Goal: Task Accomplishment & Management: Use online tool/utility

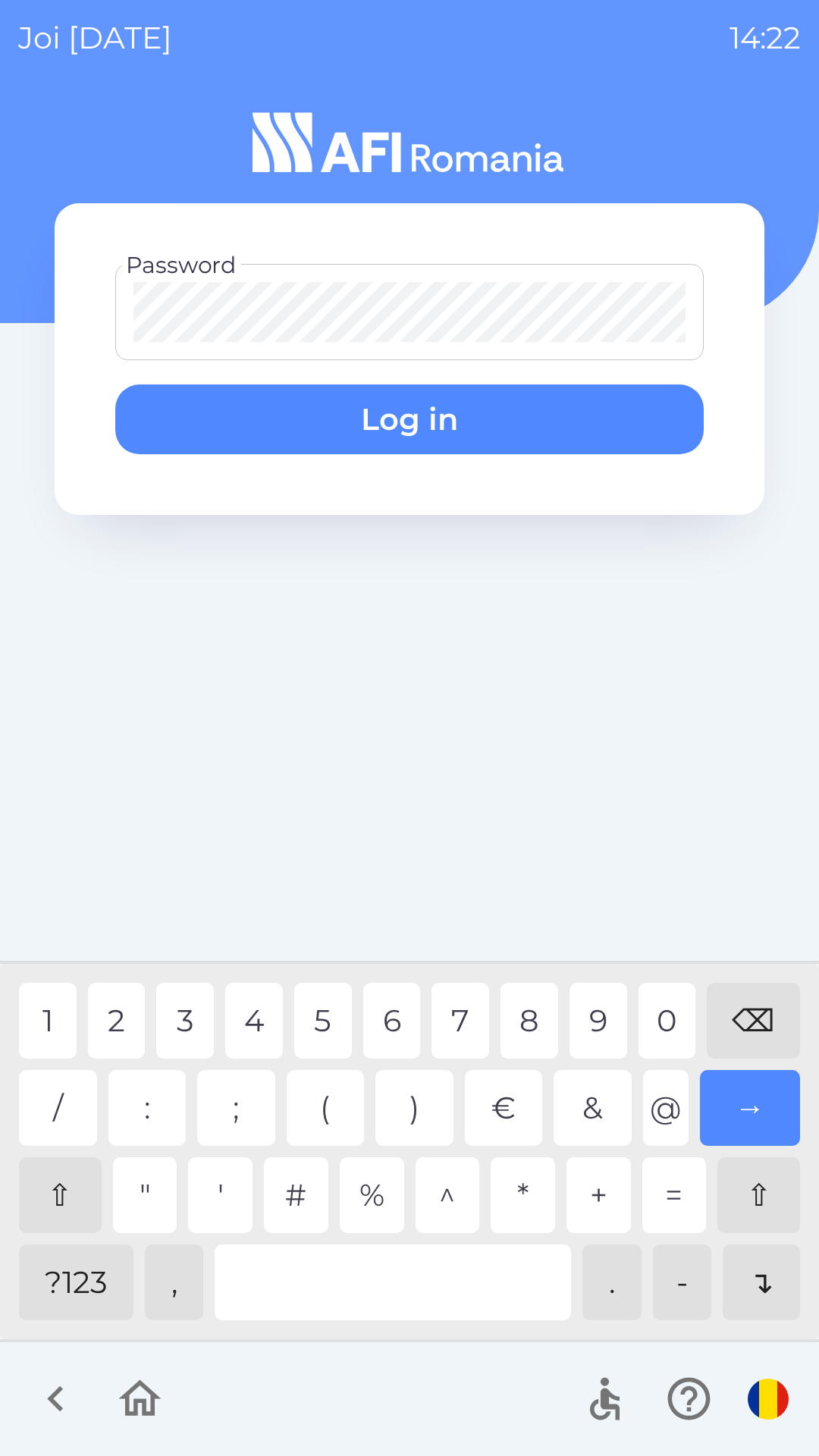
click at [30, 1009] on div "1" at bounding box center [48, 1021] width 58 height 76
click at [31, 1007] on div "1" at bounding box center [48, 1021] width 58 height 76
click at [372, 415] on button "Log in" at bounding box center [409, 419] width 588 height 70
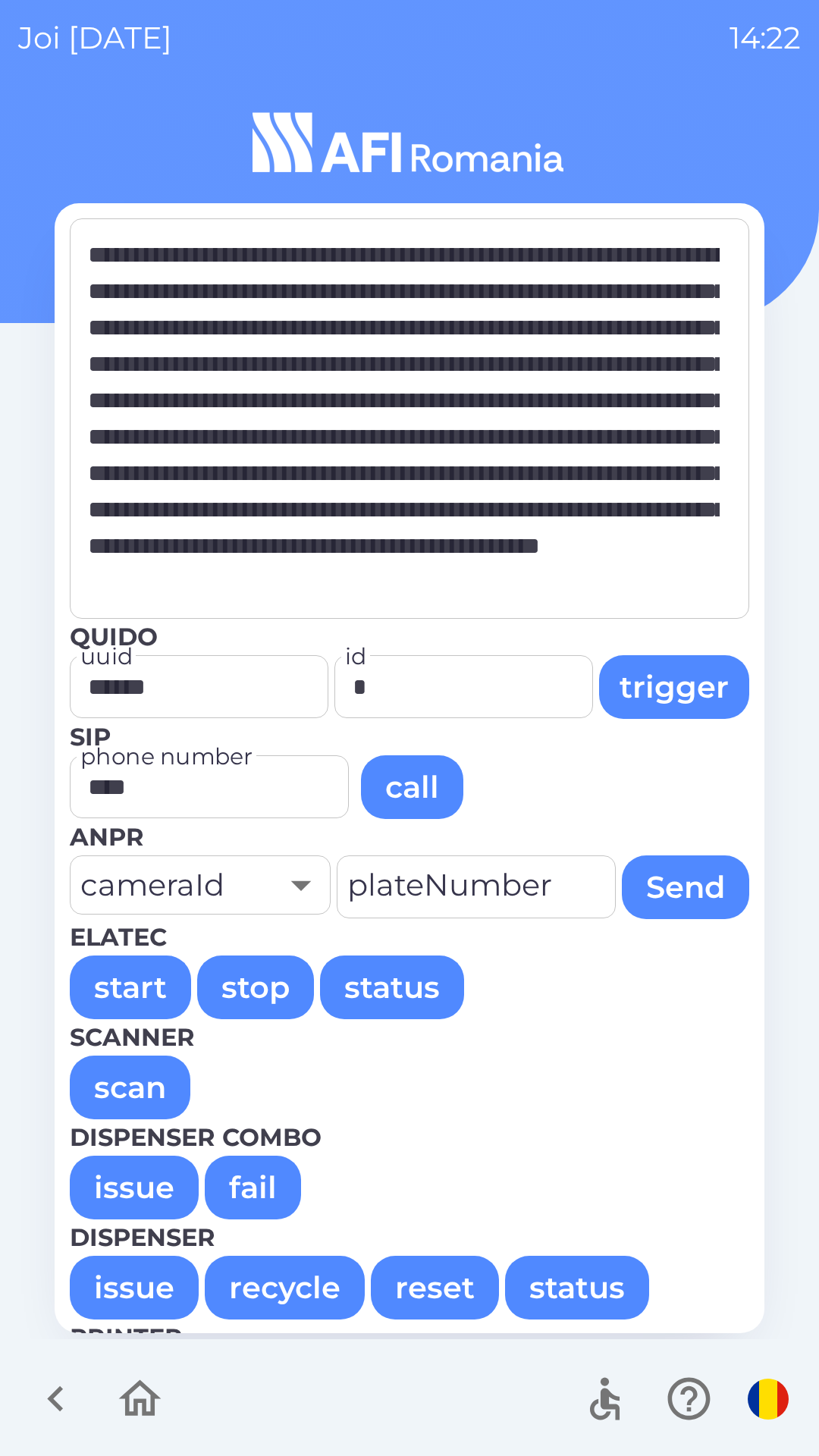
click at [126, 1183] on button "issue" at bounding box center [134, 1187] width 129 height 64
click at [125, 1181] on button "issue" at bounding box center [134, 1187] width 129 height 64
click at [124, 1204] on button "issue" at bounding box center [134, 1187] width 129 height 64
click at [149, 1173] on button "issue" at bounding box center [134, 1187] width 129 height 64
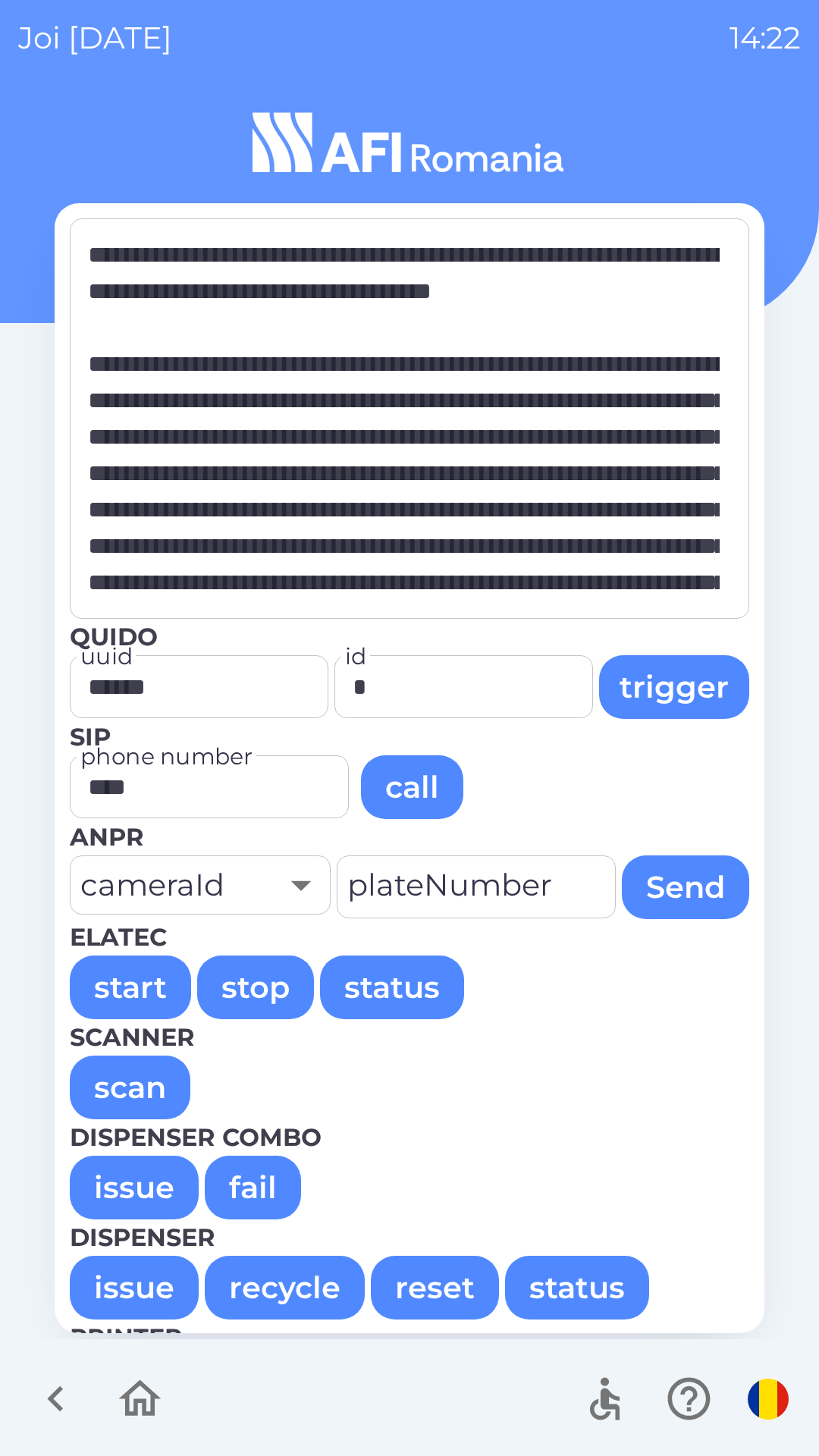
click at [154, 1187] on button "issue" at bounding box center [134, 1187] width 129 height 64
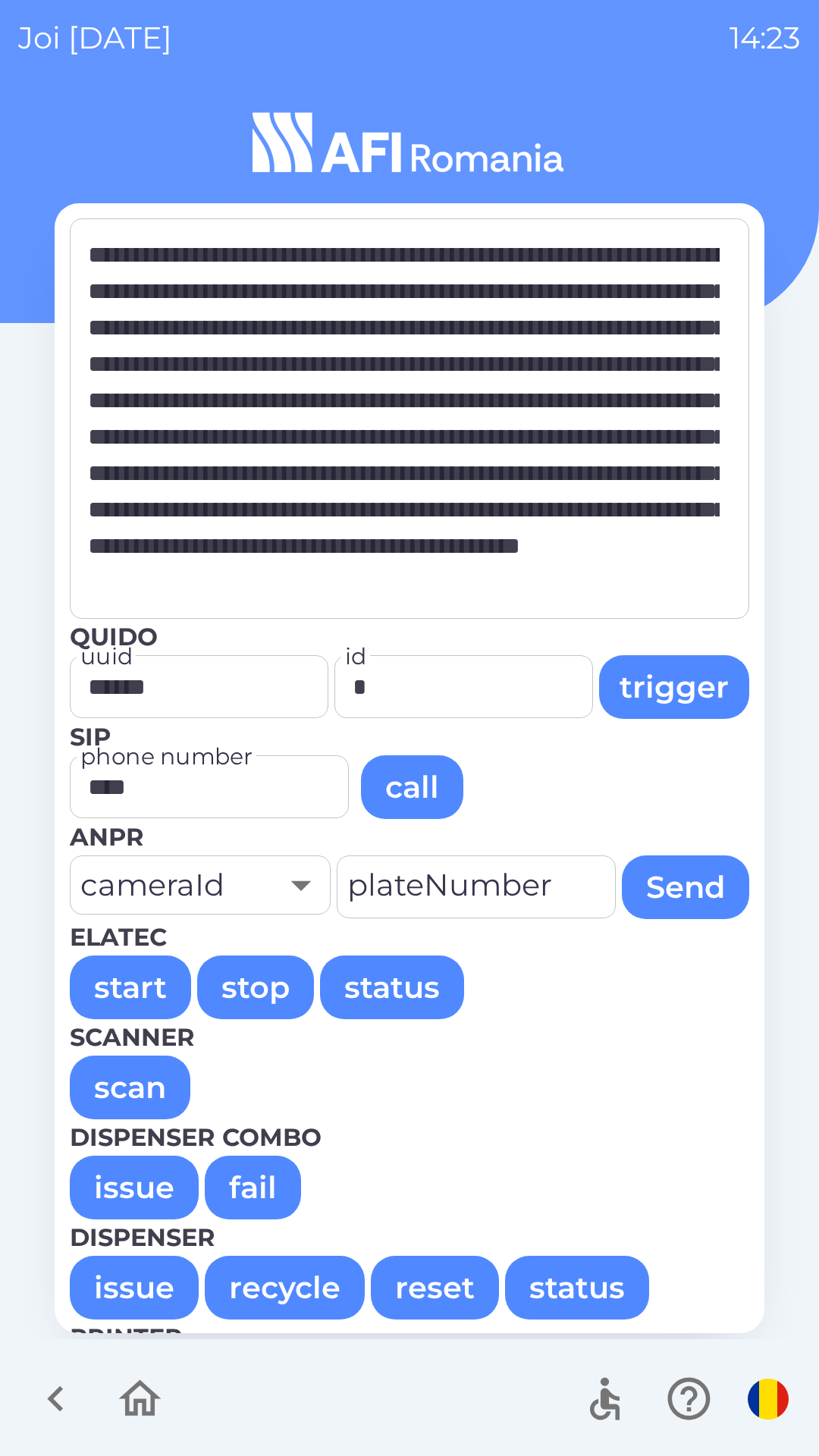
click at [125, 1181] on button "issue" at bounding box center [134, 1187] width 129 height 64
click at [93, 1174] on button "issue" at bounding box center [134, 1187] width 129 height 64
click at [139, 1175] on button "issue" at bounding box center [134, 1187] width 129 height 64
click at [134, 1178] on button "issue" at bounding box center [134, 1187] width 129 height 64
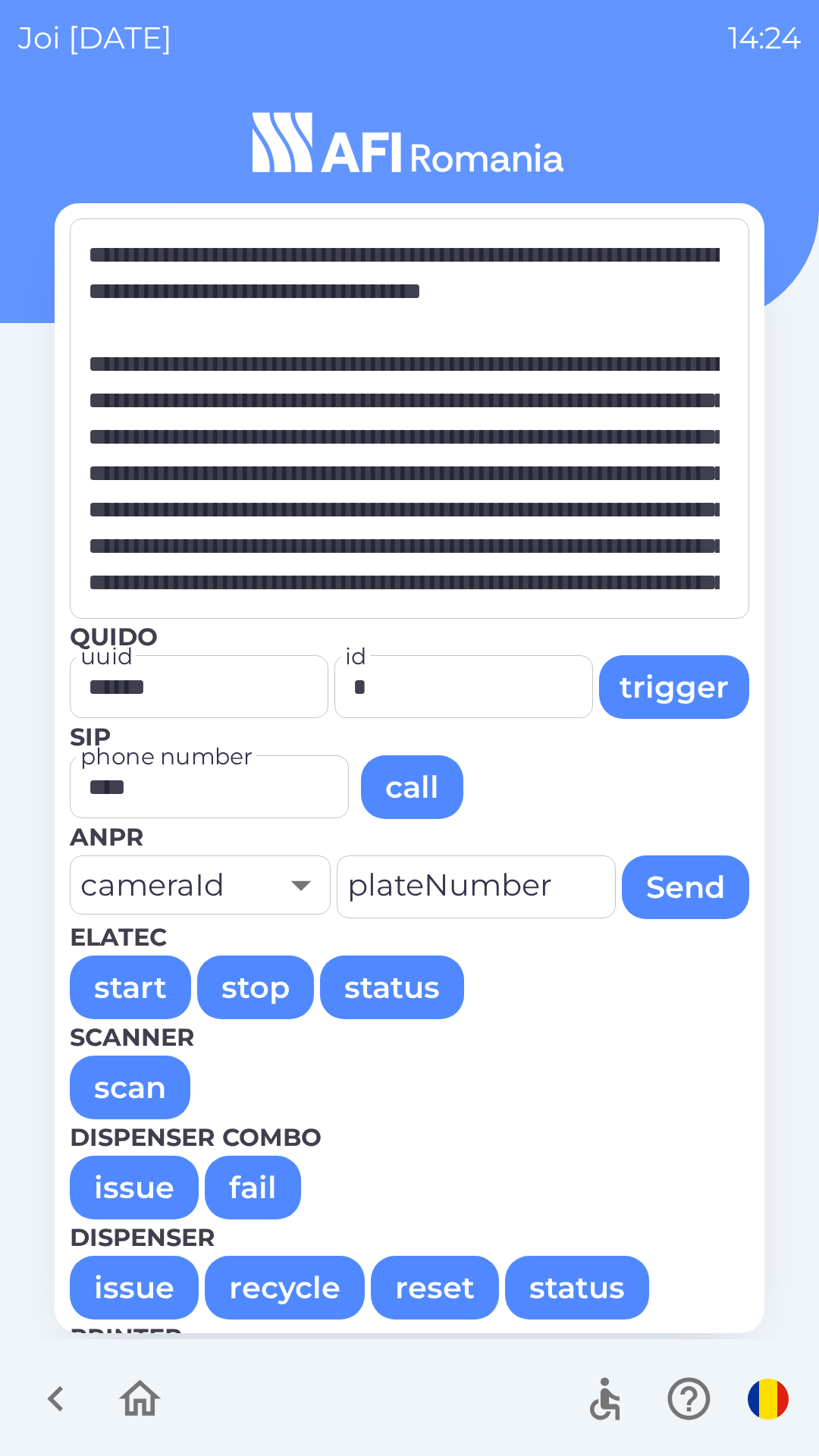
click at [136, 1176] on button "issue" at bounding box center [134, 1187] width 129 height 64
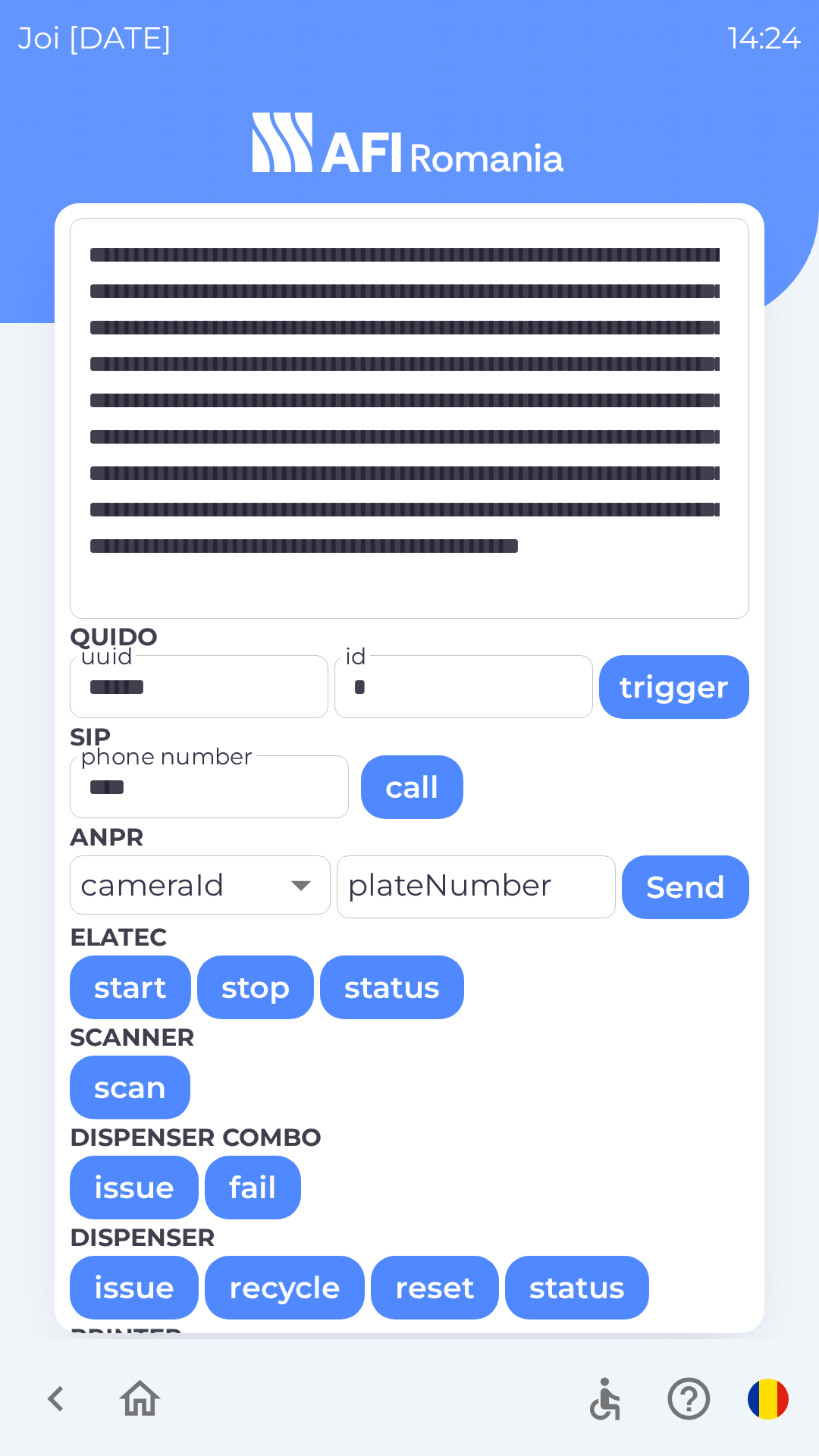
click at [137, 1180] on button "issue" at bounding box center [134, 1187] width 129 height 64
click at [139, 1175] on button "issue" at bounding box center [134, 1187] width 129 height 64
click at [121, 1190] on button "issue" at bounding box center [134, 1187] width 129 height 64
click at [125, 1186] on button "issue" at bounding box center [134, 1187] width 129 height 64
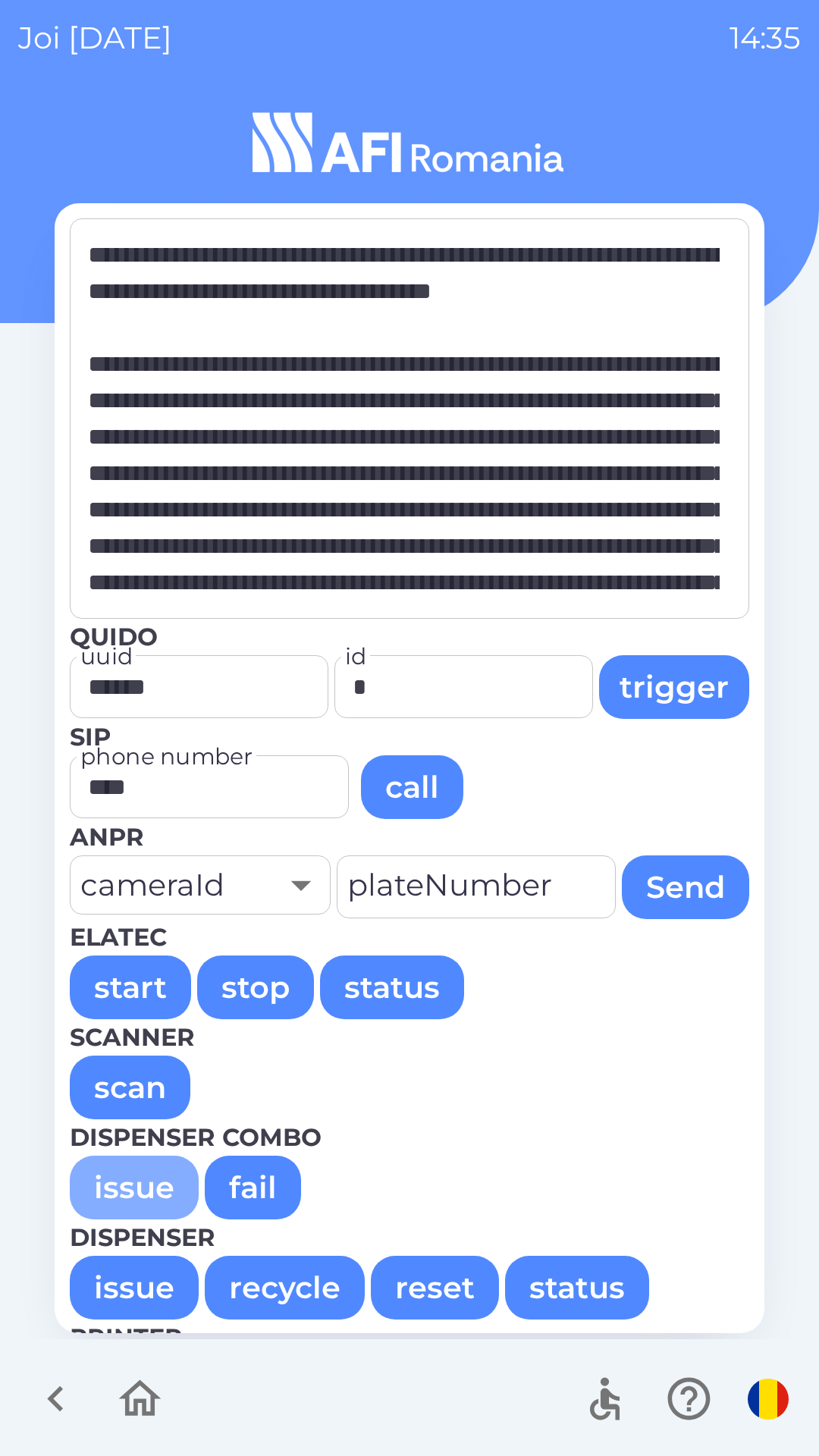
click at [131, 1190] on button "issue" at bounding box center [134, 1187] width 129 height 64
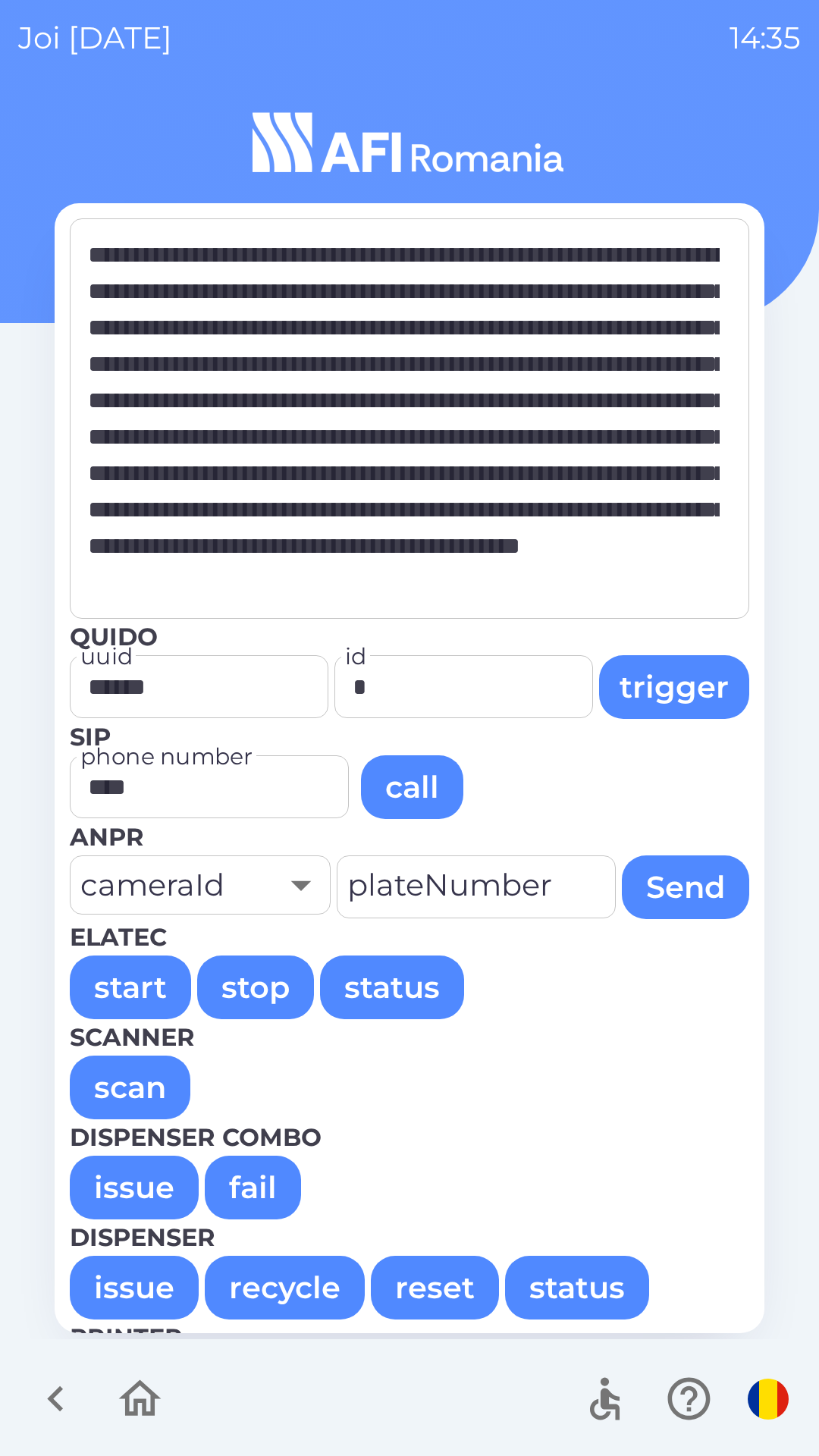
click at [135, 1189] on button "issue" at bounding box center [134, 1187] width 129 height 64
click at [119, 1203] on button "issue" at bounding box center [134, 1187] width 129 height 64
click at [133, 1190] on button "issue" at bounding box center [134, 1187] width 129 height 64
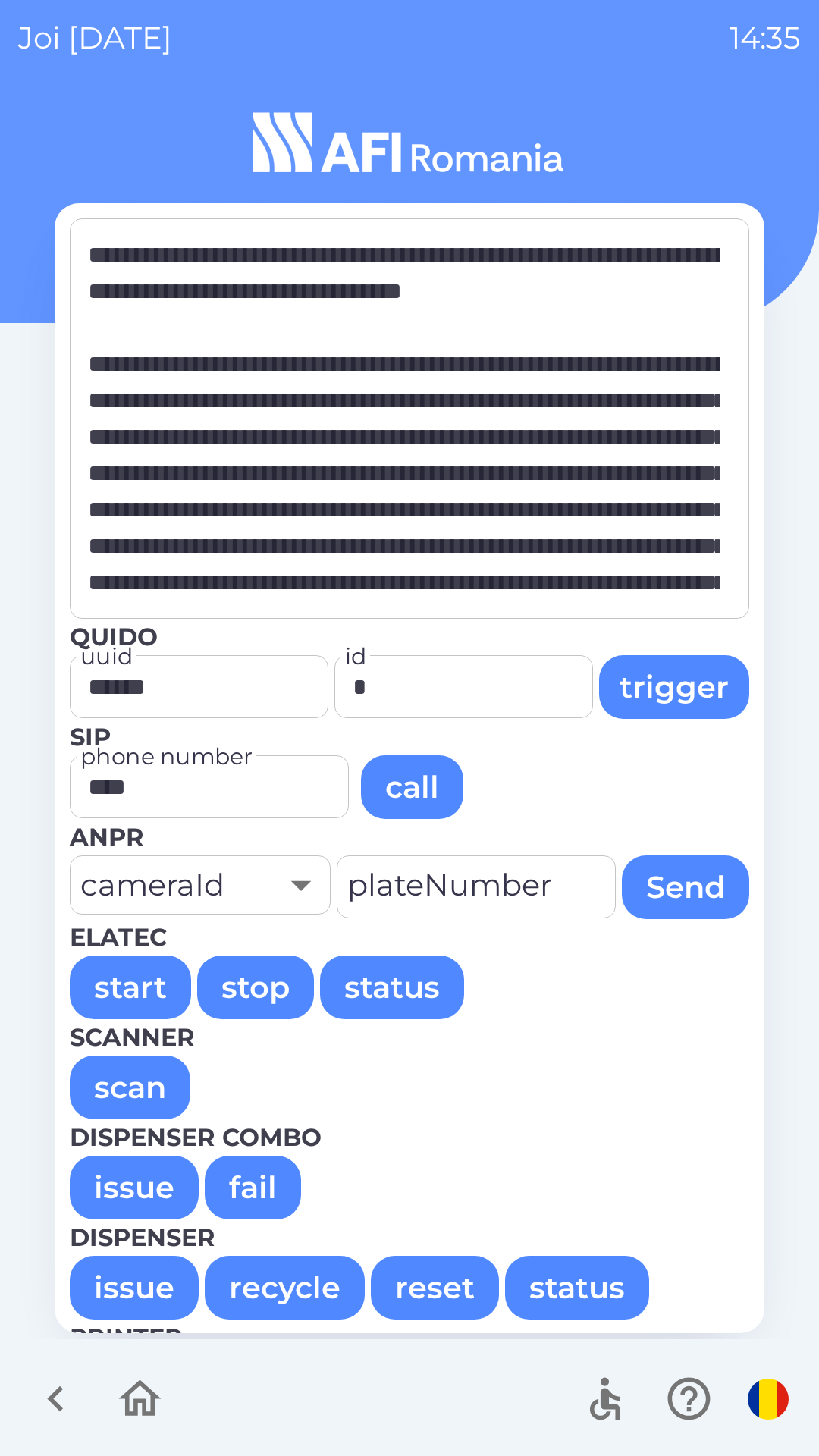
click at [138, 1174] on button "issue" at bounding box center [134, 1187] width 129 height 64
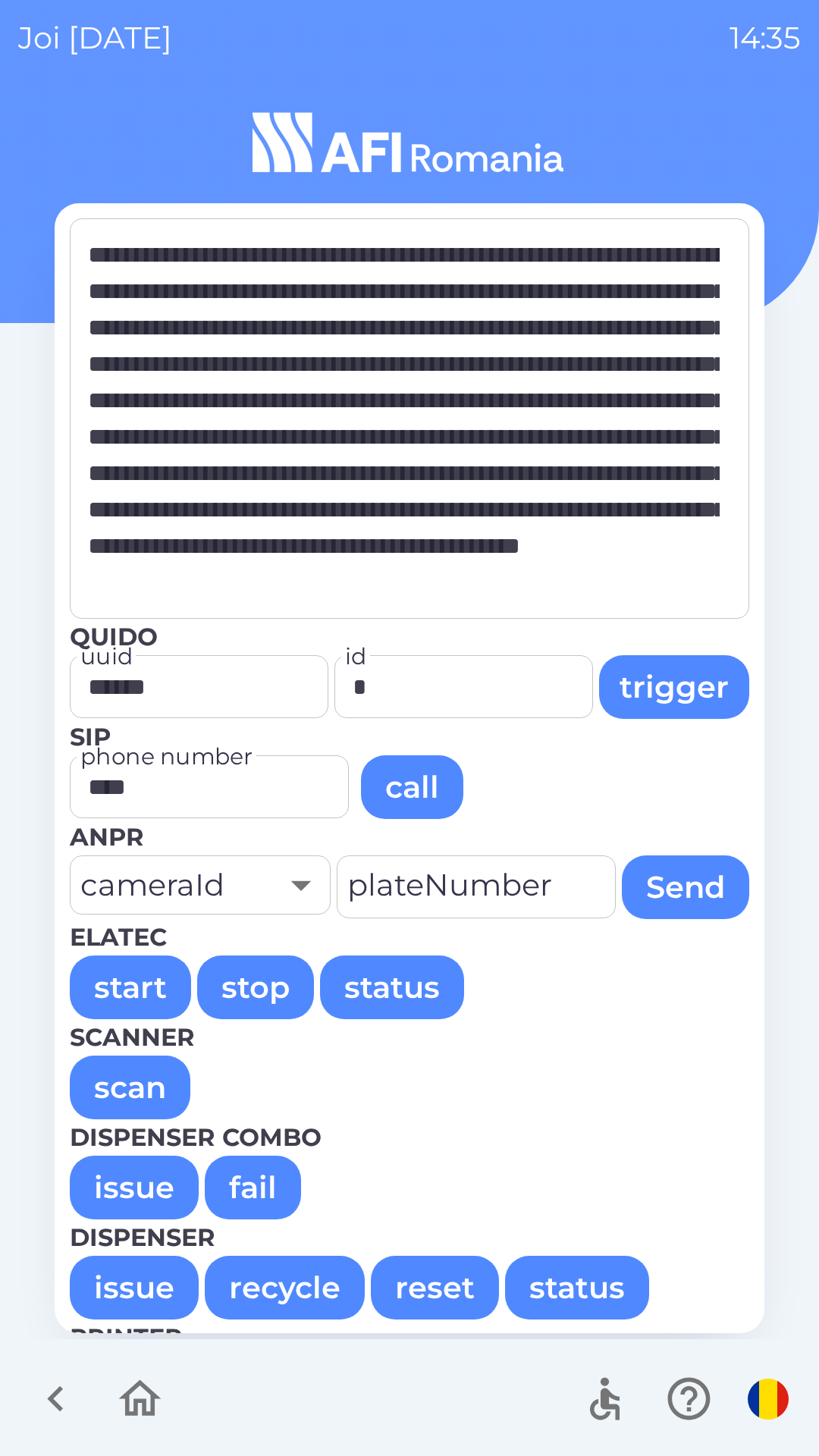
click at [149, 1171] on button "issue" at bounding box center [134, 1187] width 129 height 64
click at [148, 1202] on button "issue" at bounding box center [134, 1187] width 129 height 64
click at [125, 1178] on button "issue" at bounding box center [134, 1187] width 129 height 64
click at [88, 1160] on button "issue" at bounding box center [134, 1187] width 129 height 64
click at [123, 1179] on button "issue" at bounding box center [134, 1187] width 129 height 64
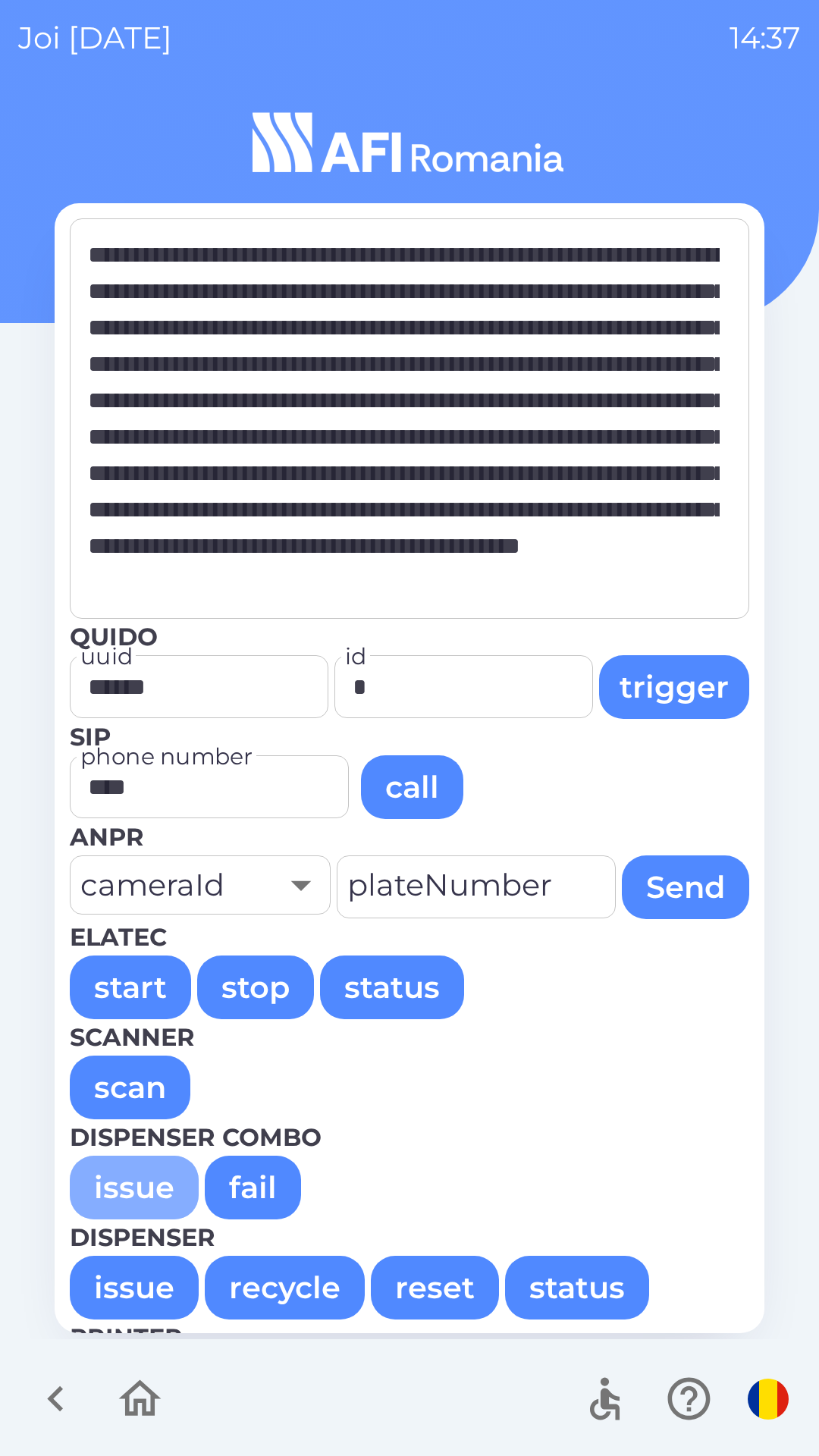
click at [130, 1186] on button "issue" at bounding box center [134, 1187] width 129 height 64
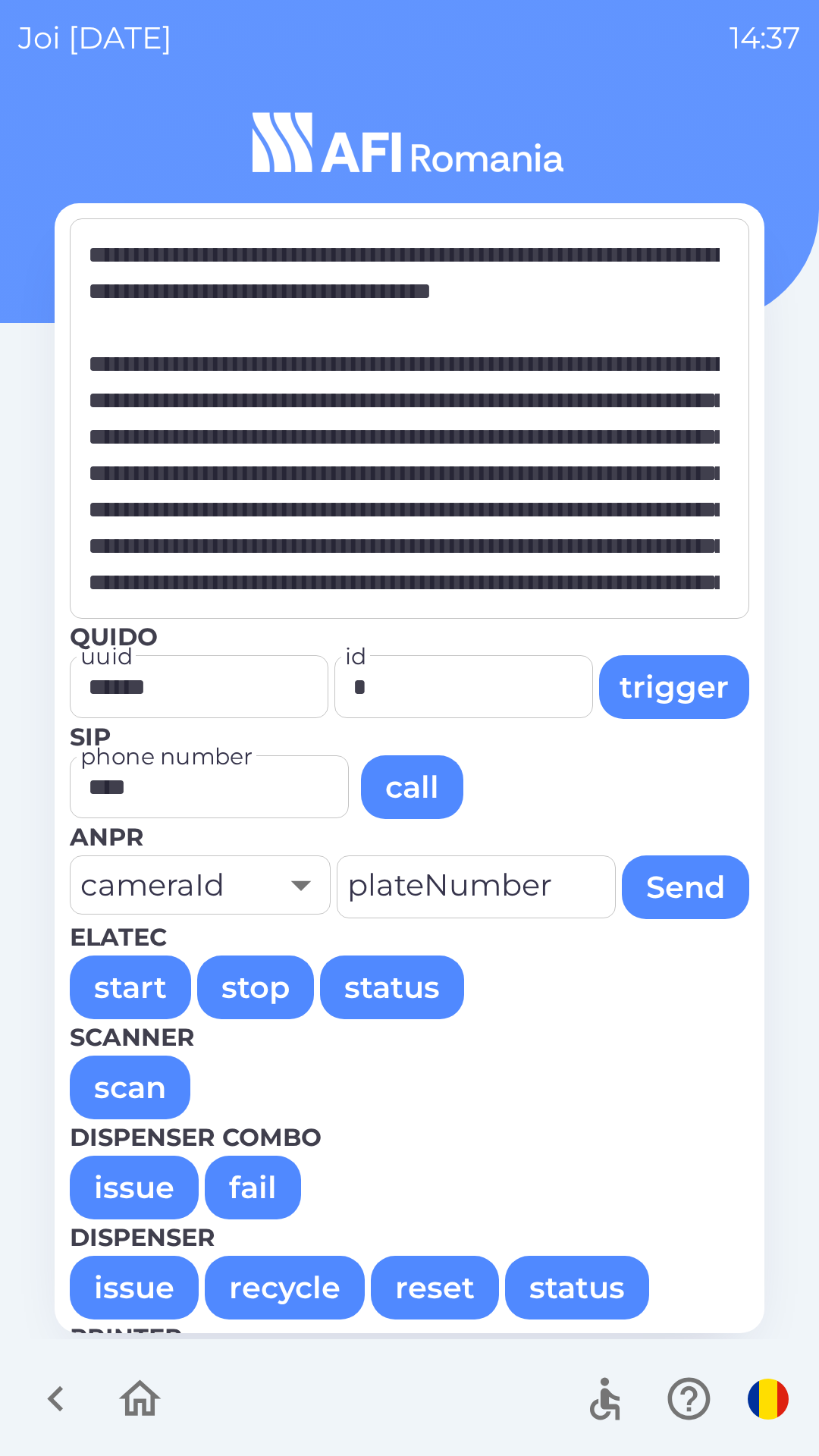
click at [131, 1179] on button "issue" at bounding box center [134, 1187] width 129 height 64
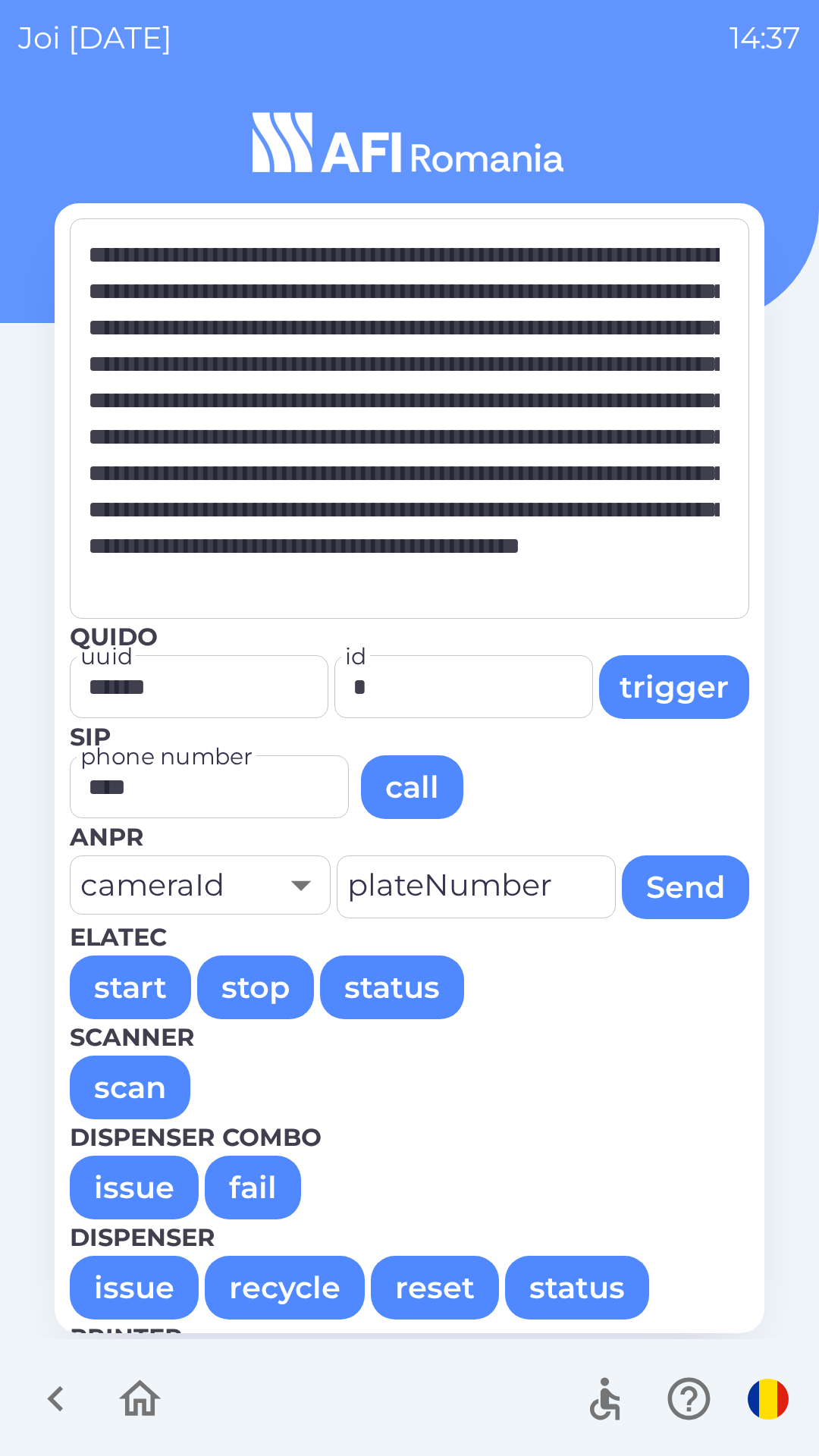
click at [134, 1192] on button "issue" at bounding box center [134, 1187] width 129 height 64
click at [119, 1195] on button "issue" at bounding box center [134, 1187] width 129 height 64
click at [110, 1179] on button "issue" at bounding box center [134, 1187] width 129 height 64
click at [135, 1178] on button "issue" at bounding box center [134, 1187] width 129 height 64
click at [131, 1184] on button "issue" at bounding box center [134, 1187] width 129 height 64
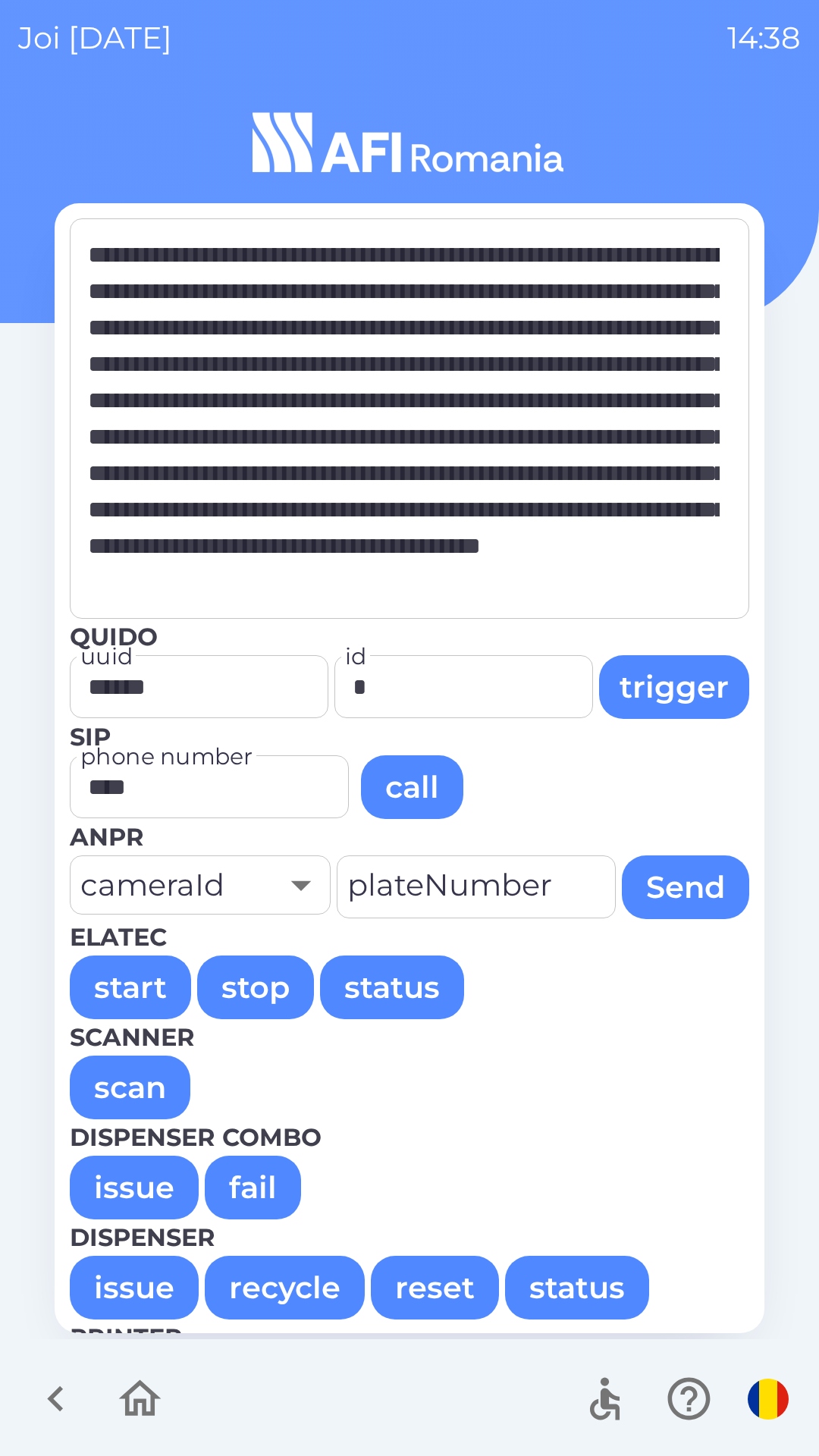
click at [118, 1194] on button "issue" at bounding box center [134, 1187] width 129 height 64
click at [137, 1189] on button "issue" at bounding box center [134, 1187] width 129 height 64
click at [135, 1170] on button "issue" at bounding box center [134, 1187] width 129 height 64
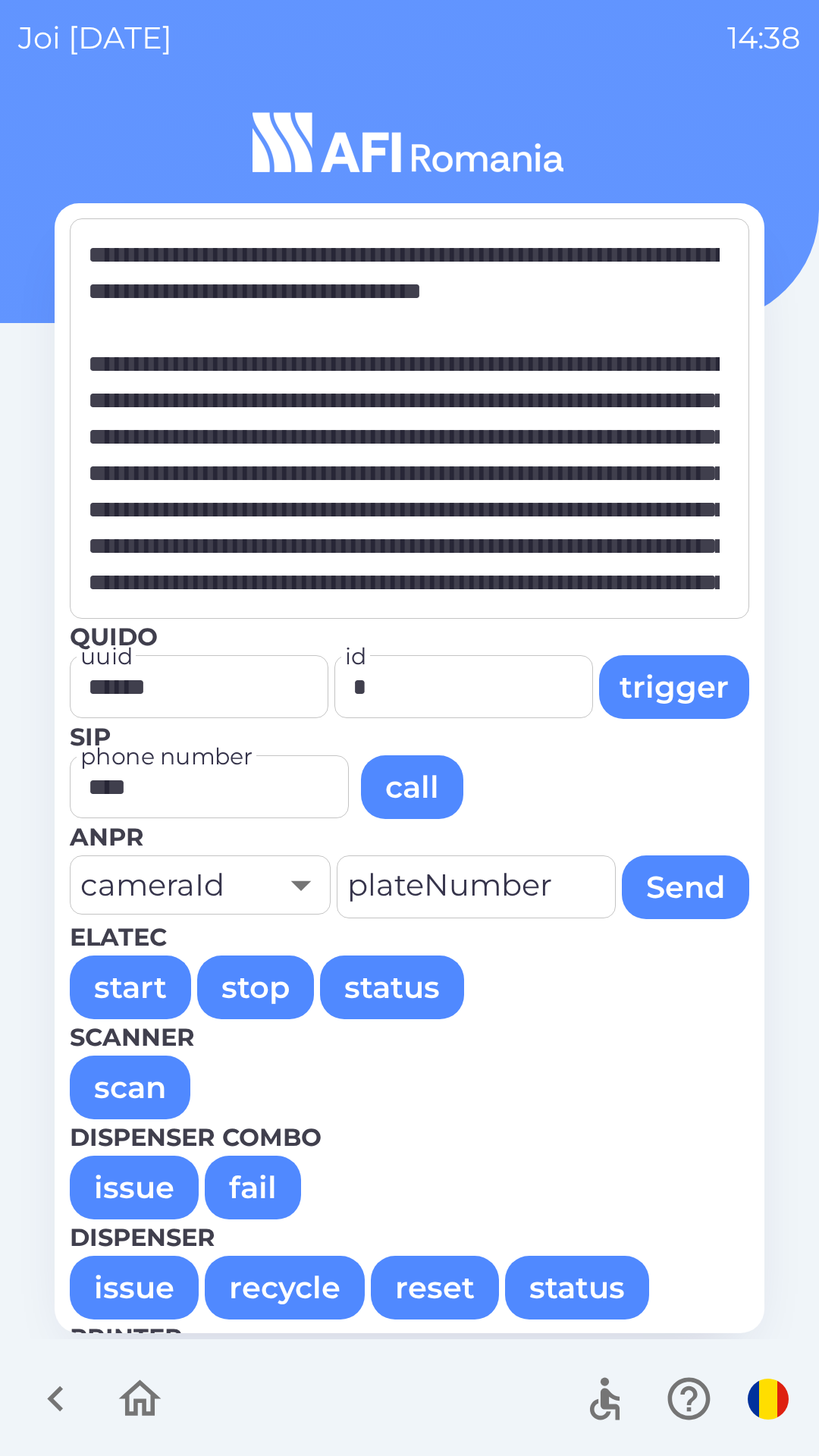
click at [135, 1178] on button "issue" at bounding box center [134, 1187] width 129 height 64
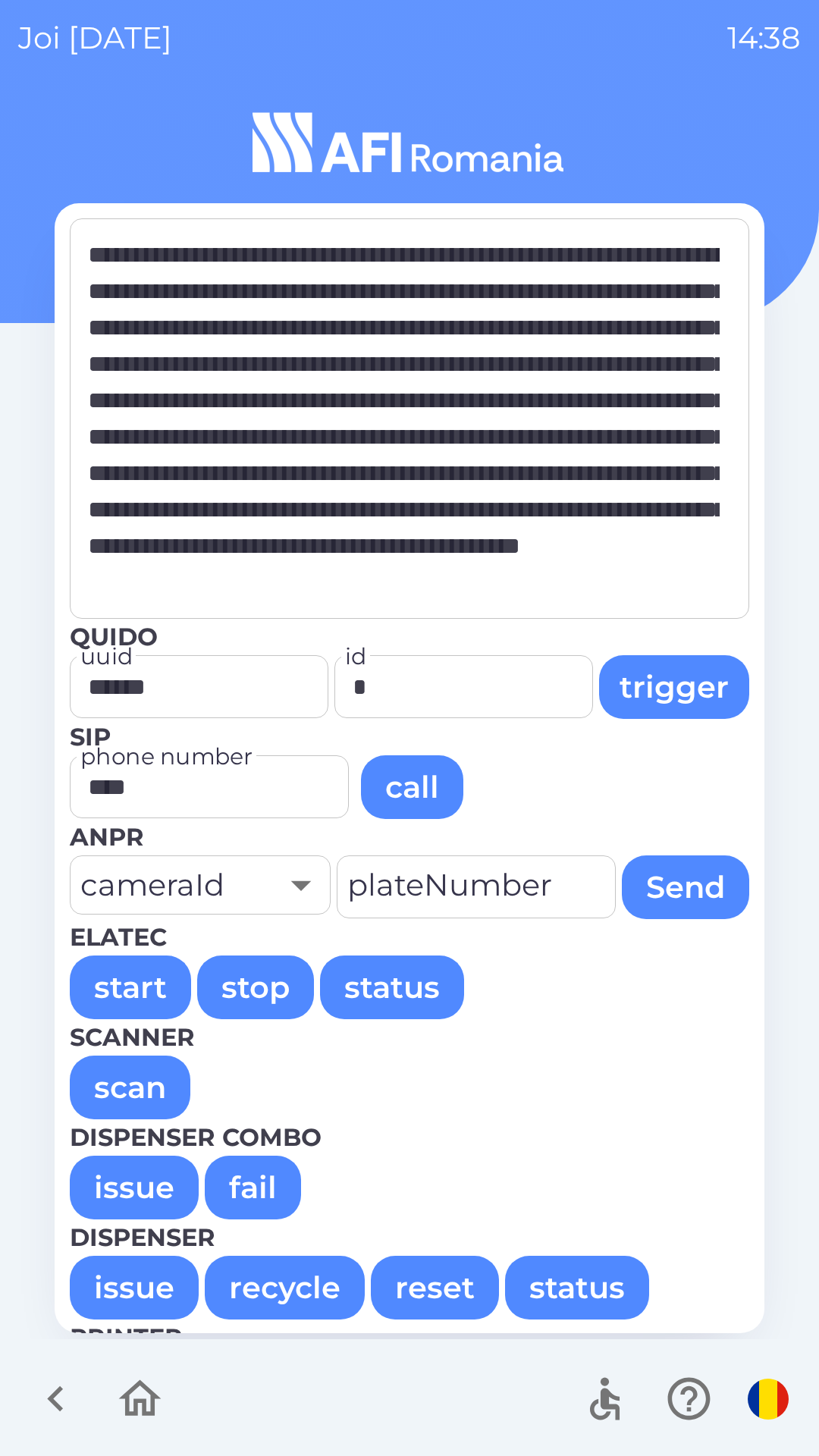
click at [136, 1169] on button "issue" at bounding box center [134, 1187] width 129 height 64
click at [121, 1190] on button "issue" at bounding box center [134, 1187] width 129 height 64
click at [104, 1189] on button "issue" at bounding box center [134, 1187] width 129 height 64
click at [109, 1176] on button "issue" at bounding box center [134, 1187] width 129 height 64
click at [125, 1178] on button "issue" at bounding box center [134, 1187] width 129 height 64
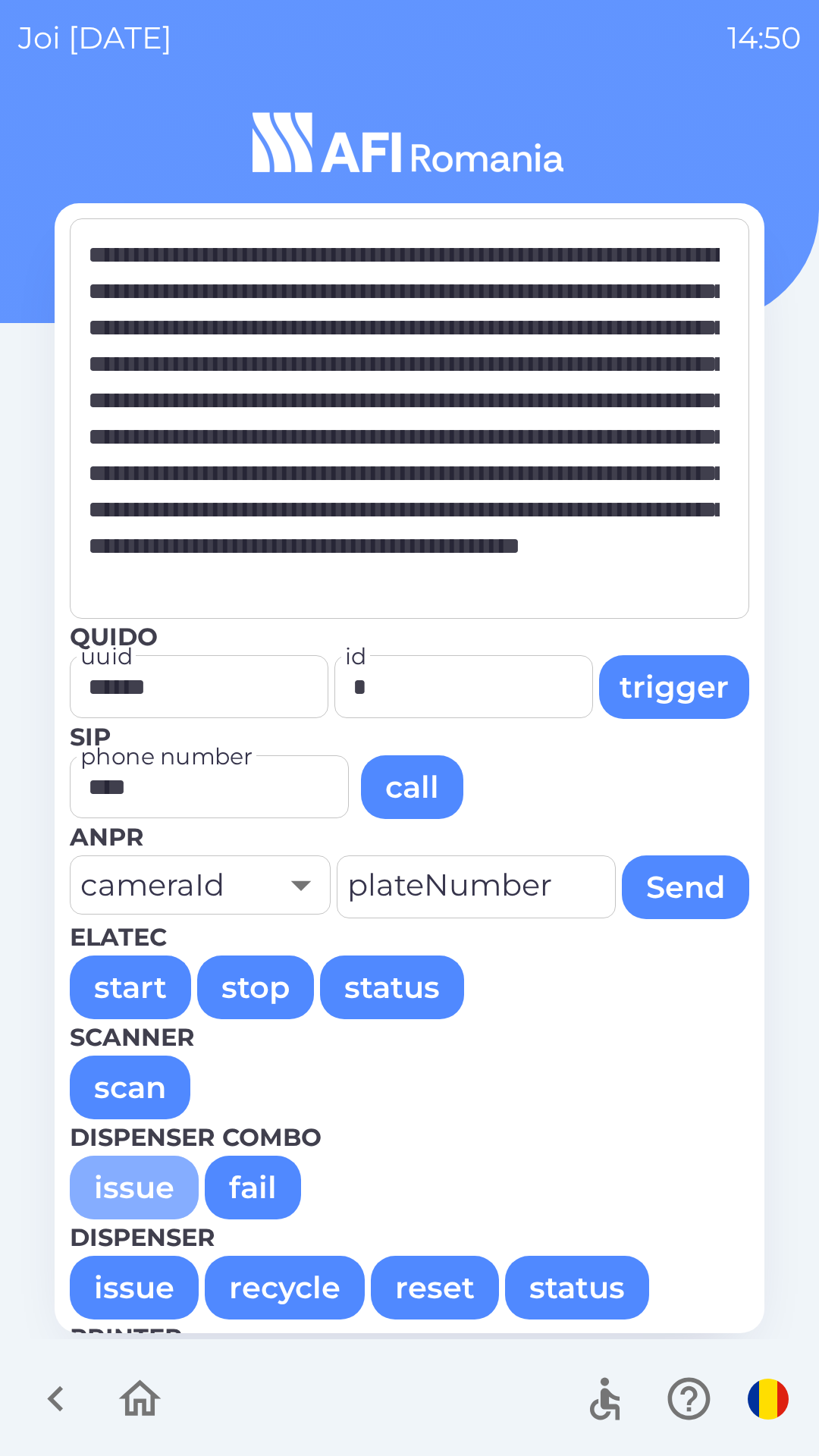
click at [116, 1164] on button "issue" at bounding box center [134, 1187] width 129 height 64
click at [104, 1180] on button "issue" at bounding box center [134, 1187] width 129 height 64
click at [130, 1185] on button "issue" at bounding box center [134, 1187] width 129 height 64
click at [136, 1187] on button "issue" at bounding box center [134, 1187] width 129 height 64
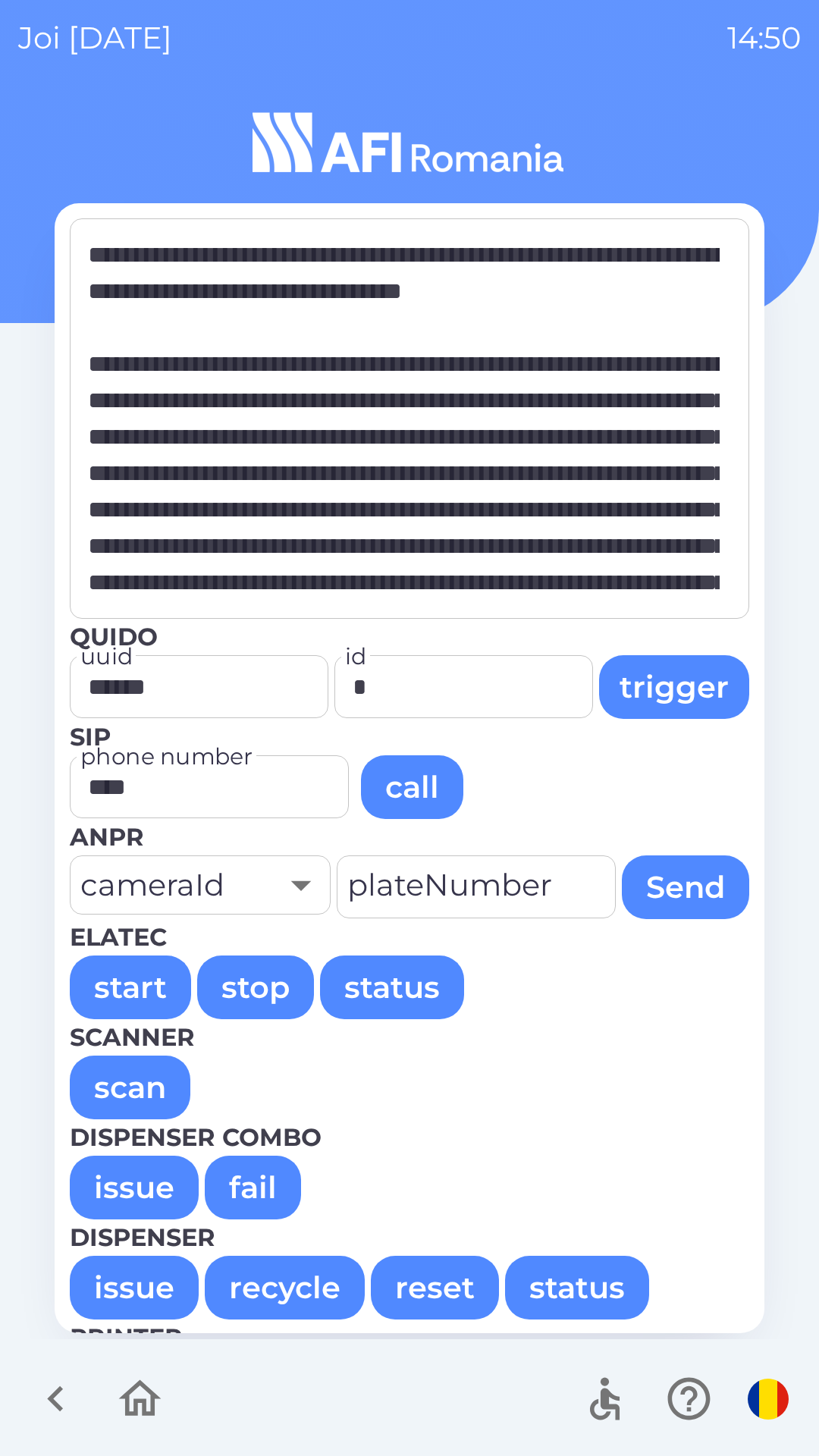
click at [132, 1177] on button "issue" at bounding box center [134, 1187] width 129 height 64
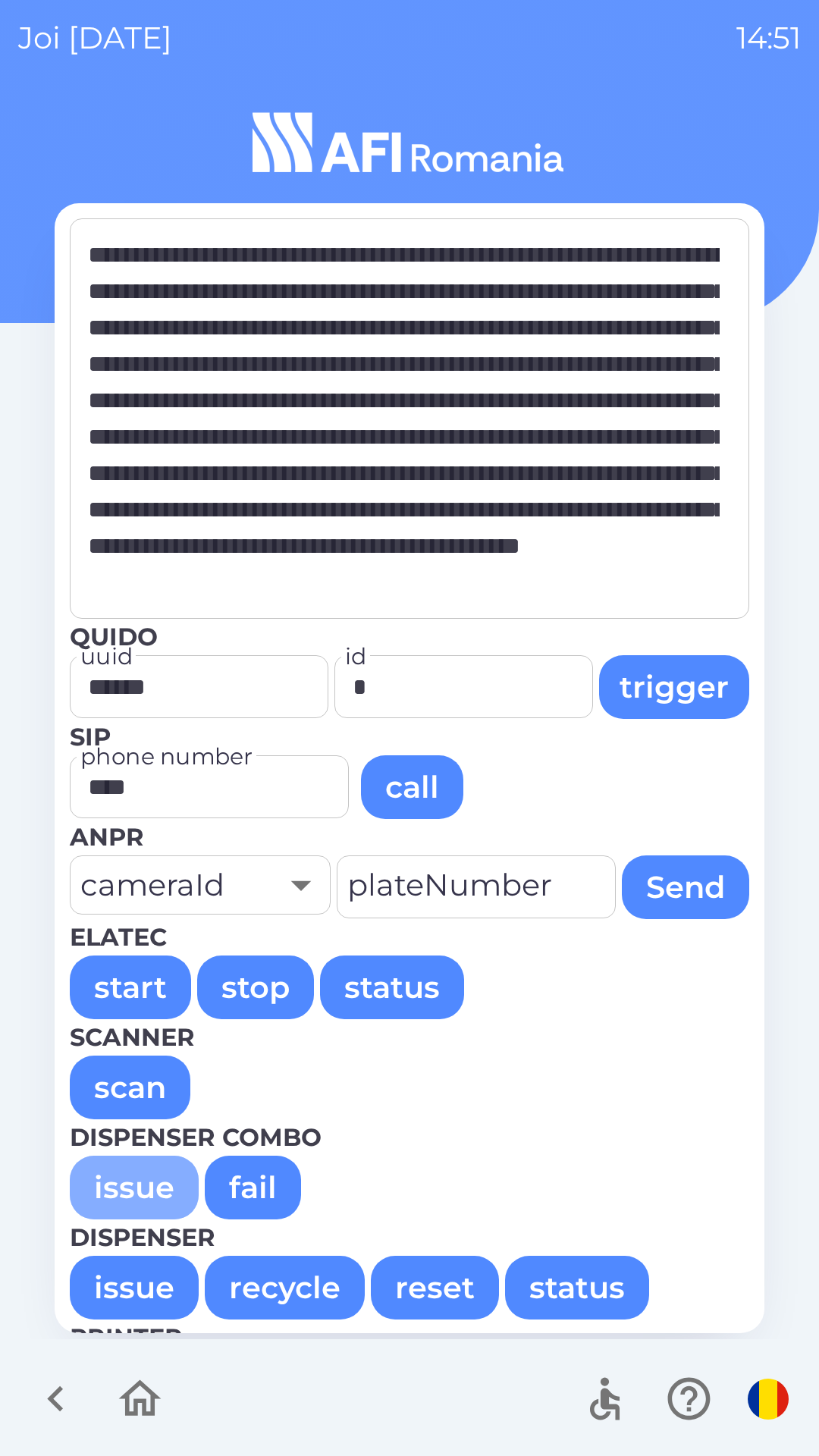
click at [113, 1205] on button "issue" at bounding box center [134, 1187] width 129 height 64
click at [117, 1190] on button "issue" at bounding box center [134, 1187] width 129 height 64
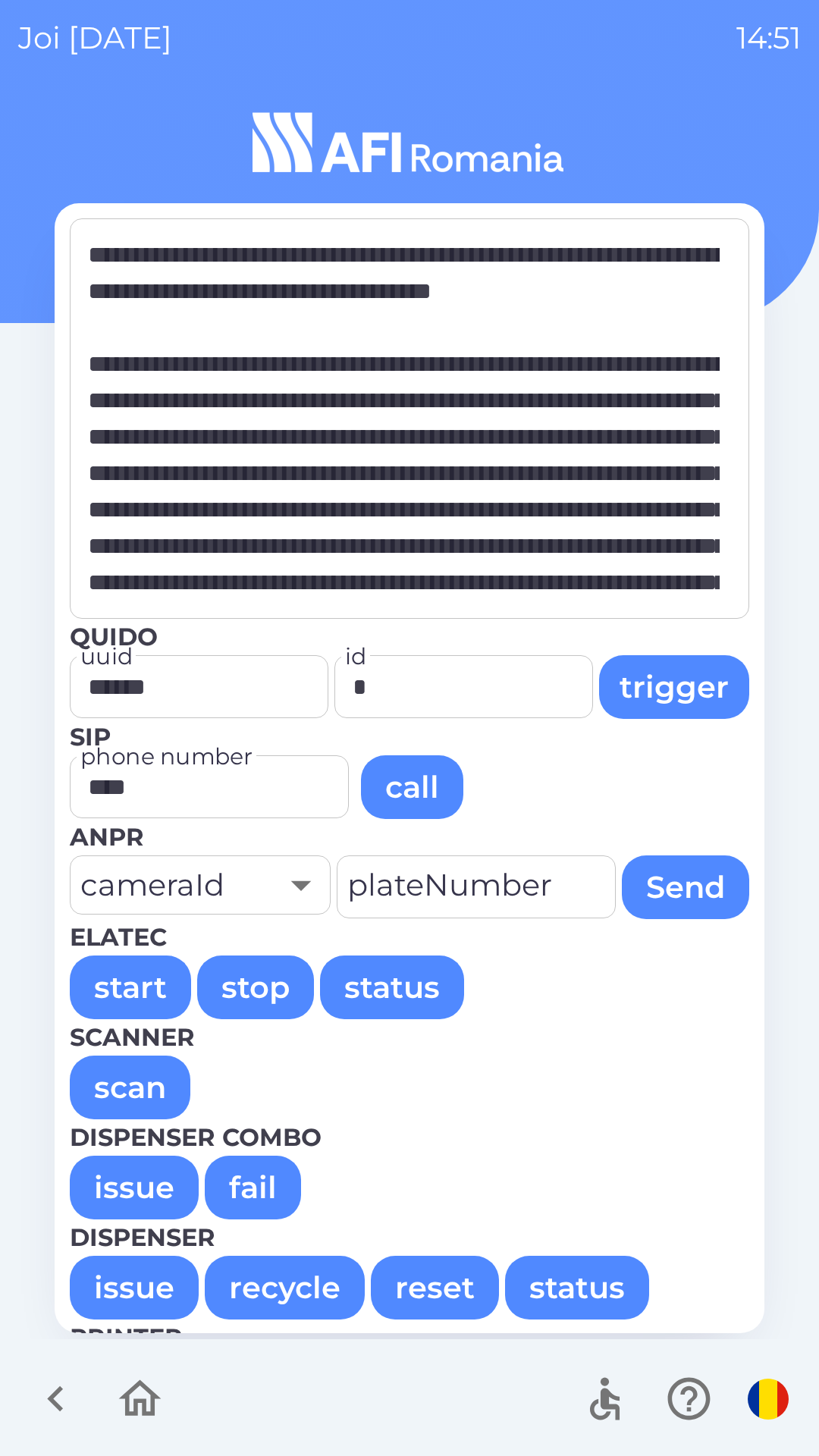
click at [137, 1185] on button "issue" at bounding box center [134, 1187] width 129 height 64
click at [135, 1190] on button "issue" at bounding box center [134, 1187] width 129 height 64
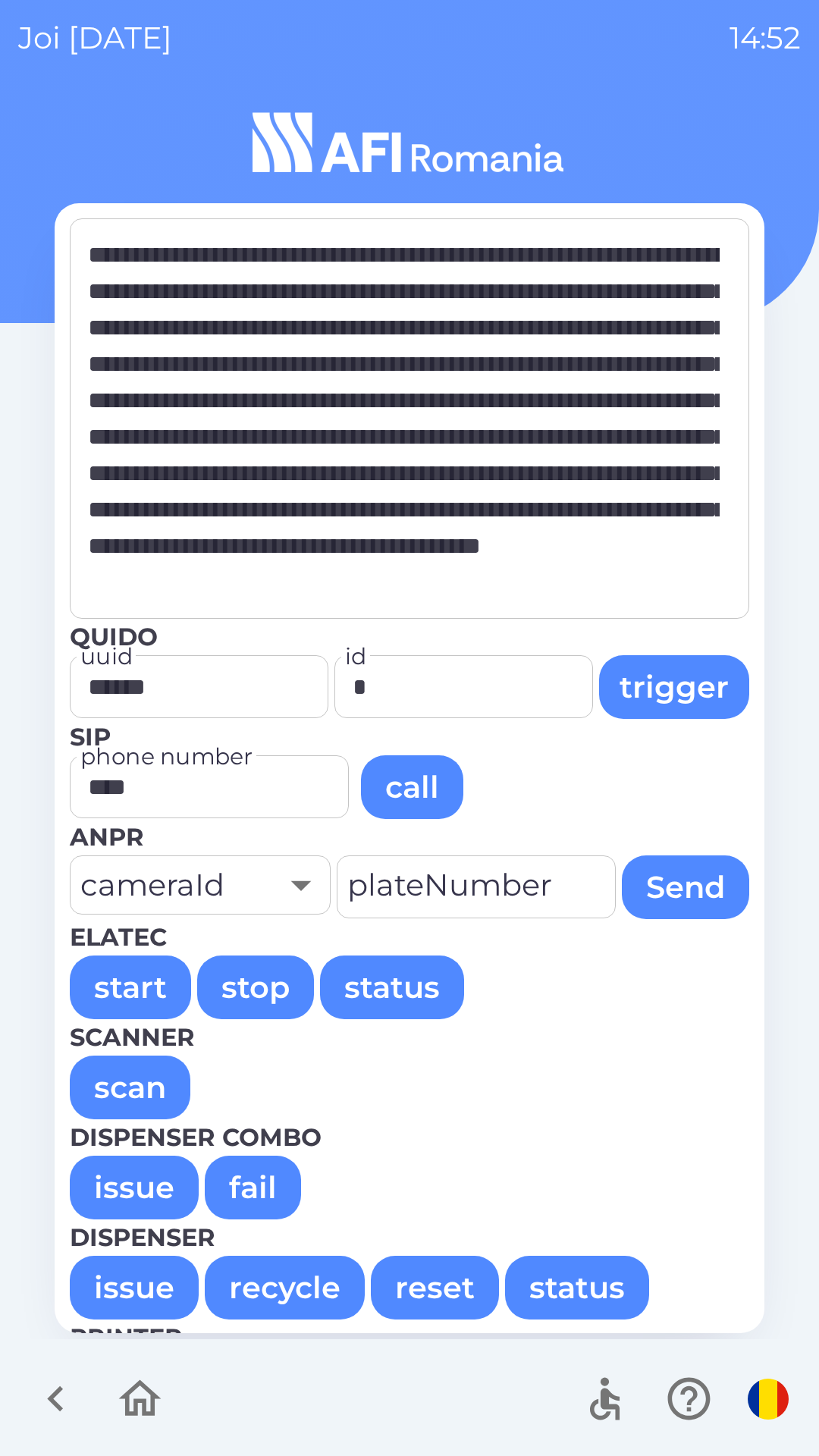
click at [125, 1190] on button "issue" at bounding box center [134, 1187] width 129 height 64
click at [134, 1178] on button "issue" at bounding box center [134, 1187] width 129 height 64
click at [112, 1178] on button "issue" at bounding box center [134, 1187] width 129 height 64
click at [129, 1173] on button "issue" at bounding box center [134, 1187] width 129 height 64
click at [138, 1189] on button "issue" at bounding box center [134, 1187] width 129 height 64
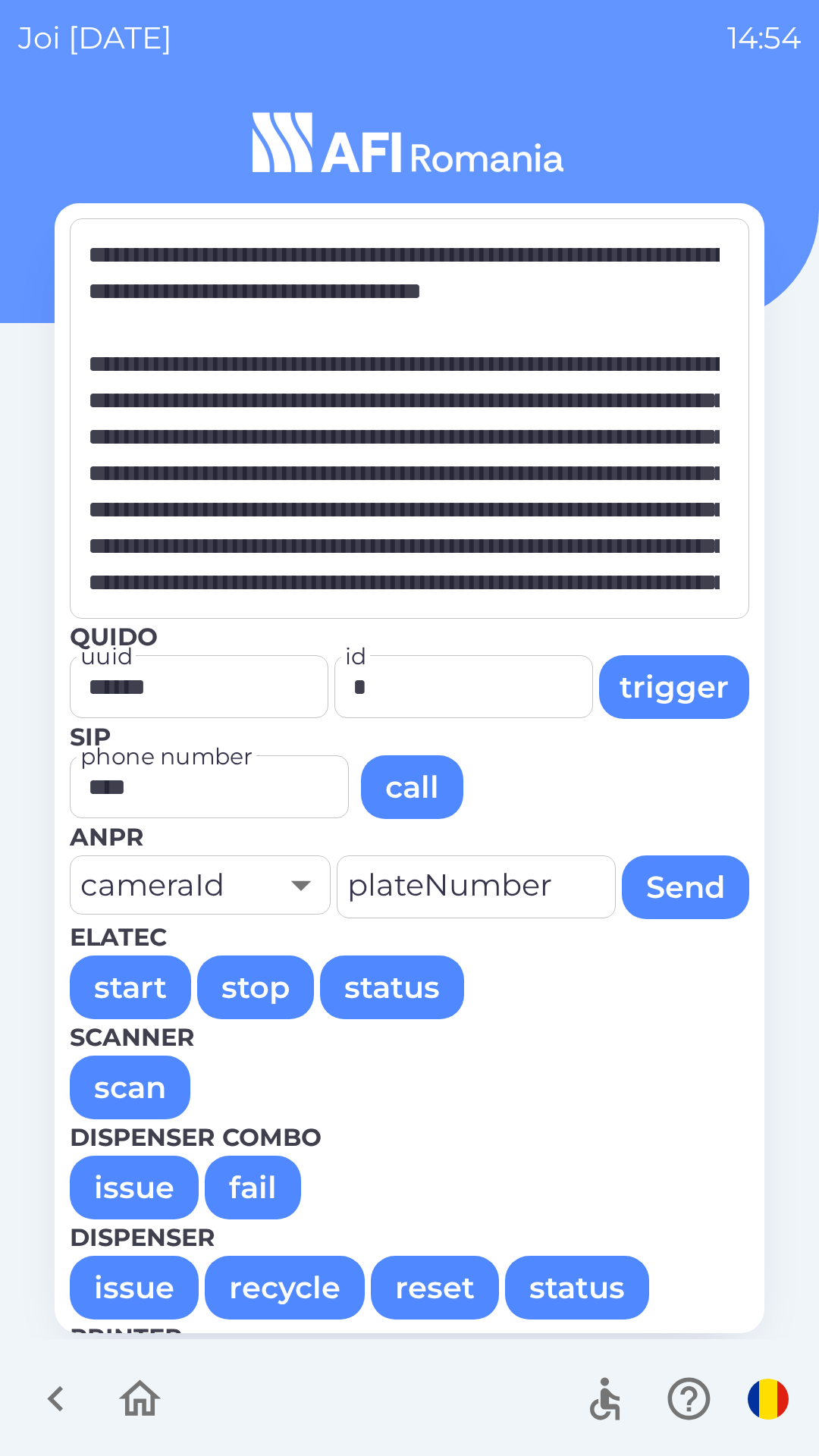
click at [146, 1179] on button "issue" at bounding box center [134, 1187] width 129 height 64
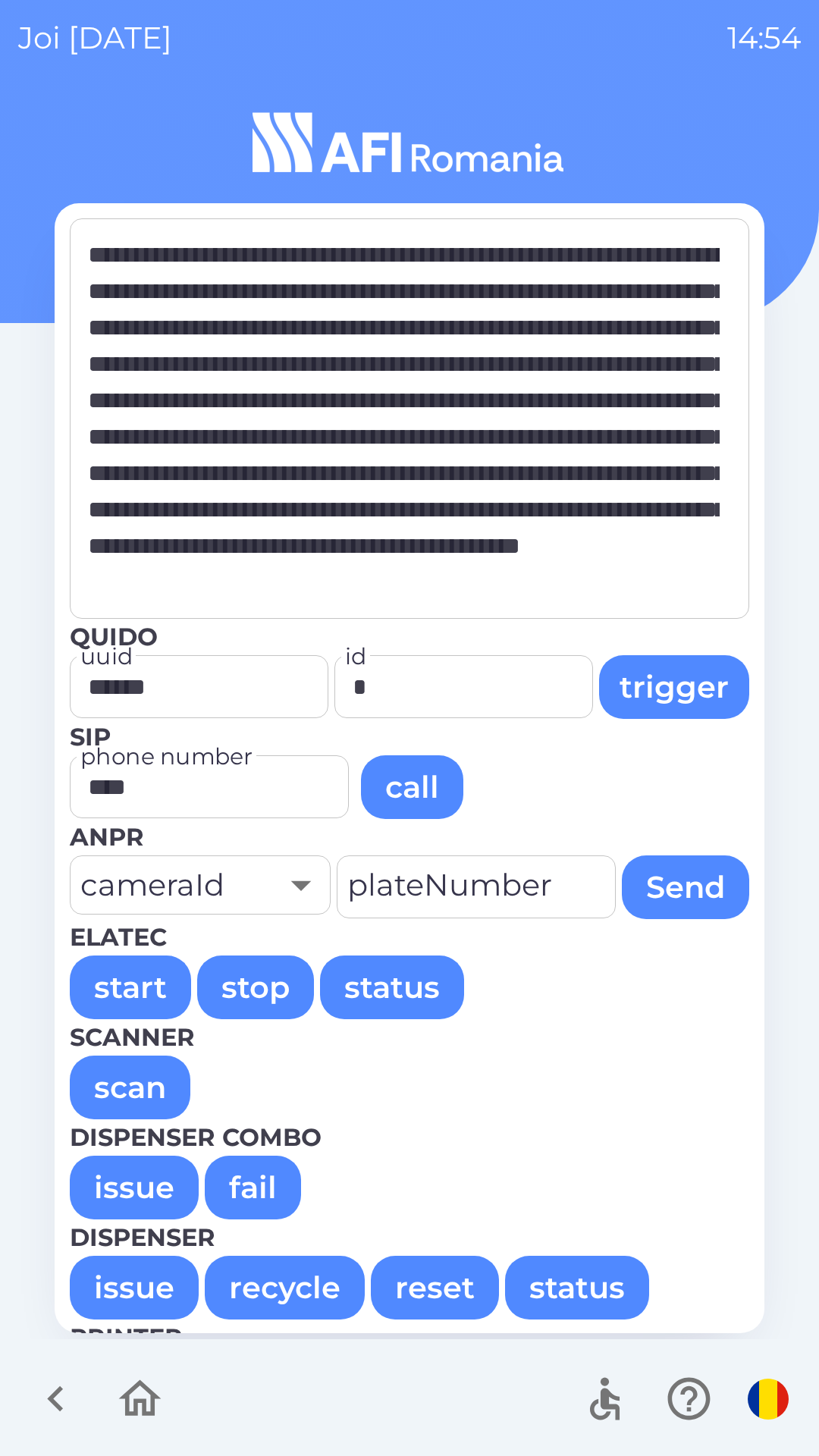
click at [118, 1202] on button "issue" at bounding box center [134, 1187] width 129 height 64
click at [109, 1165] on button "issue" at bounding box center [134, 1187] width 129 height 64
click at [118, 1191] on button "issue" at bounding box center [134, 1187] width 129 height 64
click at [140, 1176] on button "issue" at bounding box center [134, 1187] width 129 height 64
click at [121, 1188] on button "issue" at bounding box center [134, 1187] width 129 height 64
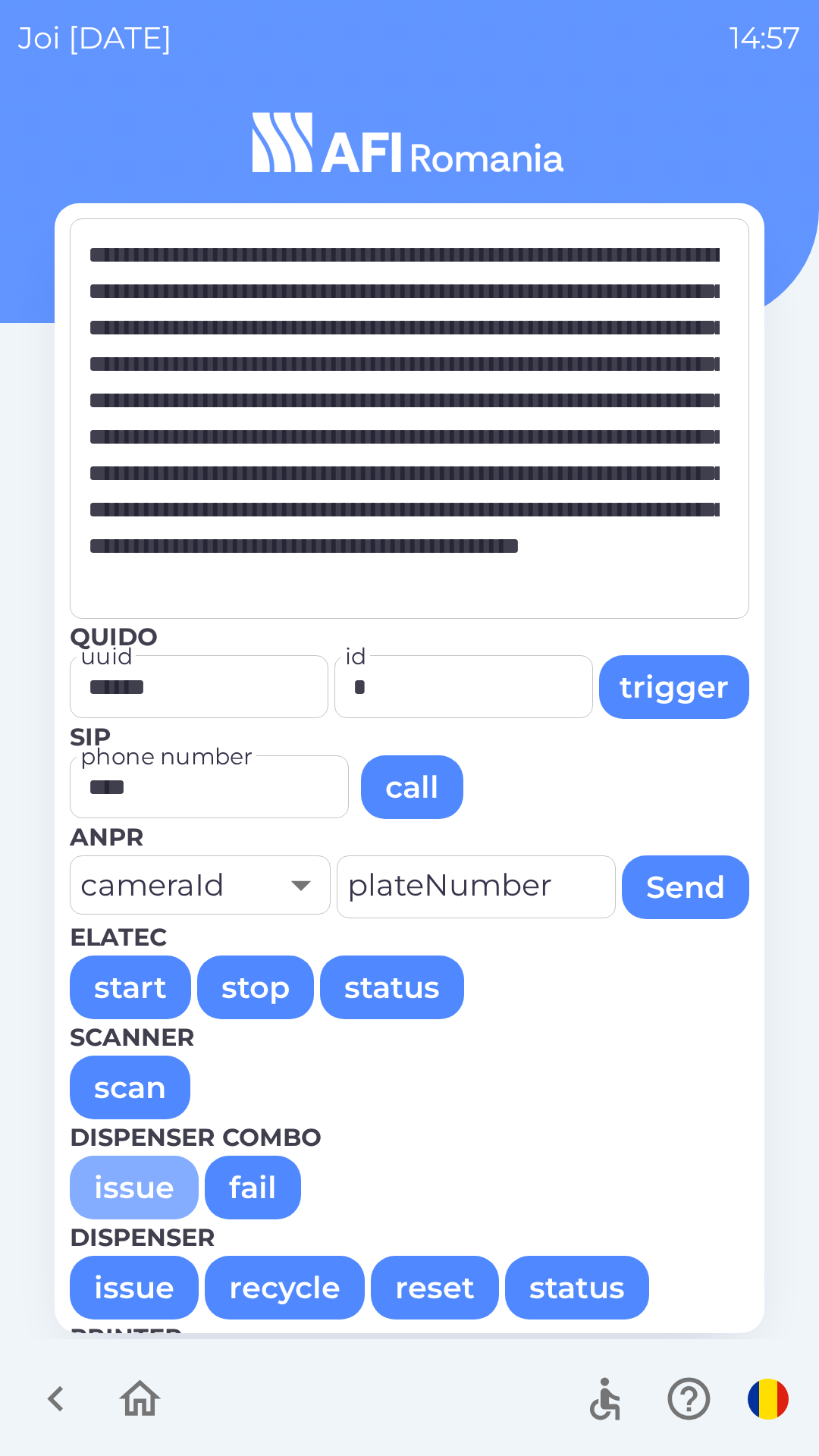
click at [117, 1178] on button "issue" at bounding box center [134, 1187] width 129 height 64
click at [129, 1194] on button "issue" at bounding box center [134, 1187] width 129 height 64
click at [138, 1190] on button "issue" at bounding box center [134, 1187] width 129 height 64
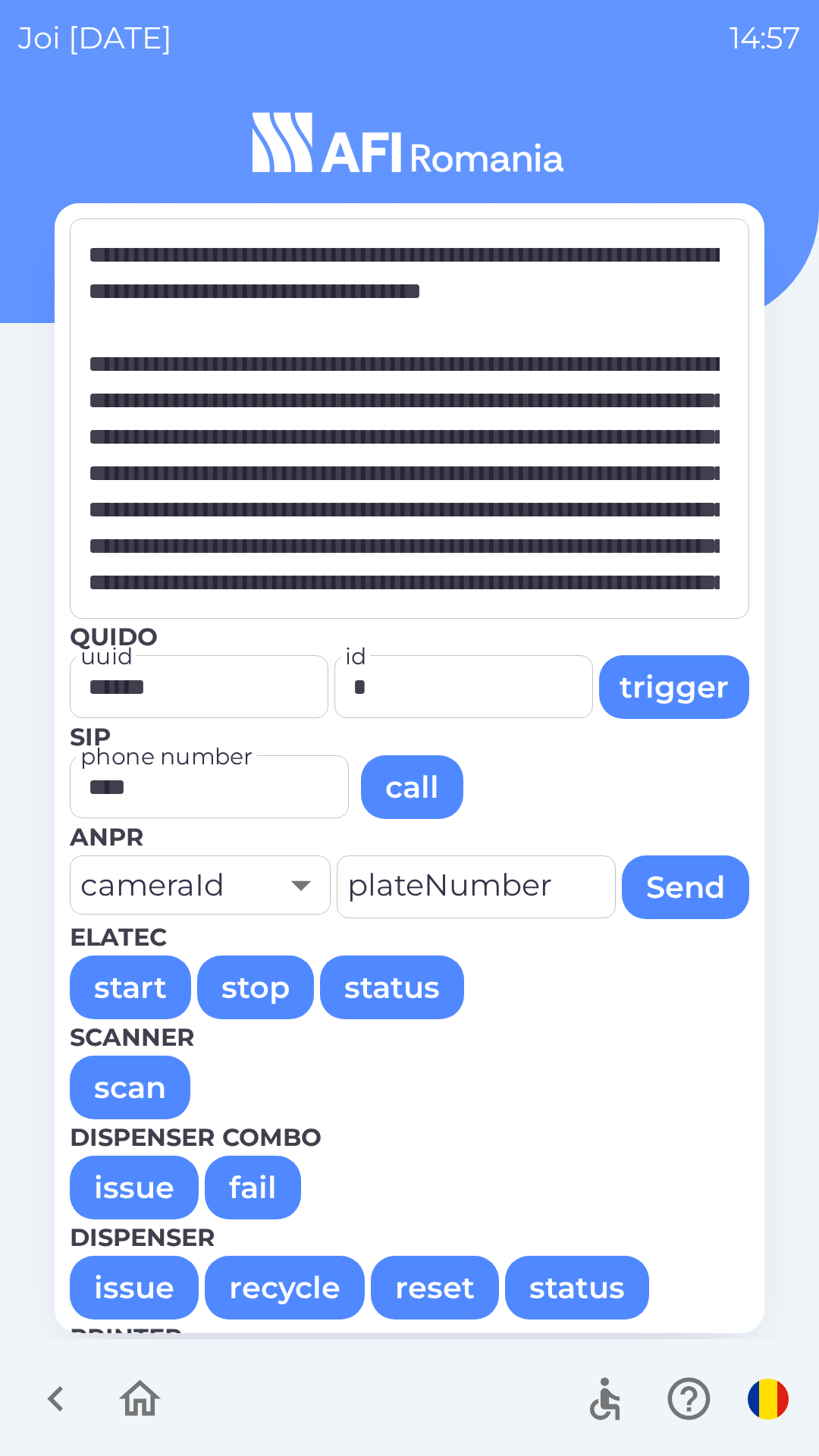
click at [139, 1187] on button "issue" at bounding box center [134, 1187] width 129 height 64
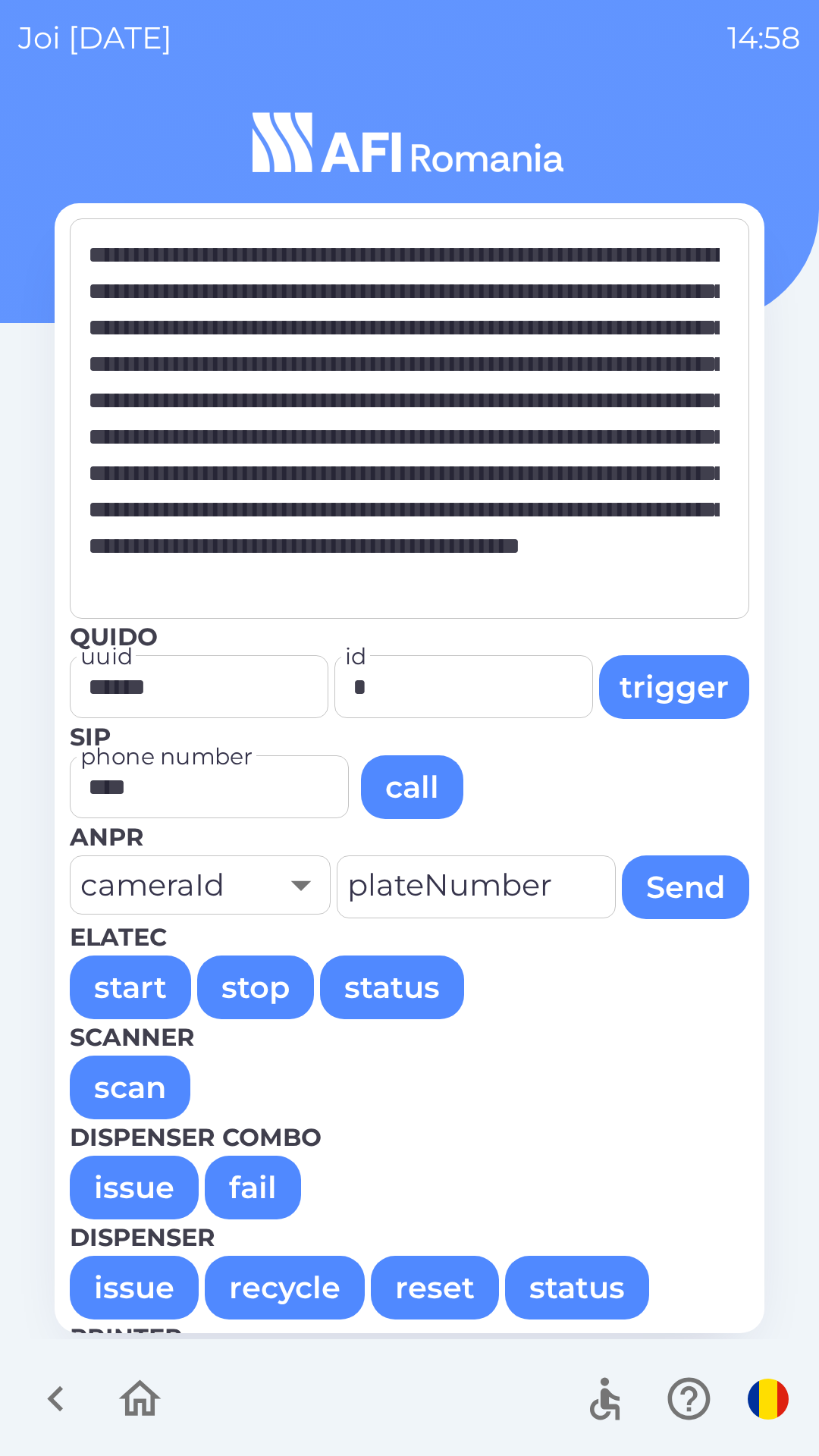
click at [131, 1172] on button "issue" at bounding box center [134, 1187] width 129 height 64
click at [121, 1187] on button "issue" at bounding box center [134, 1187] width 129 height 64
click at [121, 1189] on button "issue" at bounding box center [134, 1187] width 129 height 64
click at [146, 1204] on button "issue" at bounding box center [134, 1187] width 129 height 64
click at [131, 1186] on button "issue" at bounding box center [134, 1187] width 129 height 64
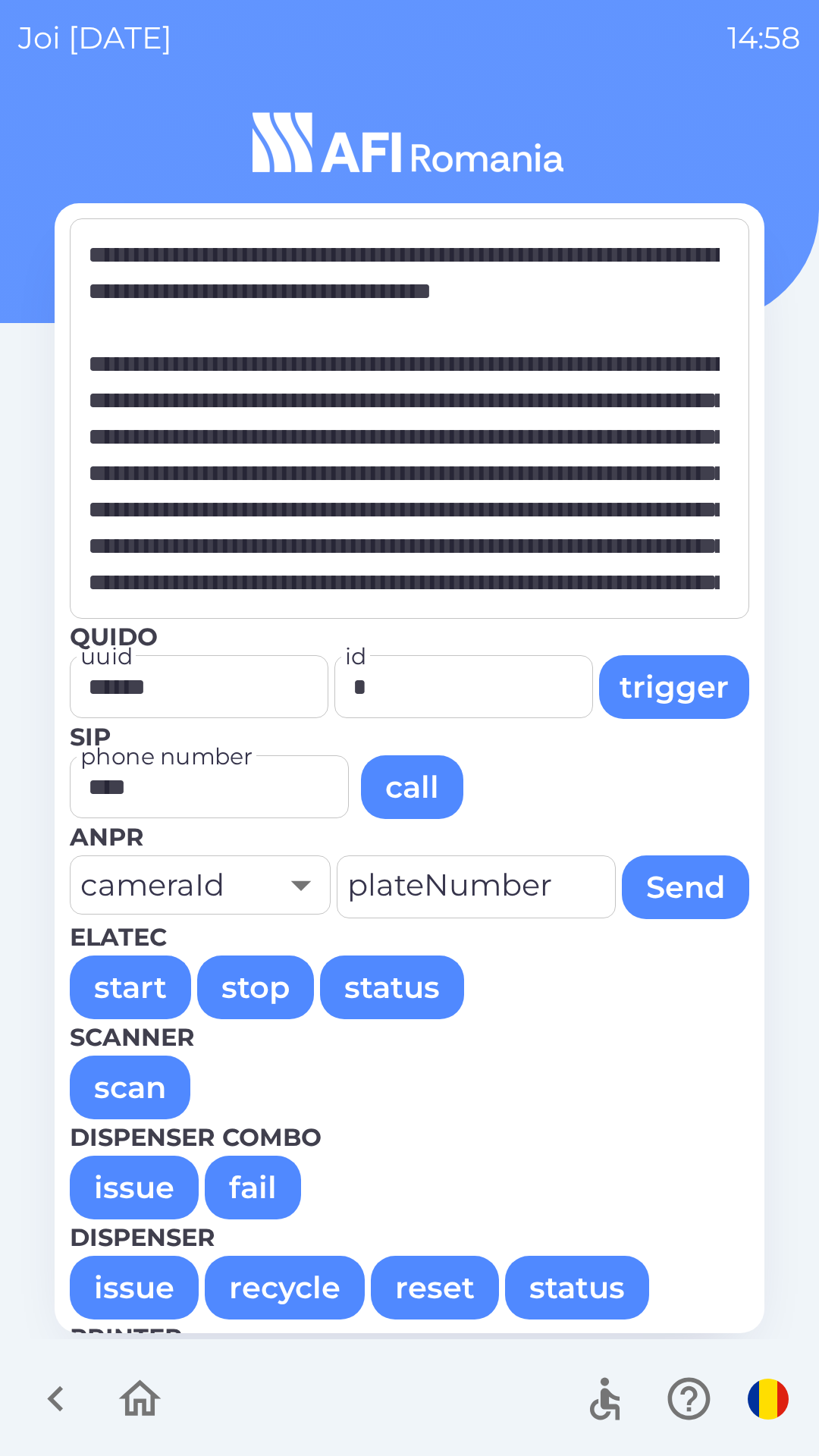
click at [122, 1196] on button "issue" at bounding box center [134, 1187] width 129 height 64
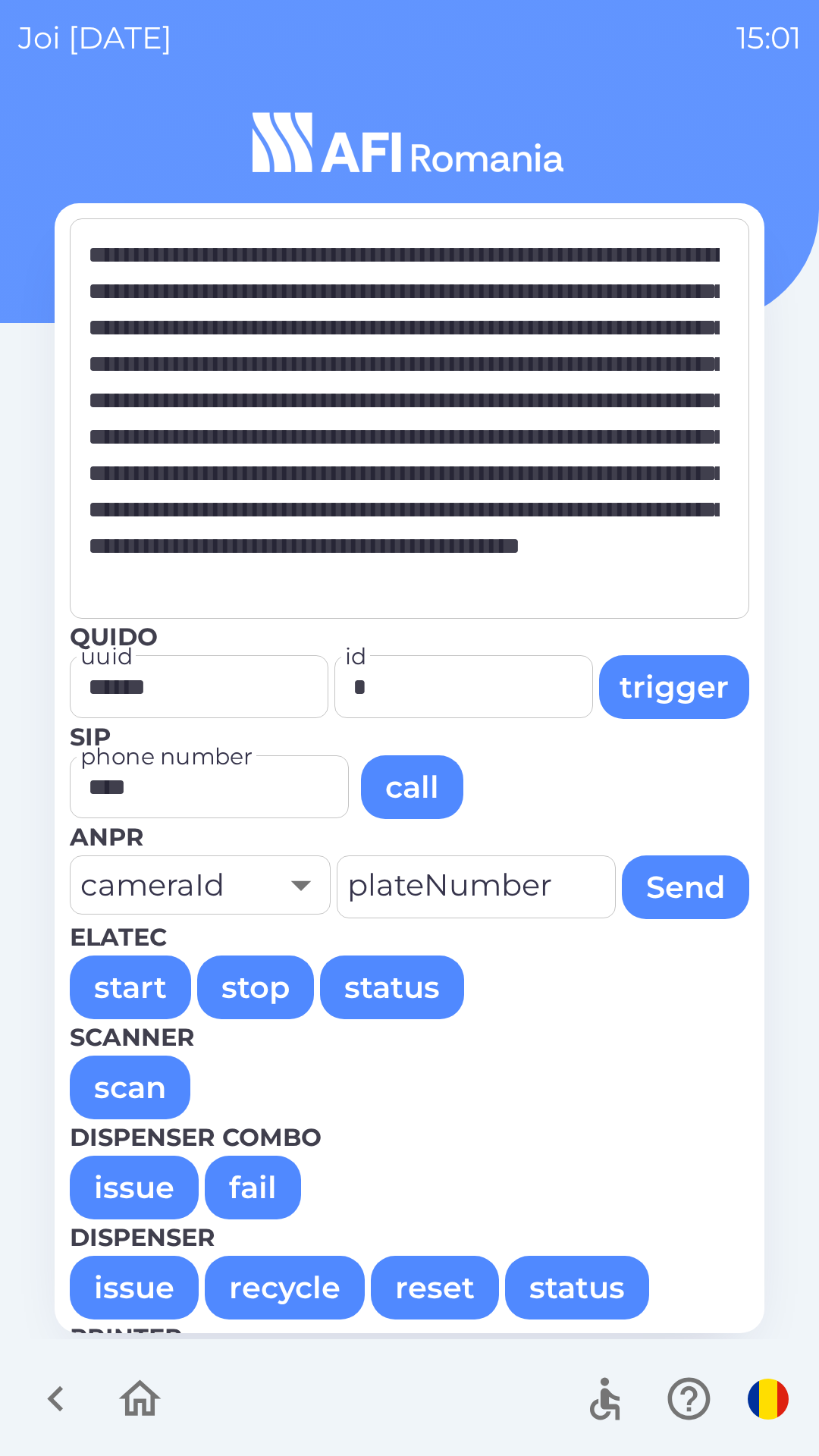
click at [108, 1165] on button "issue" at bounding box center [134, 1187] width 129 height 64
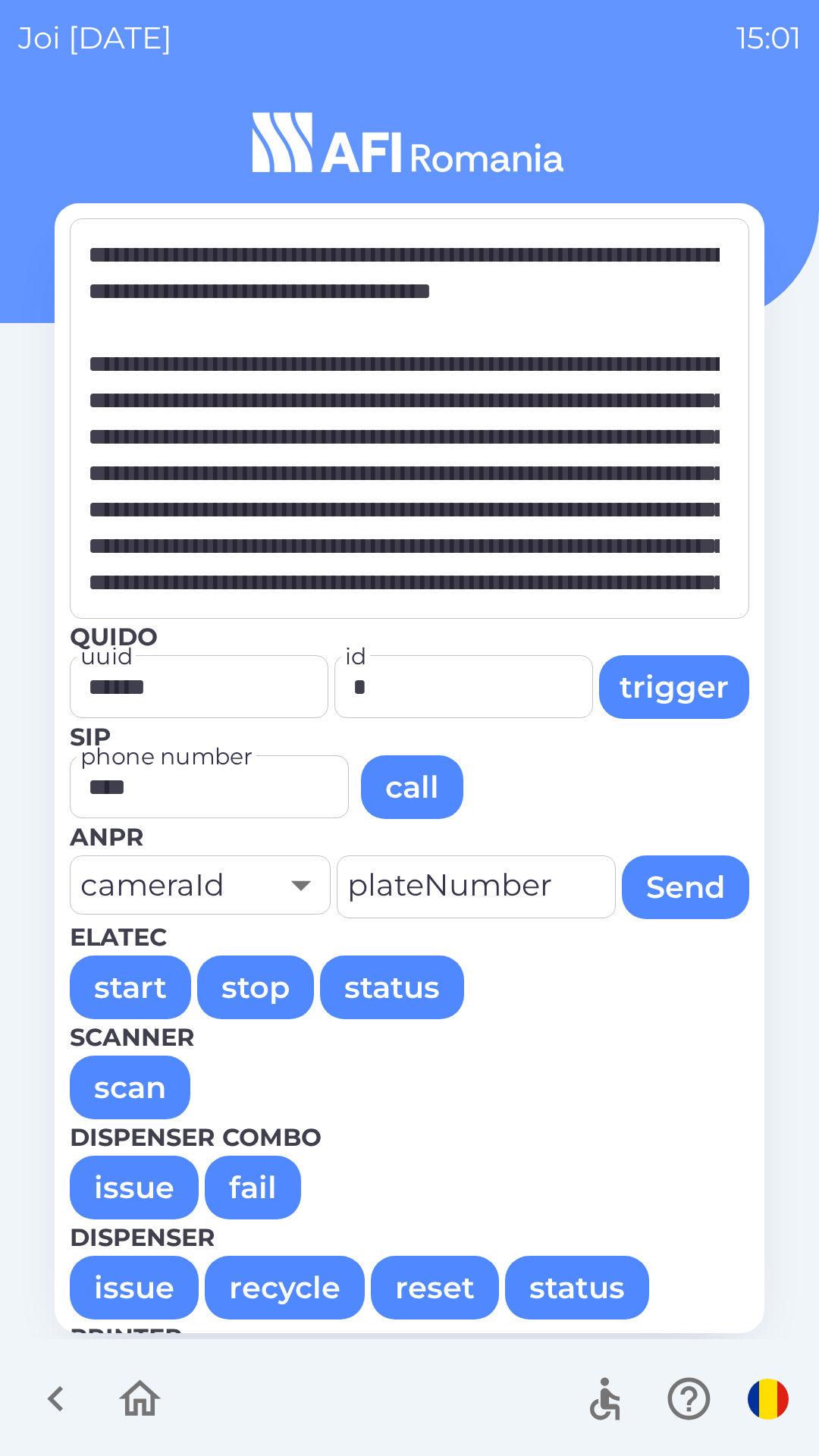
click at [137, 1191] on button "issue" at bounding box center [134, 1187] width 129 height 64
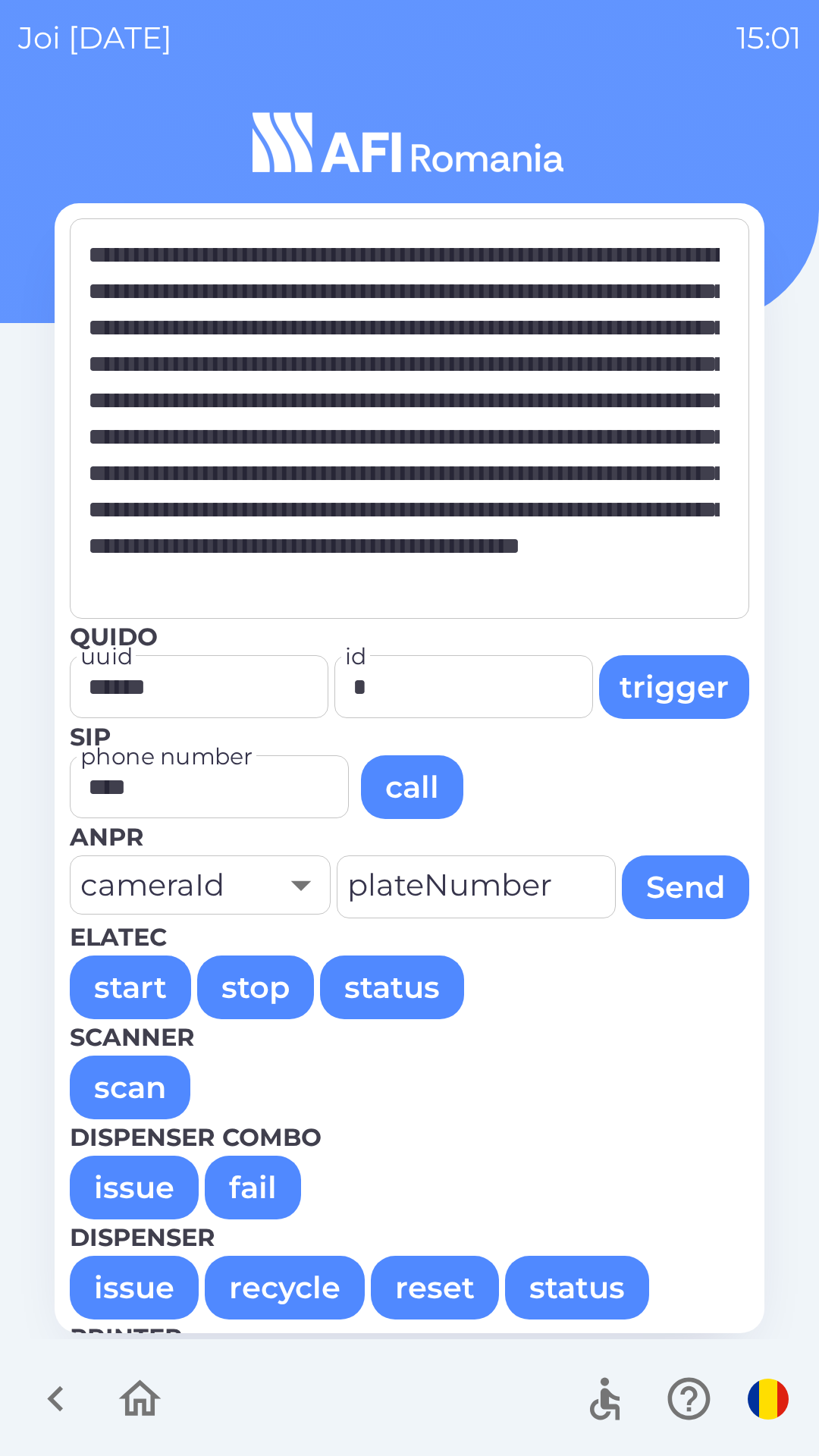
click at [137, 1179] on button "issue" at bounding box center [134, 1187] width 129 height 64
click at [146, 1191] on button "issue" at bounding box center [134, 1187] width 129 height 64
click at [156, 1178] on button "issue" at bounding box center [134, 1187] width 129 height 64
click at [121, 1177] on button "issue" at bounding box center [134, 1187] width 129 height 64
click at [109, 1173] on button "issue" at bounding box center [134, 1187] width 129 height 64
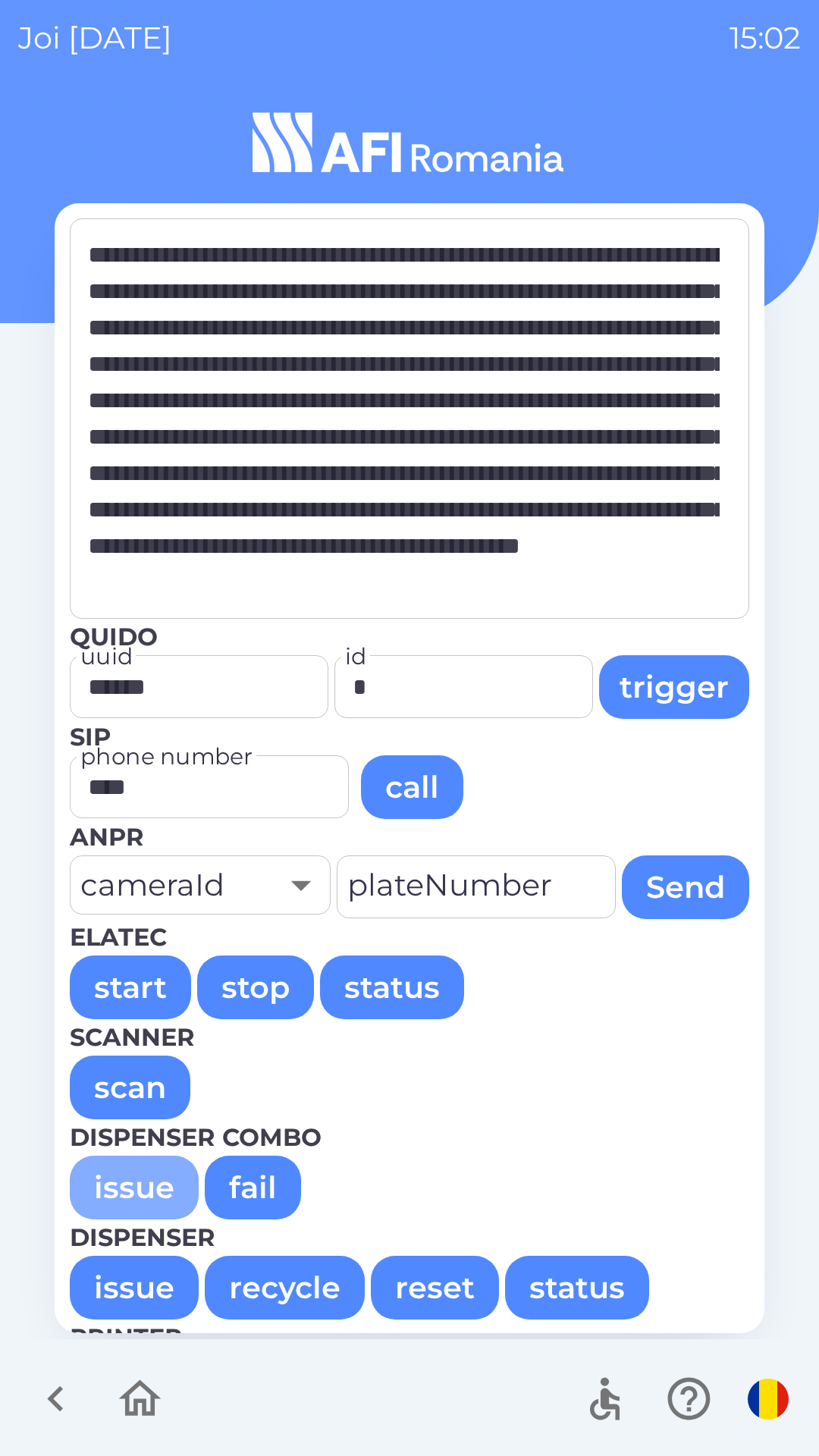
click at [131, 1176] on button "issue" at bounding box center [134, 1187] width 129 height 64
click at [133, 1179] on button "issue" at bounding box center [134, 1187] width 129 height 64
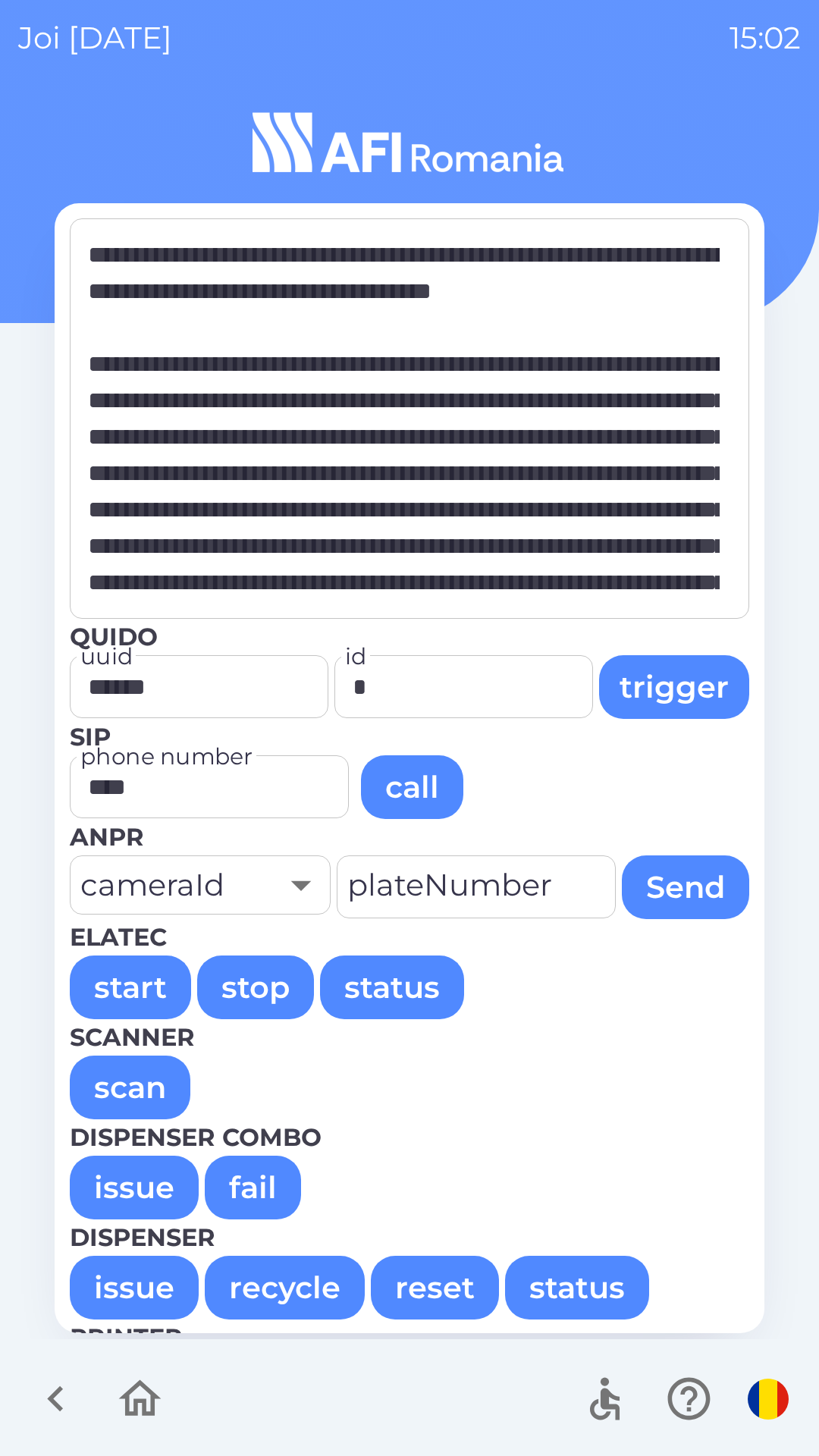
click at [109, 1179] on button "issue" at bounding box center [134, 1187] width 129 height 64
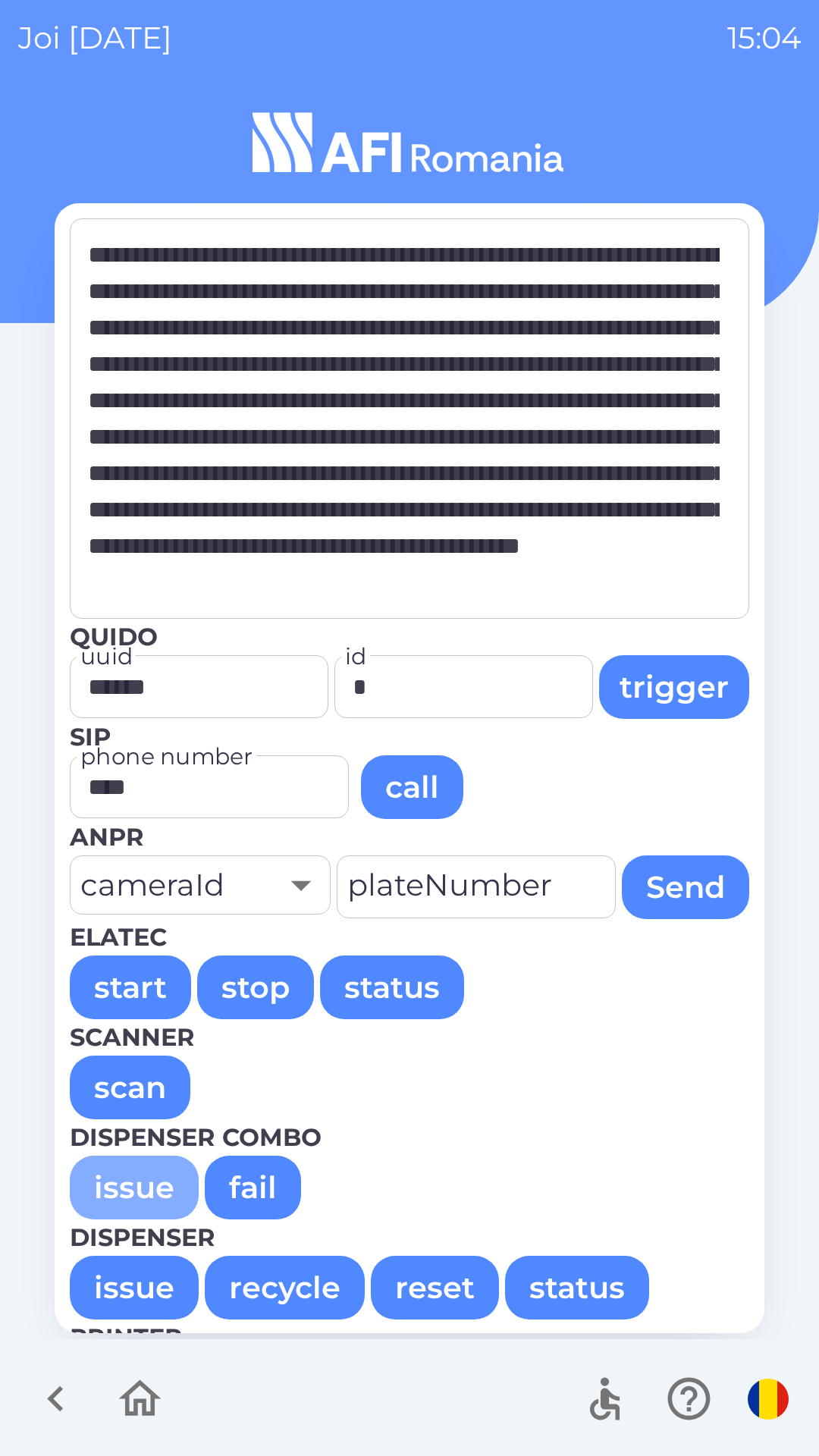
click at [101, 1179] on button "issue" at bounding box center [134, 1187] width 129 height 64
click at [102, 1180] on button "issue" at bounding box center [134, 1187] width 129 height 64
click at [151, 1190] on button "issue" at bounding box center [134, 1187] width 129 height 64
click at [148, 1177] on button "issue" at bounding box center [134, 1187] width 129 height 64
click at [139, 1189] on button "issue" at bounding box center [134, 1187] width 129 height 64
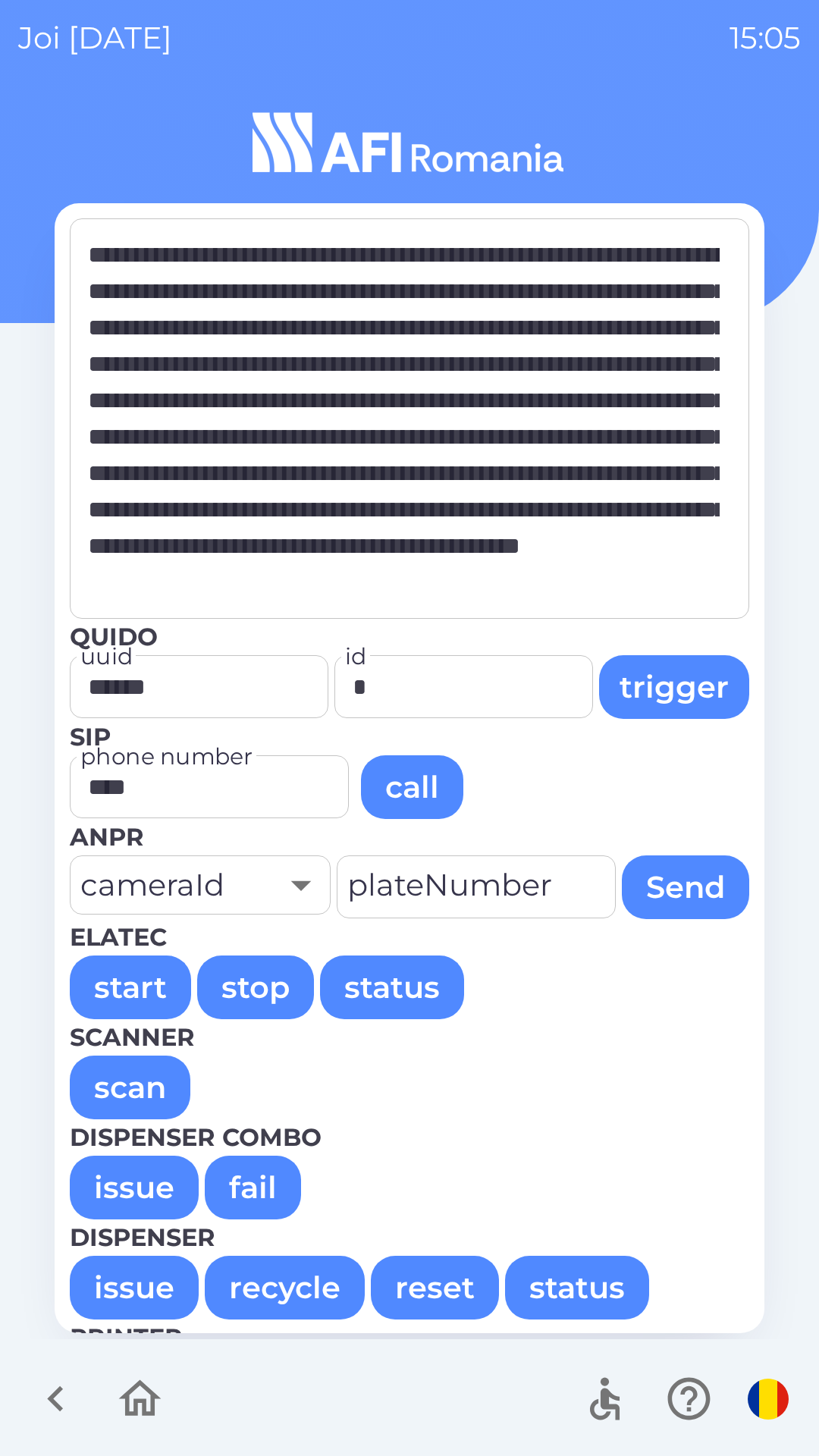
click at [118, 1186] on button "issue" at bounding box center [134, 1187] width 129 height 64
click at [122, 1188] on button "issue" at bounding box center [134, 1187] width 129 height 64
click at [131, 1190] on button "issue" at bounding box center [134, 1187] width 129 height 64
click at [133, 1186] on button "issue" at bounding box center [134, 1187] width 129 height 64
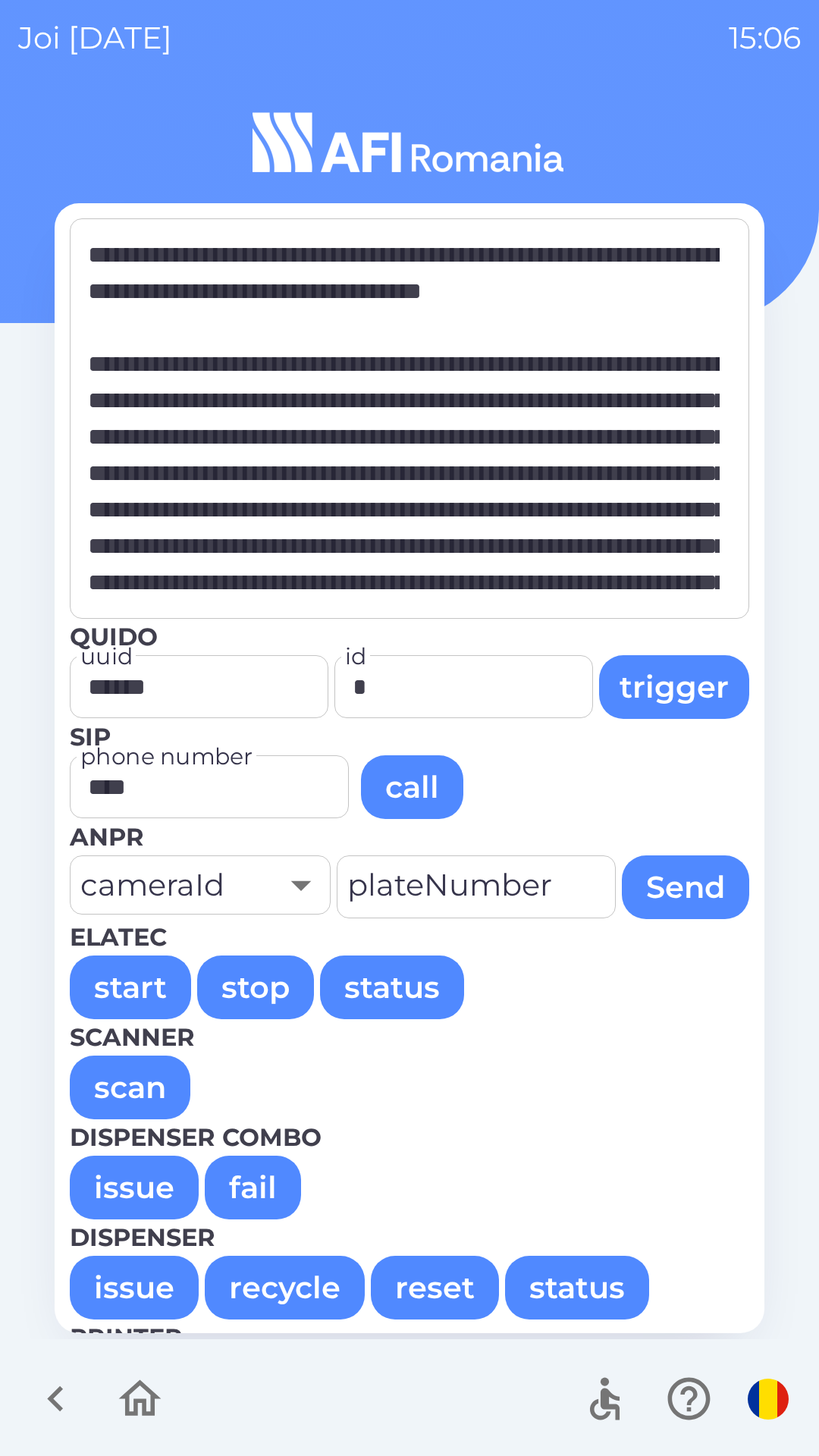
click at [117, 1202] on button "issue" at bounding box center [134, 1187] width 129 height 64
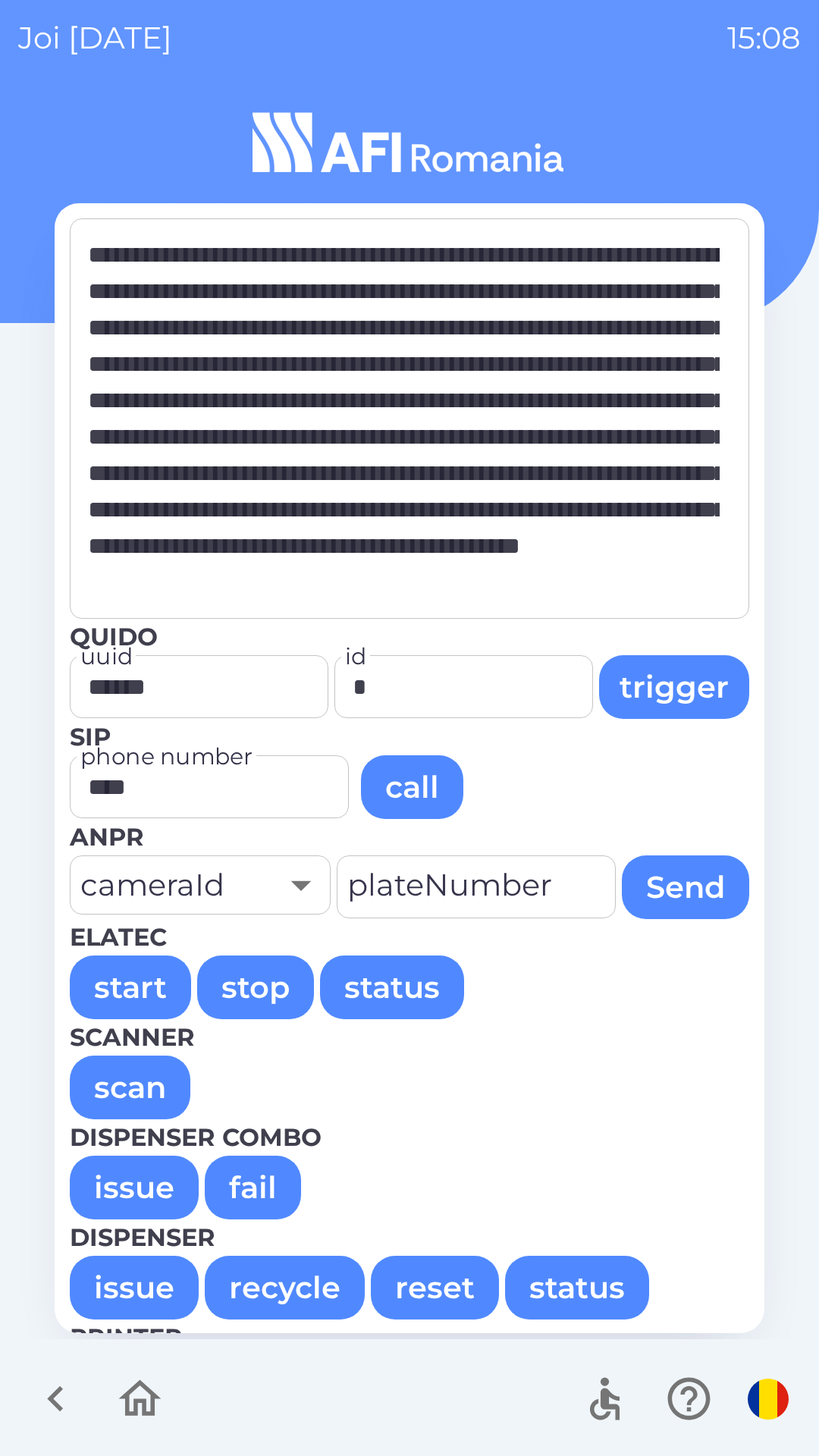
click at [107, 1187] on button "issue" at bounding box center [134, 1187] width 129 height 64
click at [142, 1194] on button "issue" at bounding box center [134, 1187] width 129 height 64
click at [125, 1186] on button "issue" at bounding box center [134, 1187] width 129 height 64
click at [121, 1178] on button "issue" at bounding box center [134, 1187] width 129 height 64
click at [125, 1185] on button "issue" at bounding box center [134, 1187] width 129 height 64
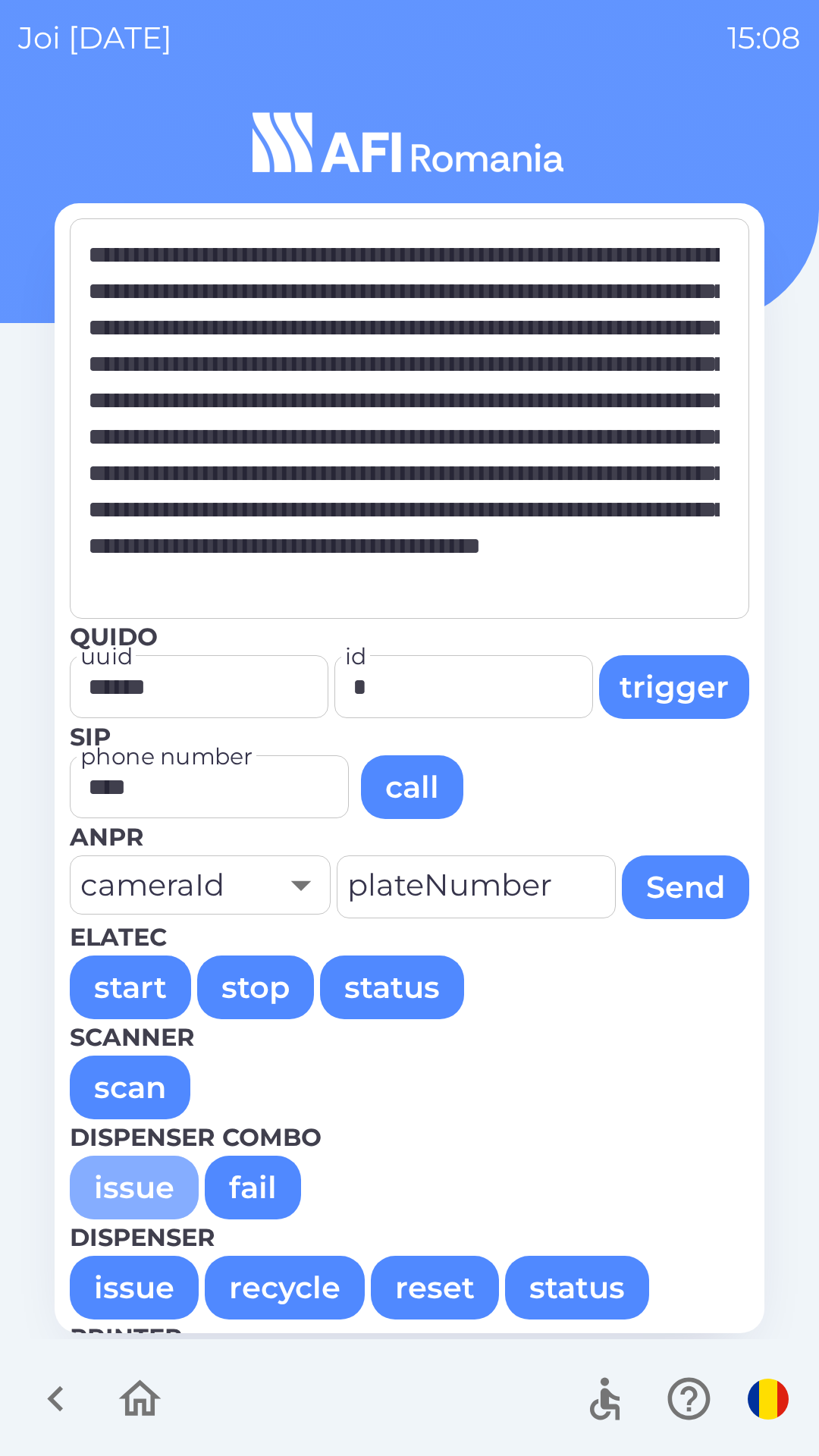
click at [91, 1190] on button "issue" at bounding box center [134, 1187] width 129 height 64
click at [85, 1199] on button "issue" at bounding box center [134, 1187] width 129 height 64
click at [113, 1194] on button "issue" at bounding box center [134, 1187] width 129 height 64
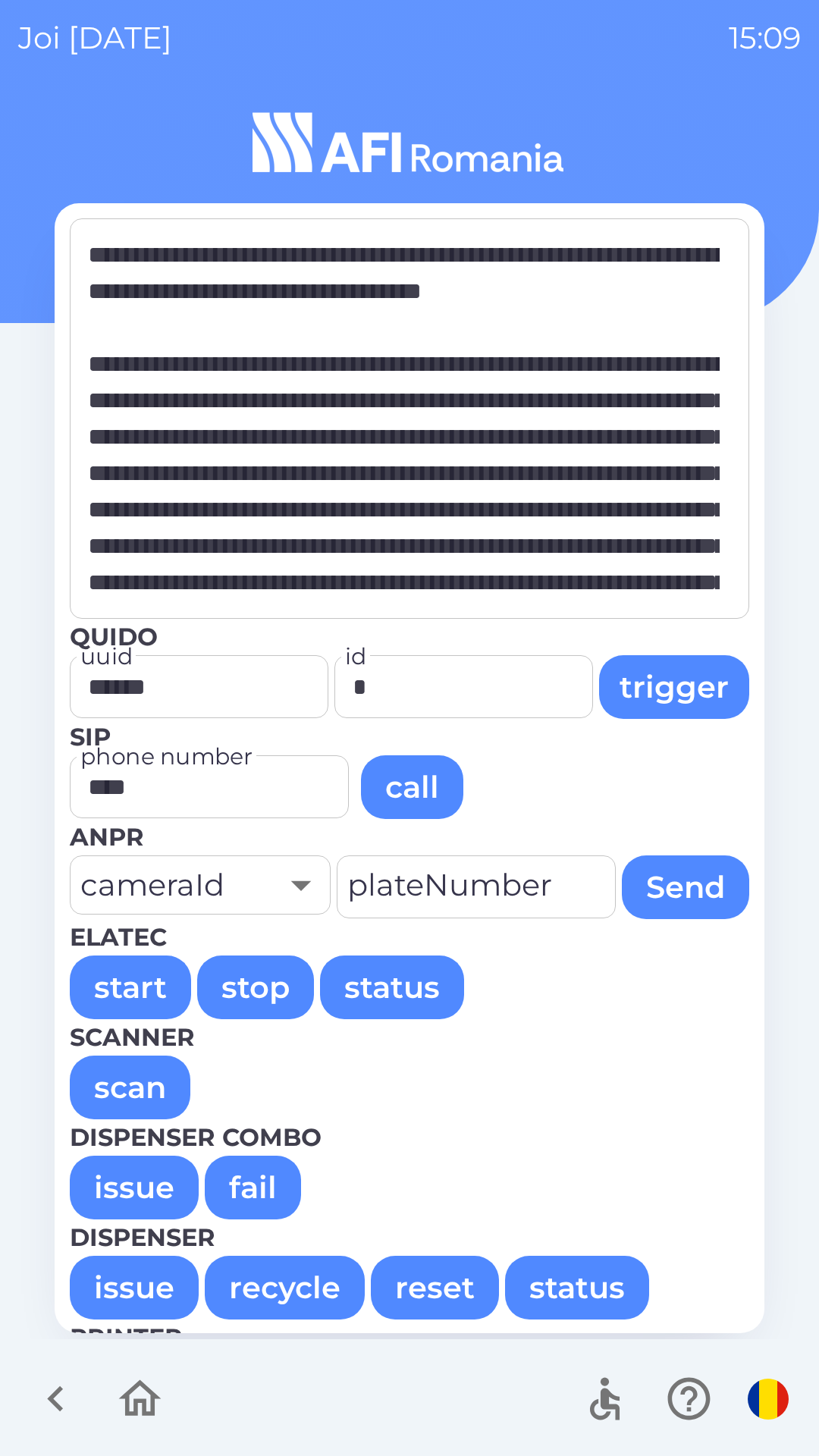
click at [136, 1202] on button "issue" at bounding box center [134, 1187] width 129 height 64
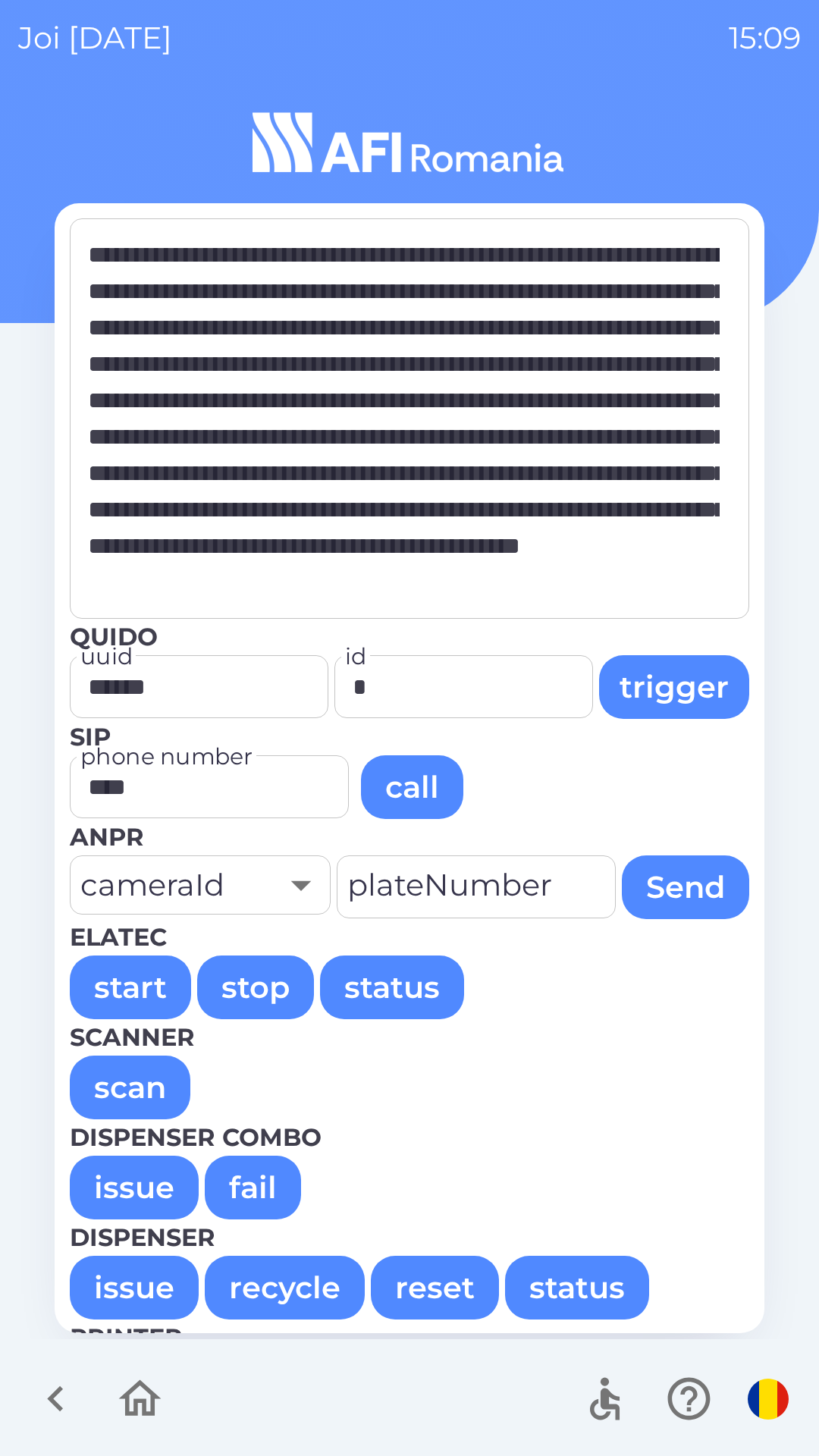
click at [122, 1188] on button "issue" at bounding box center [134, 1187] width 129 height 64
click at [85, 1182] on button "issue" at bounding box center [134, 1187] width 129 height 64
click at [116, 1187] on button "issue" at bounding box center [134, 1187] width 129 height 64
click at [135, 1187] on button "issue" at bounding box center [134, 1187] width 129 height 64
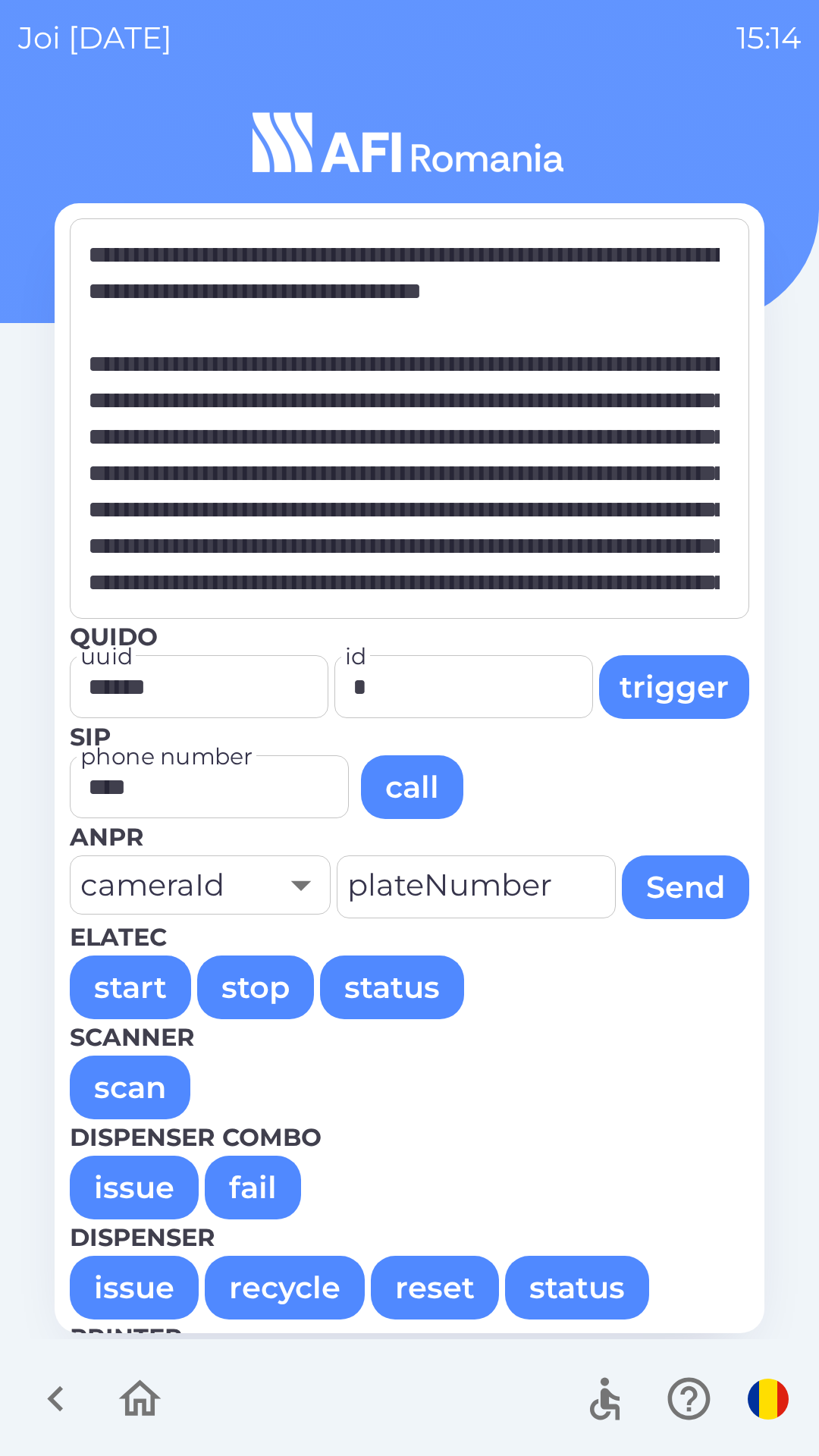
click at [121, 1179] on button "issue" at bounding box center [134, 1187] width 129 height 64
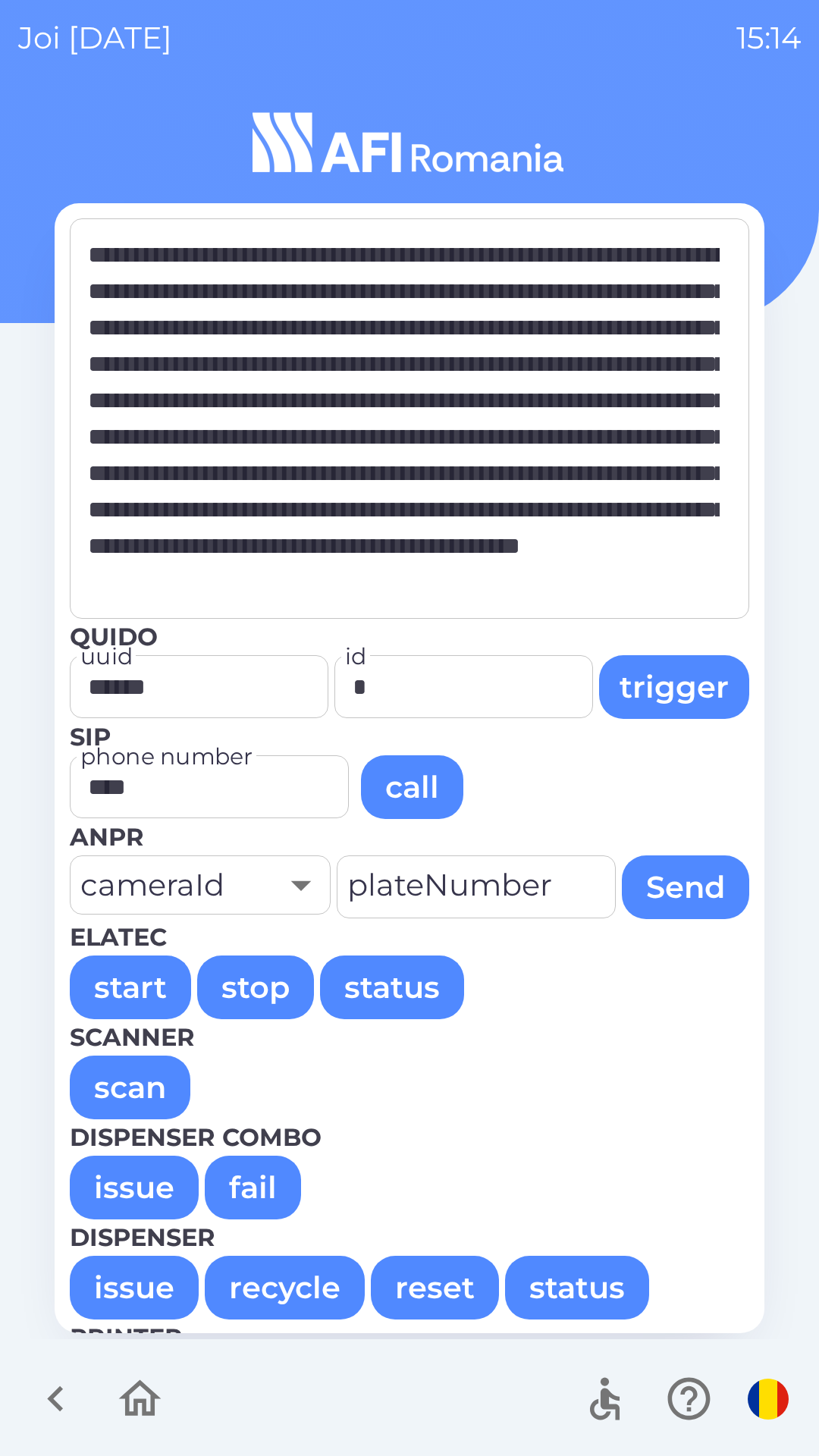
click at [134, 1178] on button "issue" at bounding box center [134, 1187] width 129 height 64
click at [99, 1172] on button "issue" at bounding box center [134, 1187] width 129 height 64
click at [140, 1186] on button "issue" at bounding box center [134, 1187] width 129 height 64
click at [135, 1186] on button "issue" at bounding box center [134, 1187] width 129 height 64
click at [130, 1179] on button "issue" at bounding box center [134, 1187] width 129 height 64
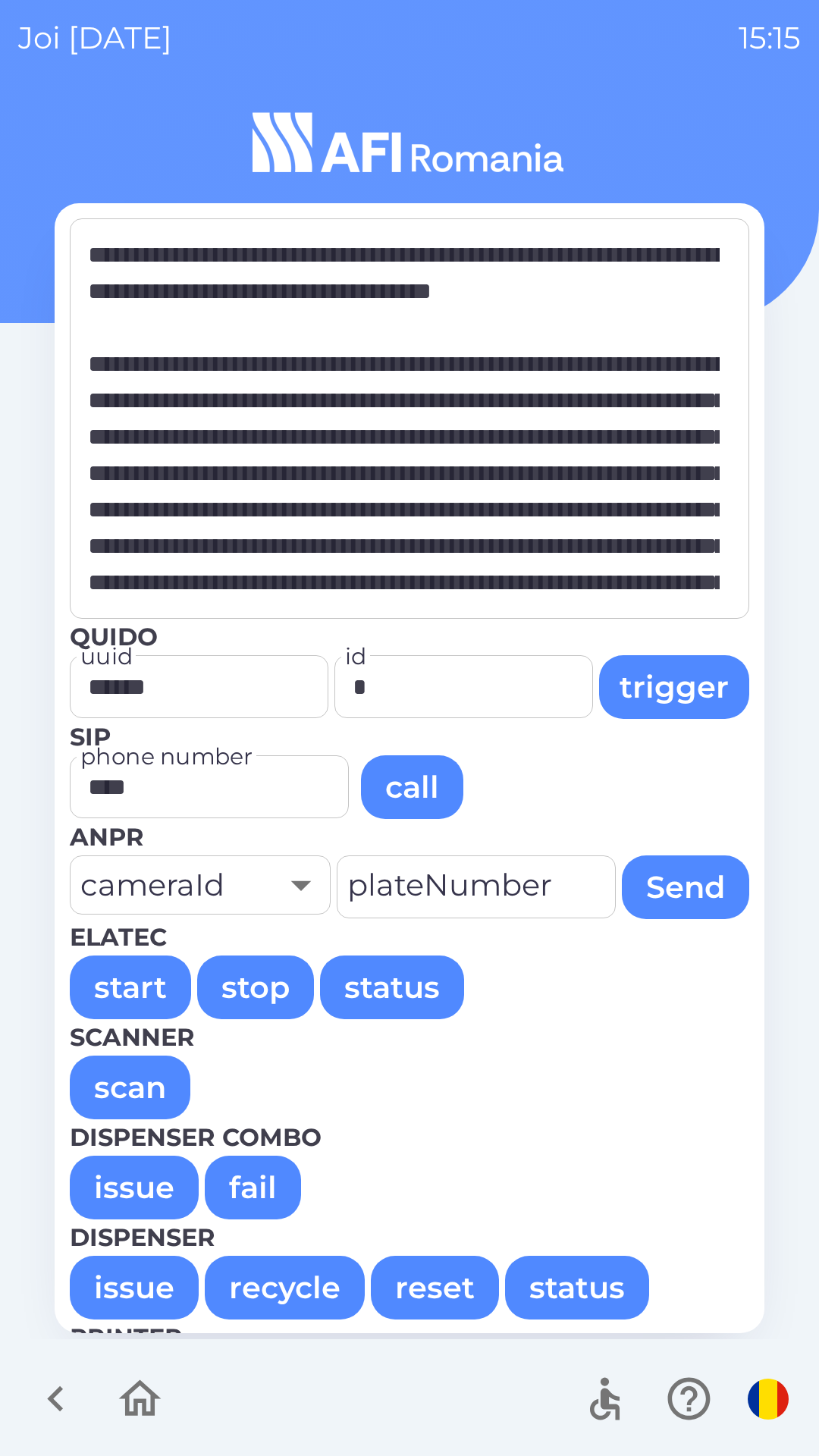
click at [124, 1178] on button "issue" at bounding box center [134, 1187] width 129 height 64
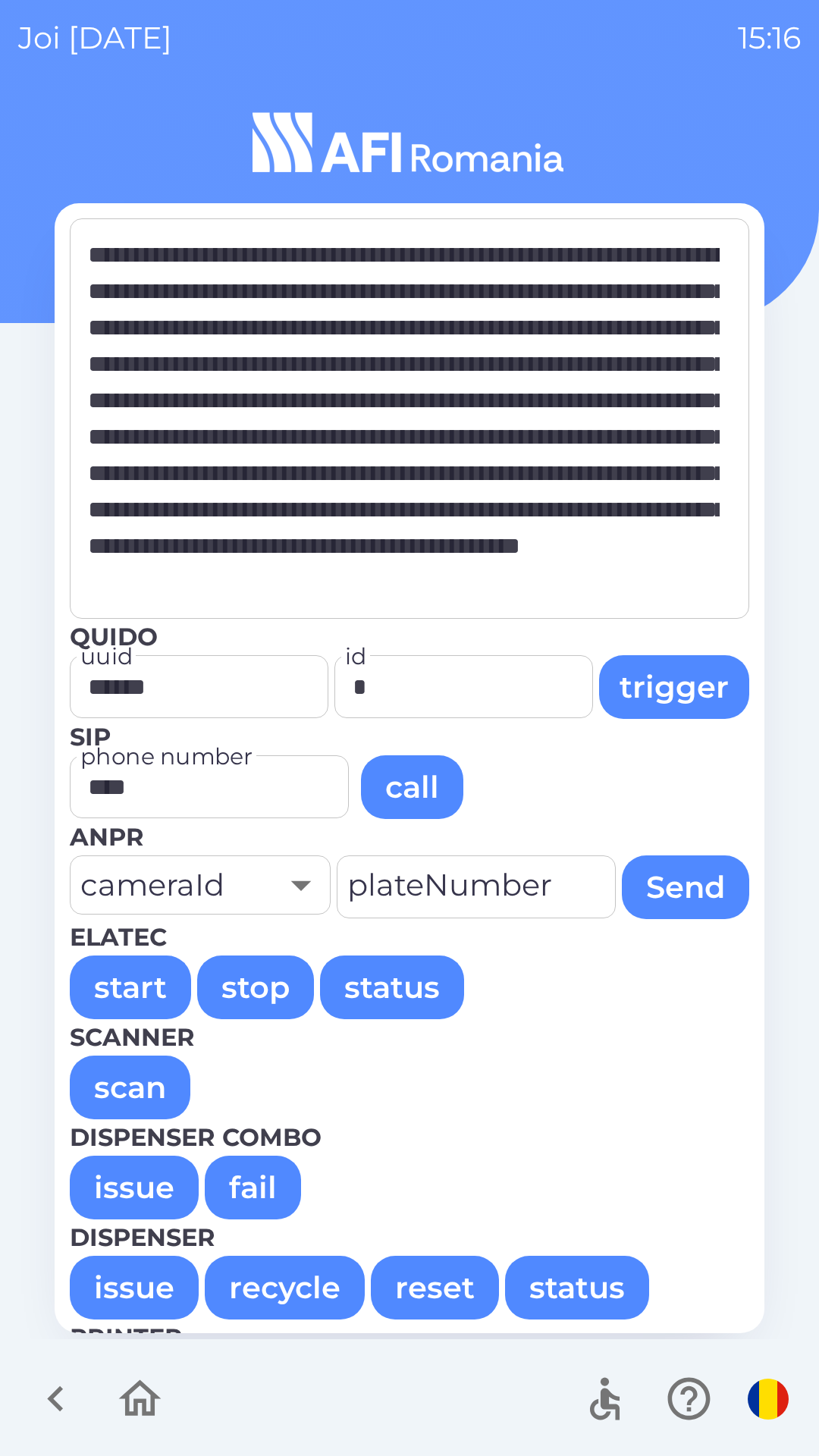
click at [107, 1178] on button "issue" at bounding box center [134, 1187] width 129 height 64
click at [137, 1178] on button "issue" at bounding box center [134, 1187] width 129 height 64
click at [119, 1179] on button "issue" at bounding box center [134, 1187] width 129 height 64
click at [134, 1180] on button "issue" at bounding box center [134, 1187] width 129 height 64
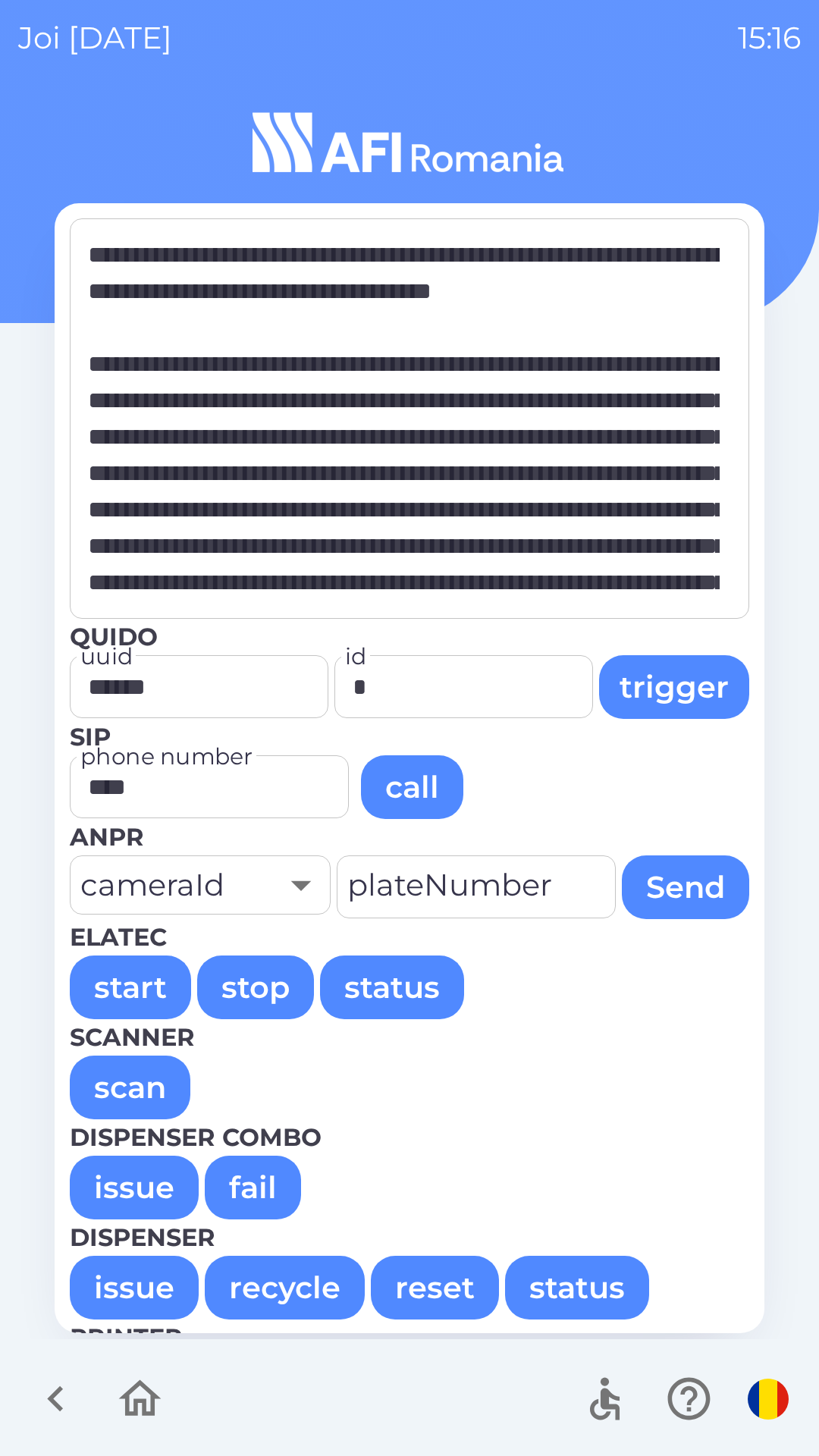
click at [150, 1165] on button "issue" at bounding box center [134, 1187] width 129 height 64
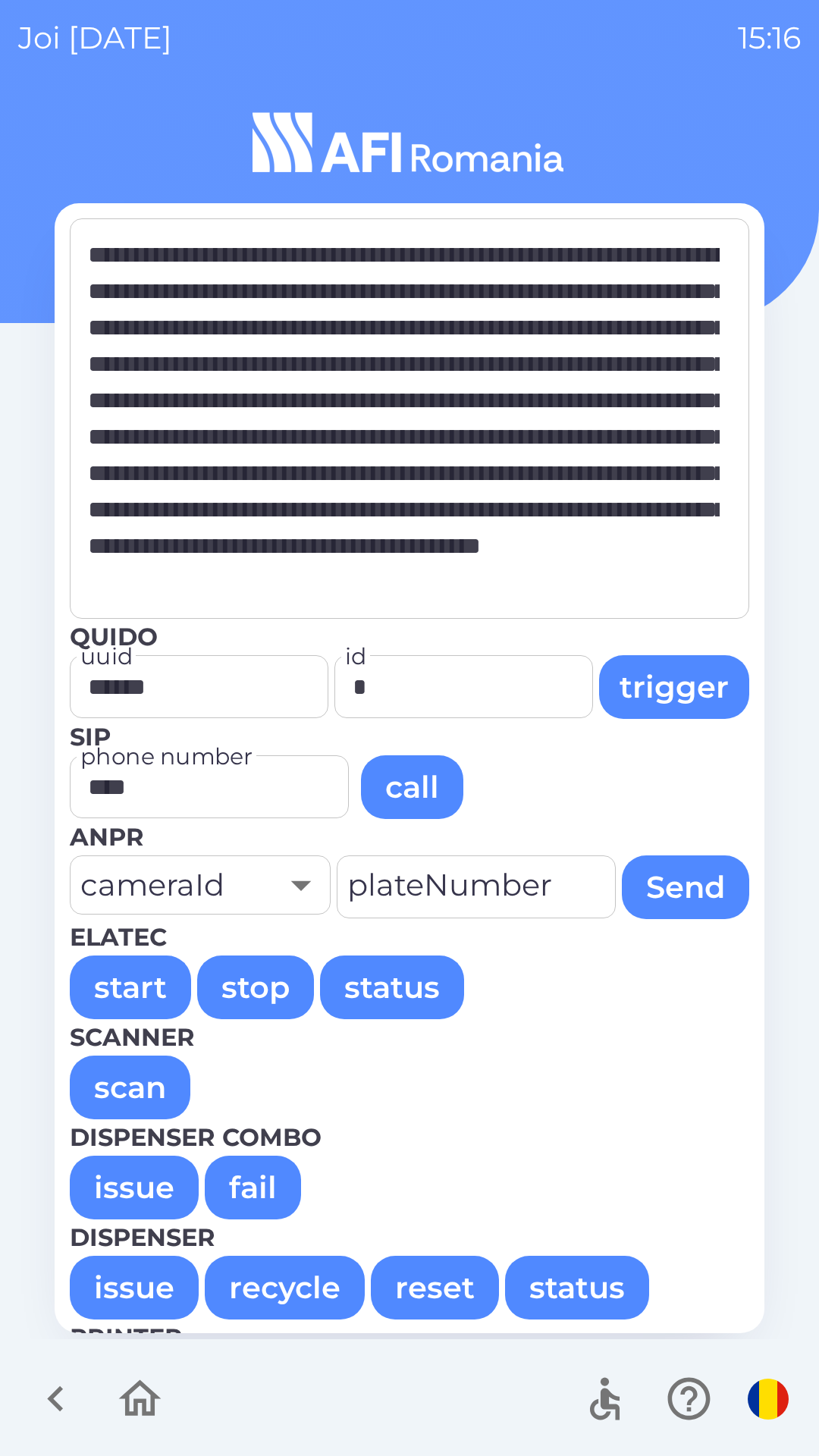
click at [117, 1180] on button "issue" at bounding box center [134, 1187] width 129 height 64
click at [125, 1176] on button "issue" at bounding box center [134, 1187] width 129 height 64
click at [125, 1185] on button "issue" at bounding box center [134, 1187] width 129 height 64
click at [110, 1180] on button "issue" at bounding box center [134, 1187] width 129 height 64
click at [132, 1190] on button "issue" at bounding box center [134, 1187] width 129 height 64
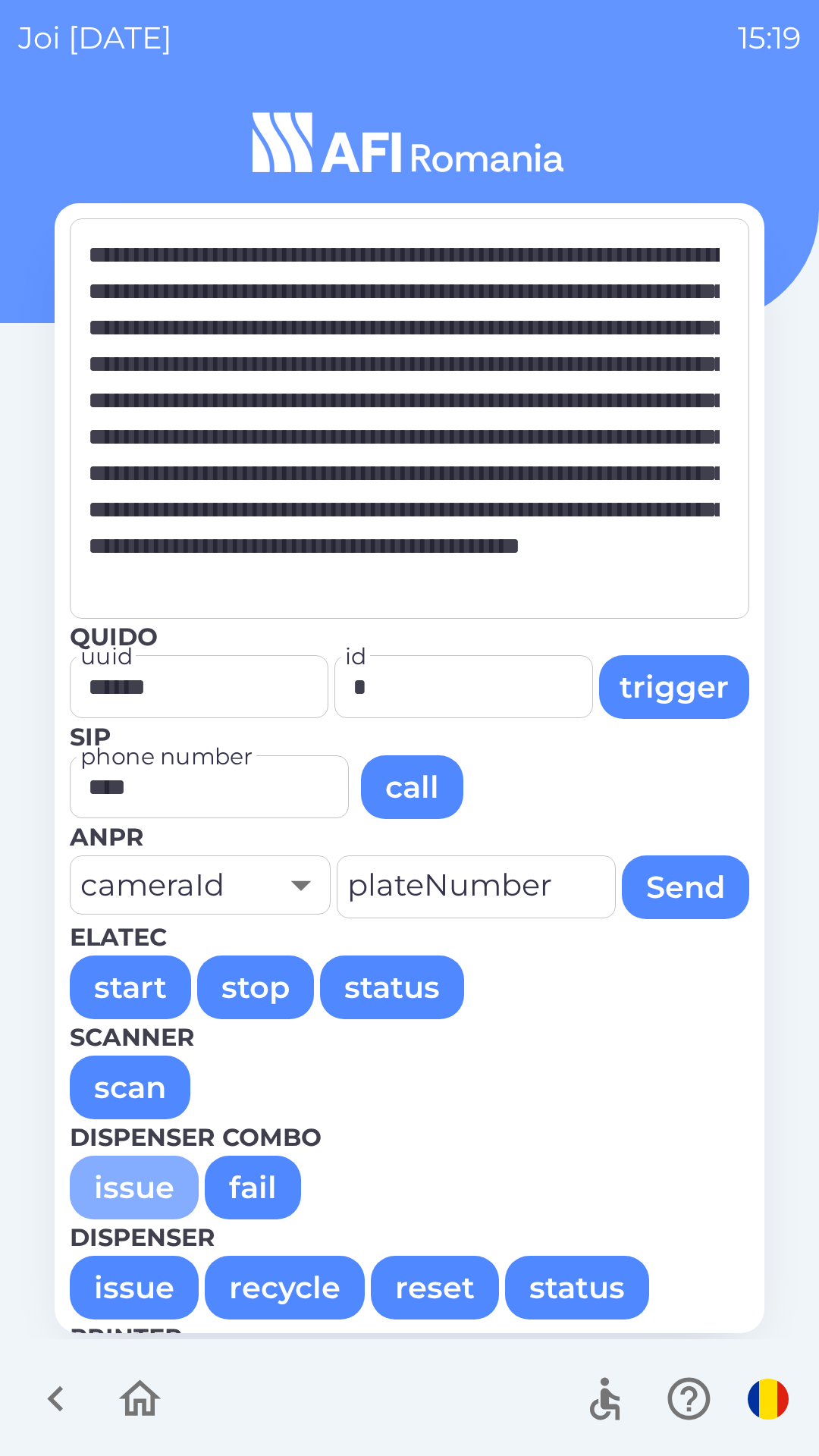
click at [116, 1179] on button "issue" at bounding box center [134, 1187] width 129 height 64
click at [114, 1190] on button "issue" at bounding box center [134, 1187] width 129 height 64
click at [122, 1178] on button "issue" at bounding box center [134, 1187] width 129 height 64
click at [137, 1176] on button "issue" at bounding box center [134, 1187] width 129 height 64
click at [130, 1190] on button "issue" at bounding box center [134, 1187] width 129 height 64
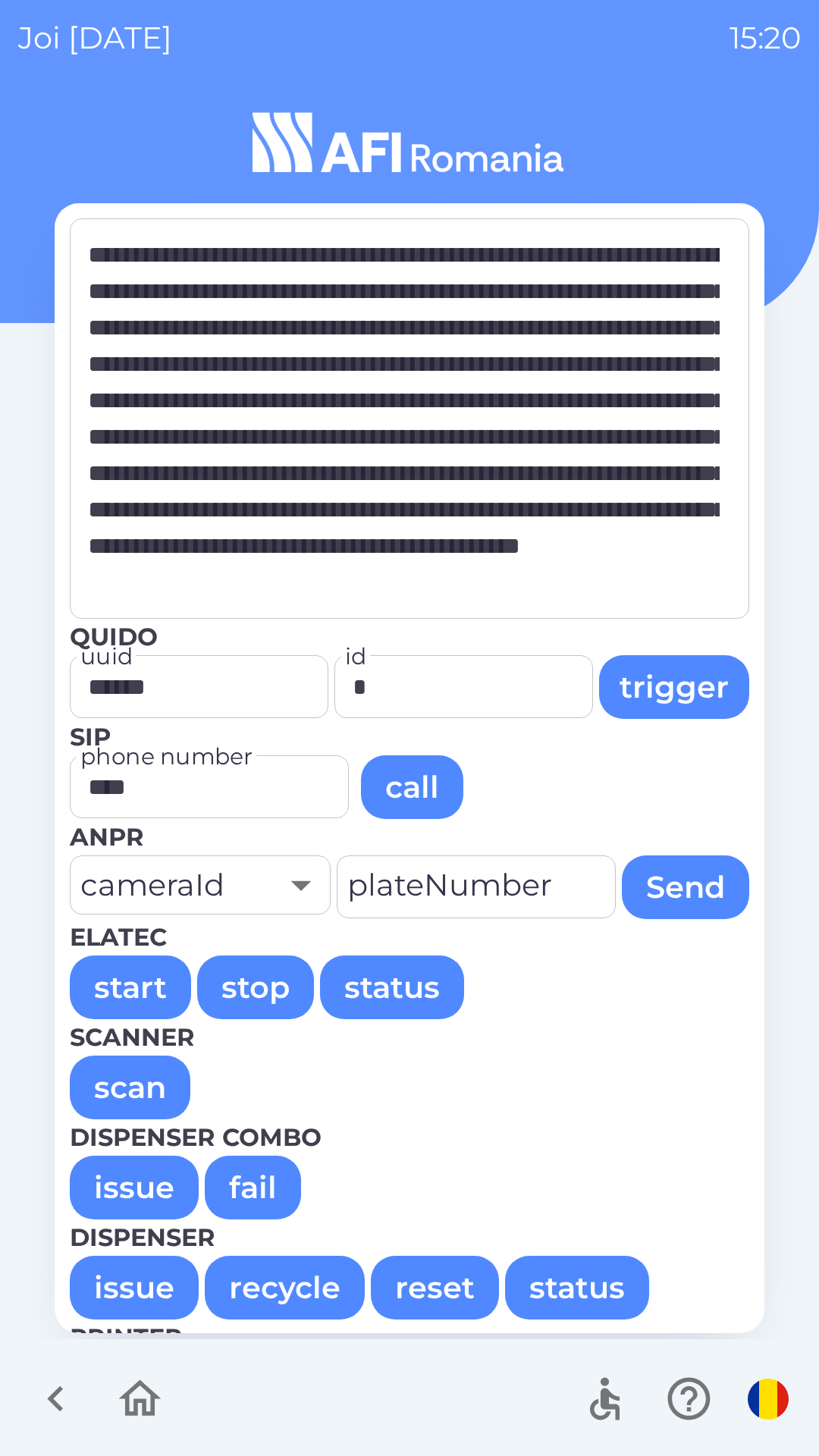
click at [130, 1186] on button "issue" at bounding box center [134, 1187] width 129 height 64
click at [120, 1202] on button "issue" at bounding box center [134, 1187] width 129 height 64
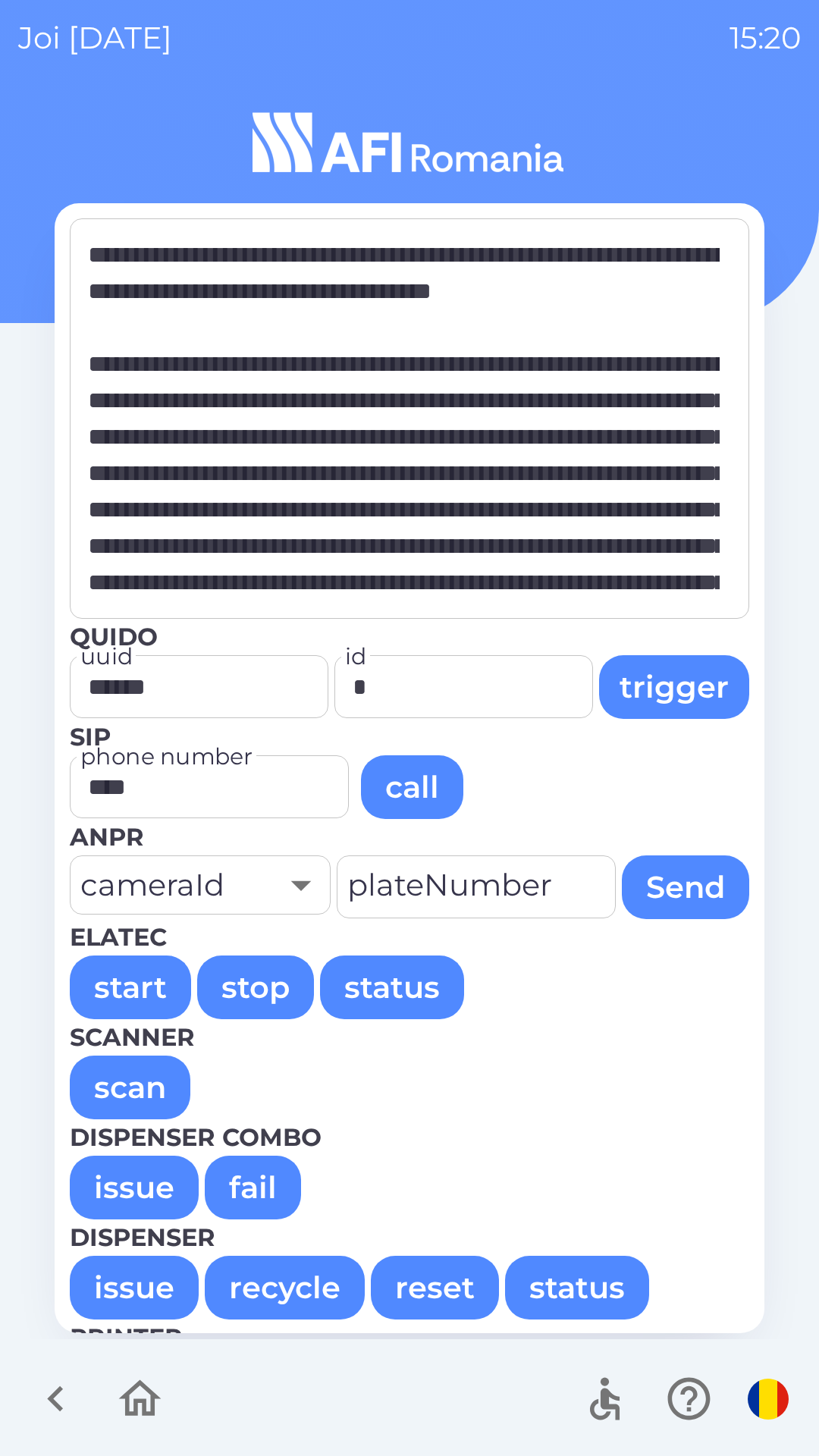
click at [117, 1186] on button "issue" at bounding box center [134, 1187] width 129 height 64
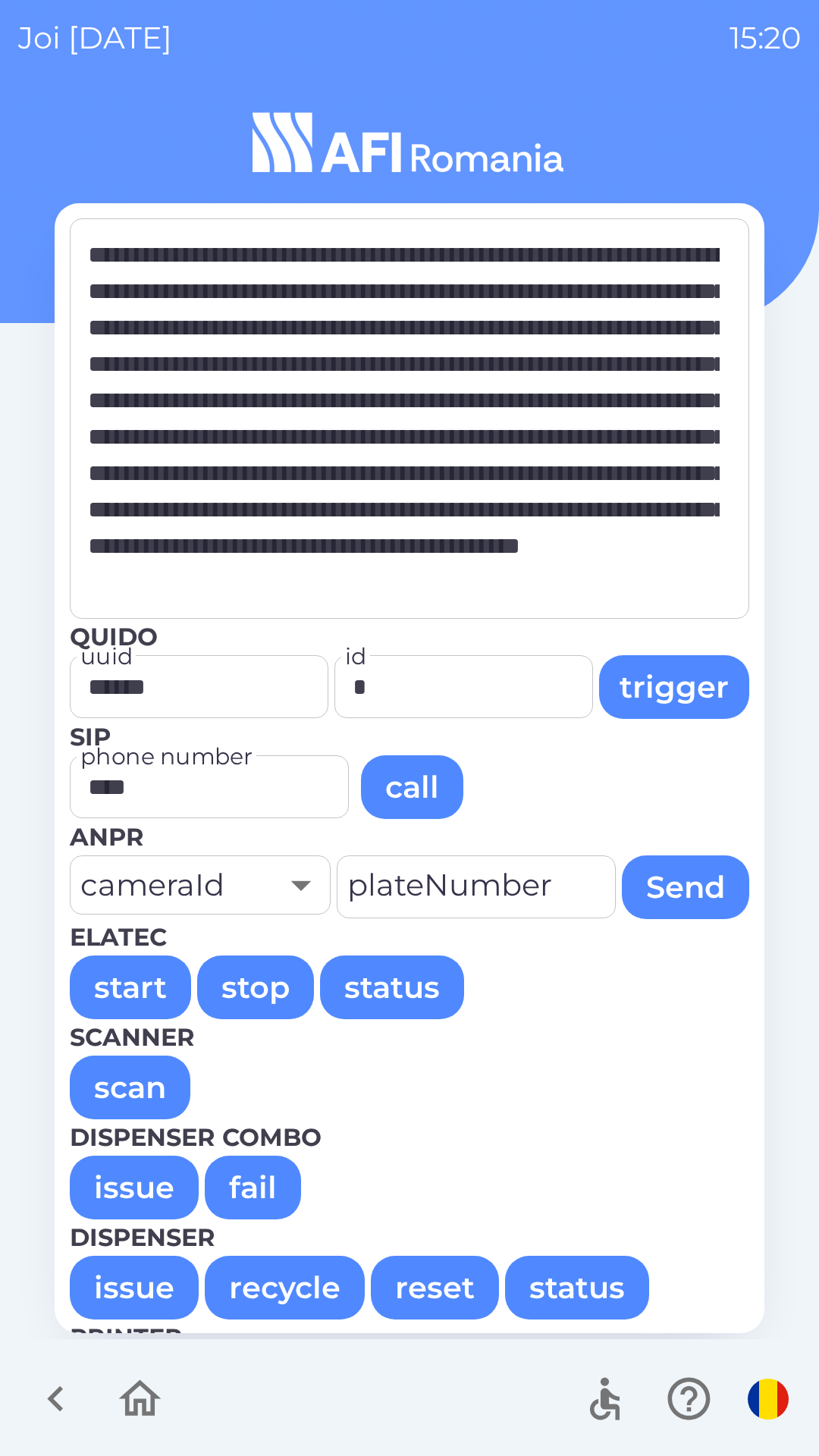
click at [134, 1189] on button "issue" at bounding box center [134, 1187] width 129 height 64
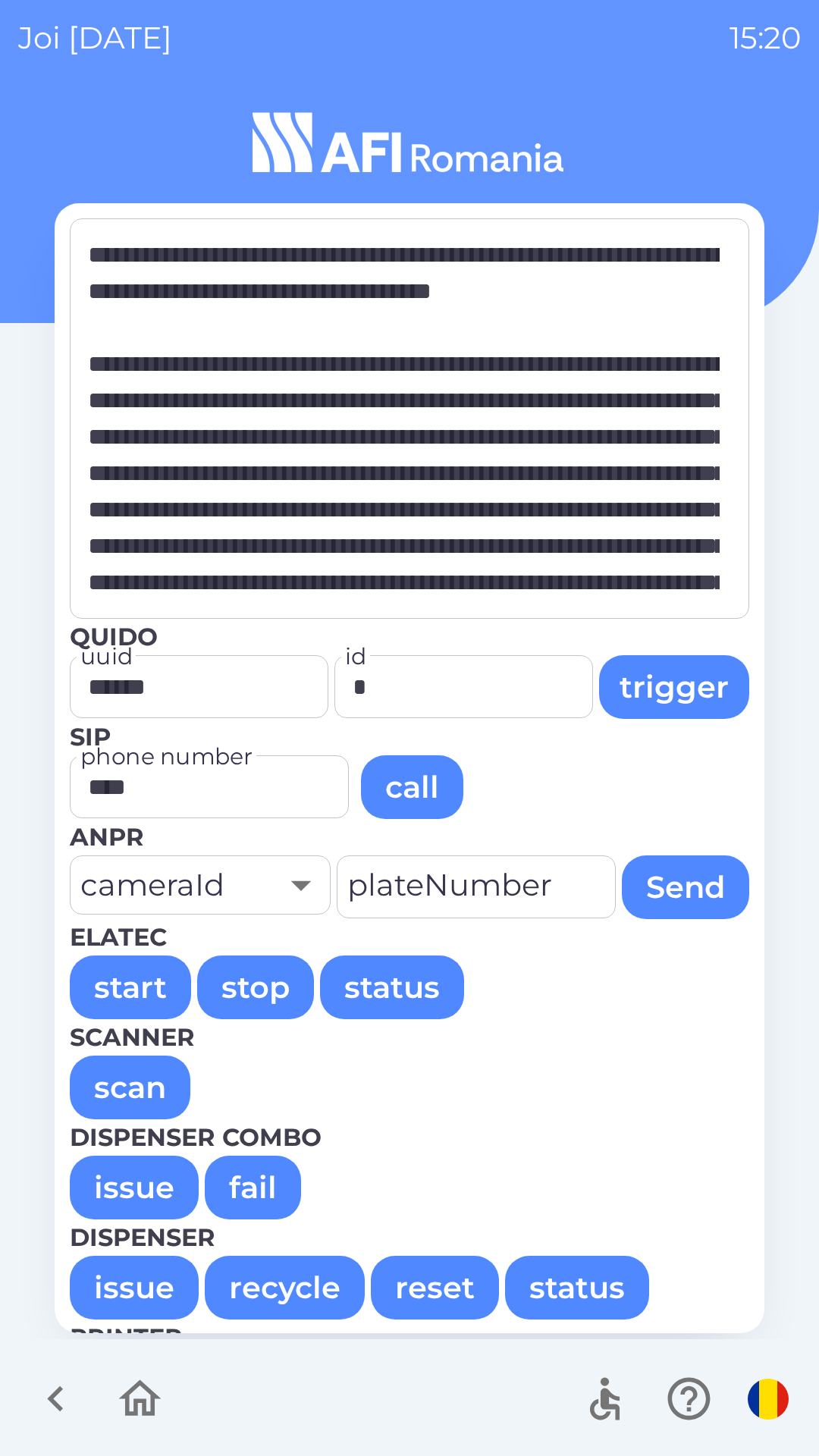
click at [123, 1190] on button "issue" at bounding box center [134, 1187] width 129 height 64
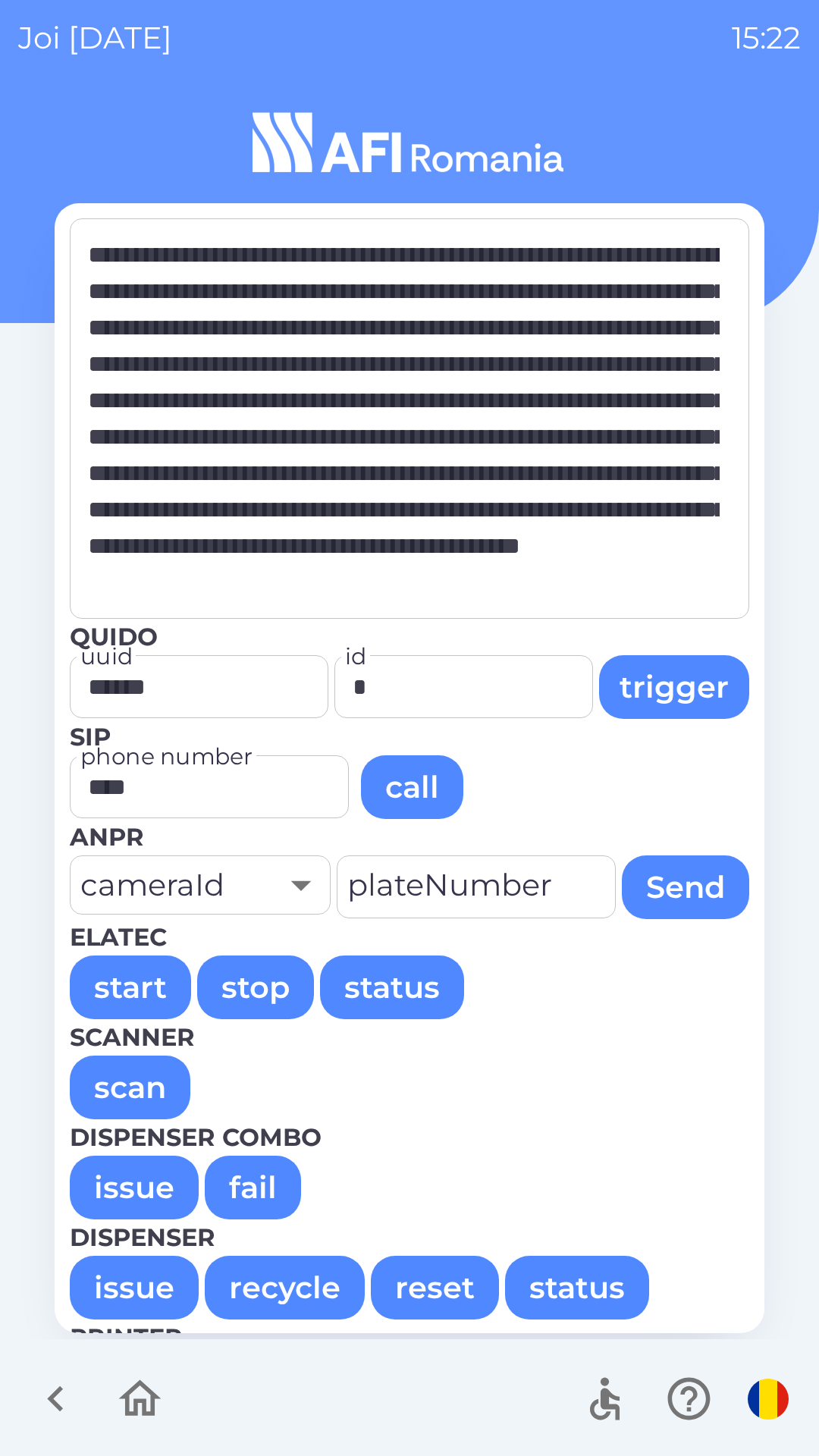
click at [120, 1177] on button "issue" at bounding box center [134, 1187] width 129 height 64
click at [133, 1175] on button "issue" at bounding box center [134, 1187] width 129 height 64
click at [135, 1195] on button "issue" at bounding box center [134, 1187] width 129 height 64
click at [130, 1177] on button "issue" at bounding box center [134, 1187] width 129 height 64
click at [105, 1190] on button "issue" at bounding box center [134, 1187] width 129 height 64
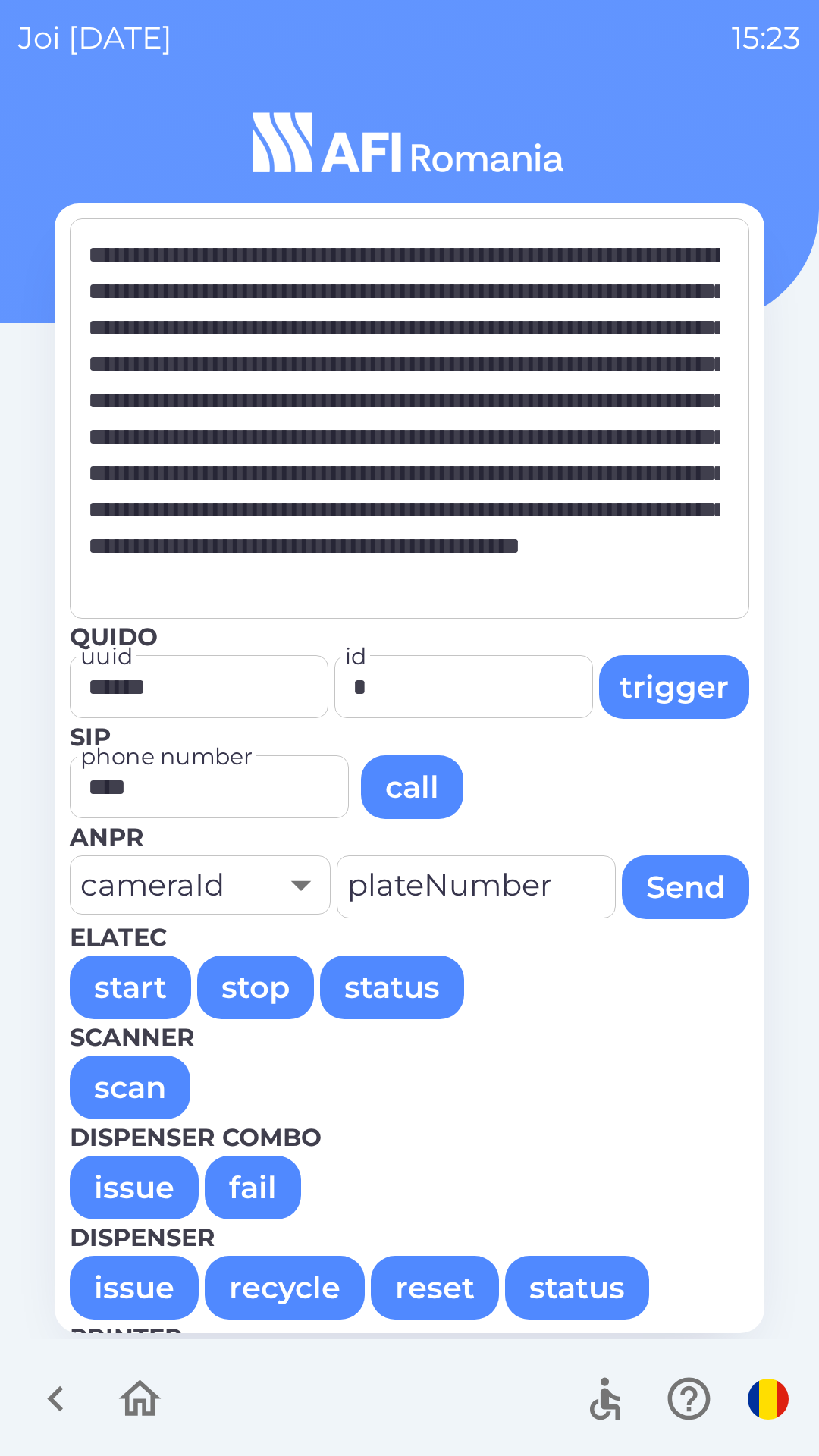
click at [136, 1191] on button "issue" at bounding box center [134, 1187] width 129 height 64
click at [119, 1196] on button "issue" at bounding box center [134, 1187] width 129 height 64
click at [125, 1178] on button "issue" at bounding box center [134, 1187] width 129 height 64
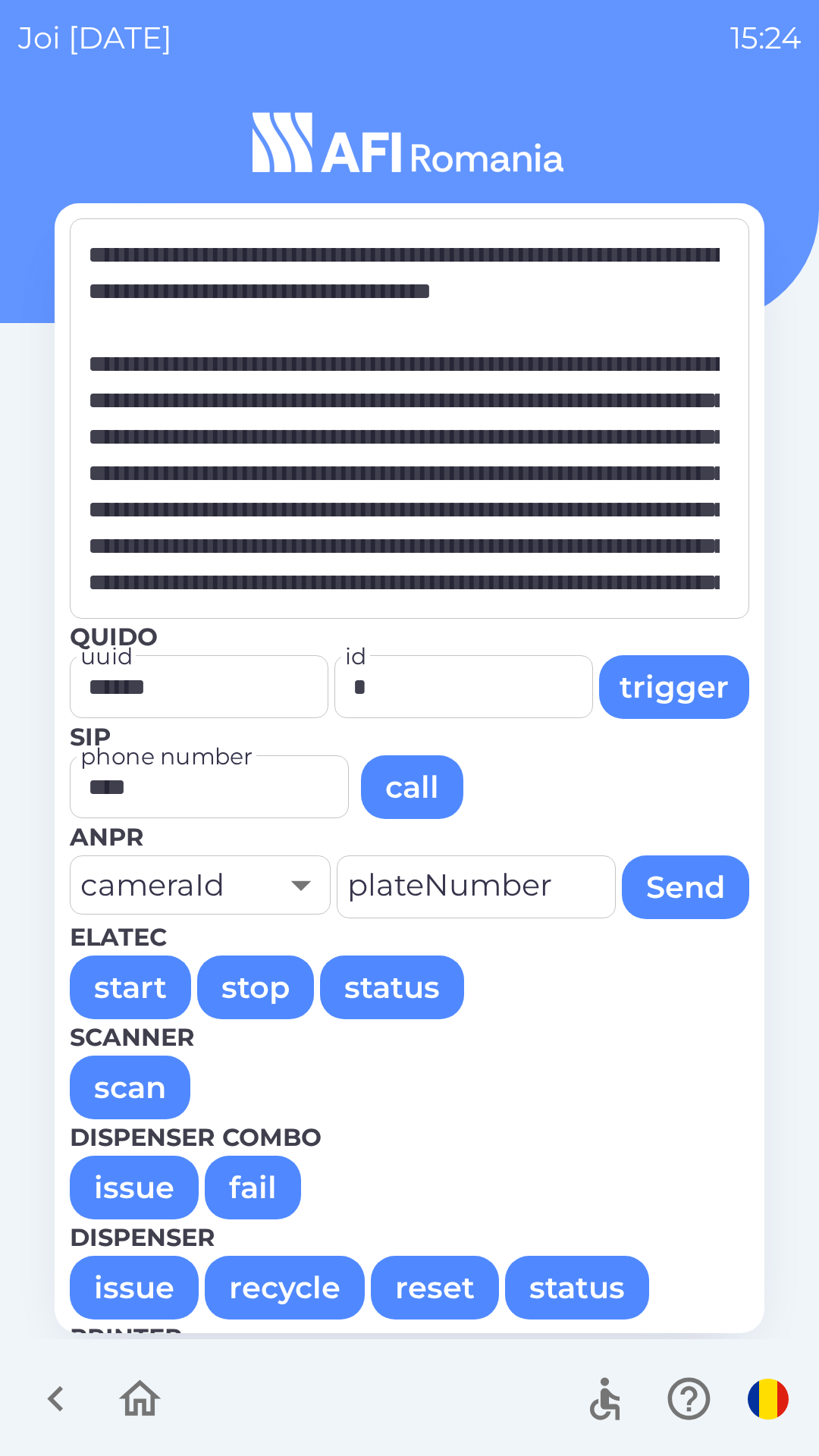
click at [108, 1179] on button "issue" at bounding box center [134, 1187] width 129 height 64
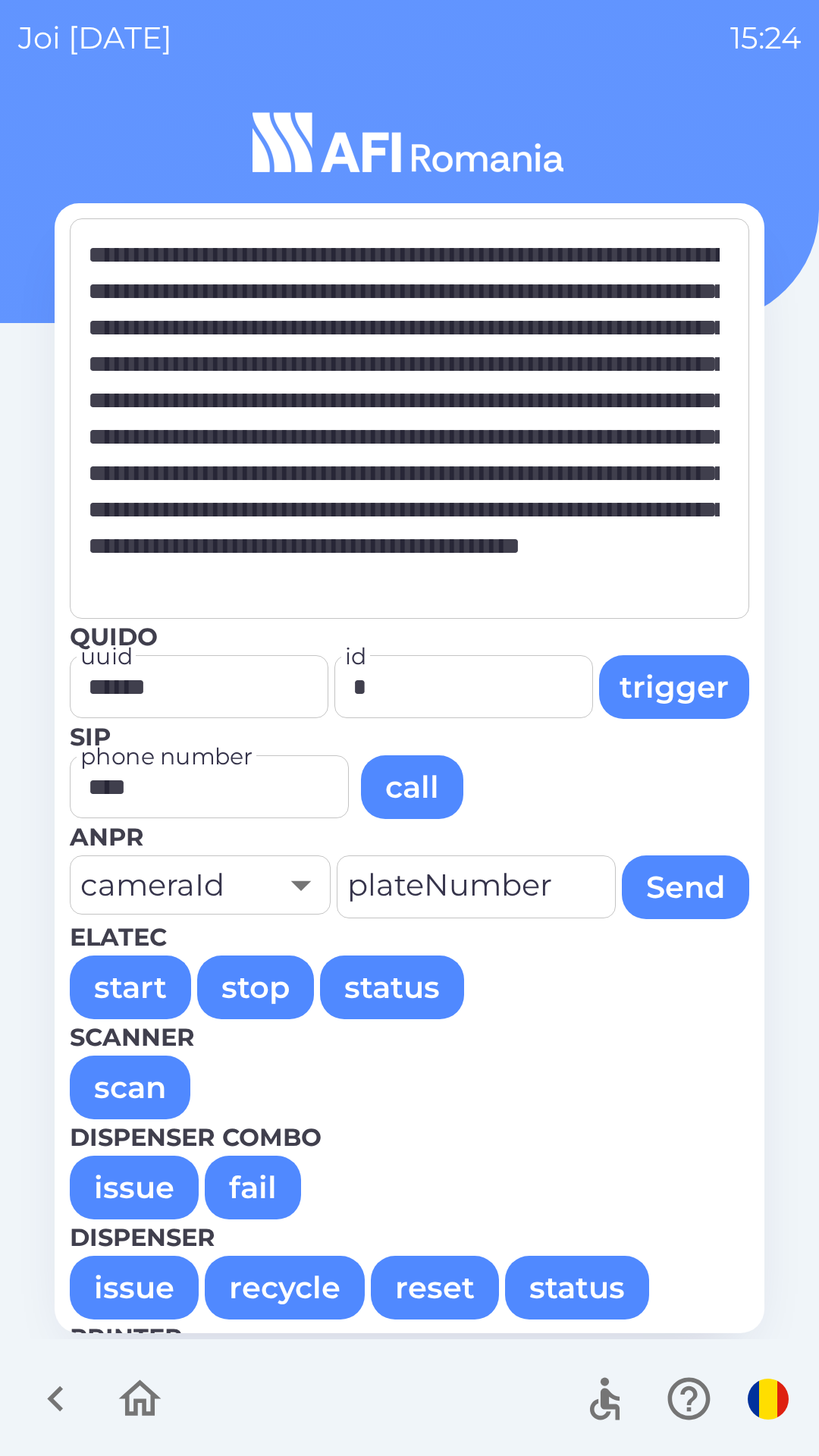
click at [134, 1195] on button "issue" at bounding box center [134, 1187] width 129 height 64
click at [118, 1202] on button "issue" at bounding box center [134, 1187] width 129 height 64
click at [104, 1190] on button "issue" at bounding box center [134, 1187] width 129 height 64
click at [101, 1174] on button "issue" at bounding box center [134, 1187] width 129 height 64
click at [116, 1283] on button "issue" at bounding box center [134, 1288] width 129 height 64
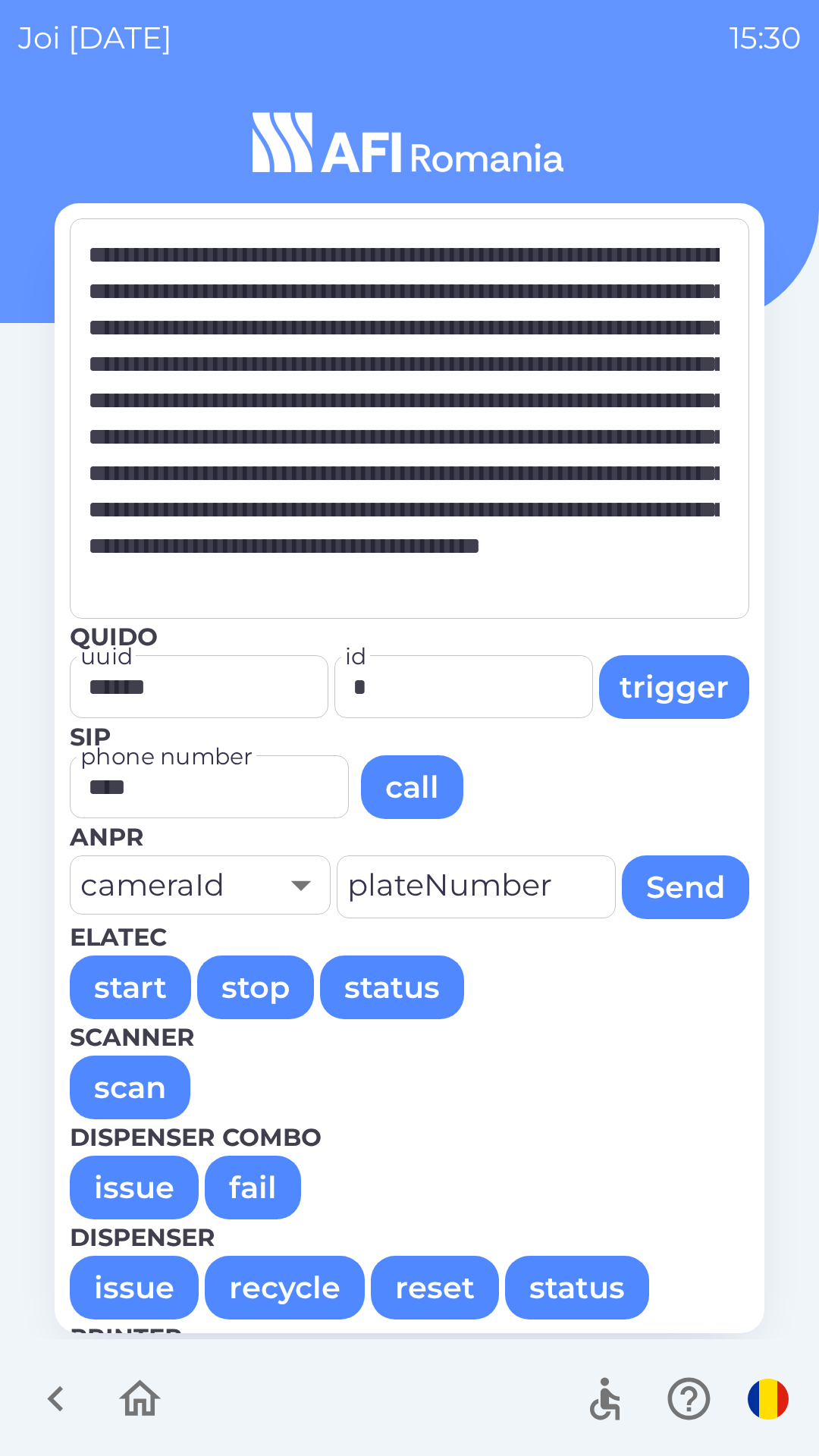
click at [99, 1277] on button "issue" at bounding box center [134, 1288] width 129 height 64
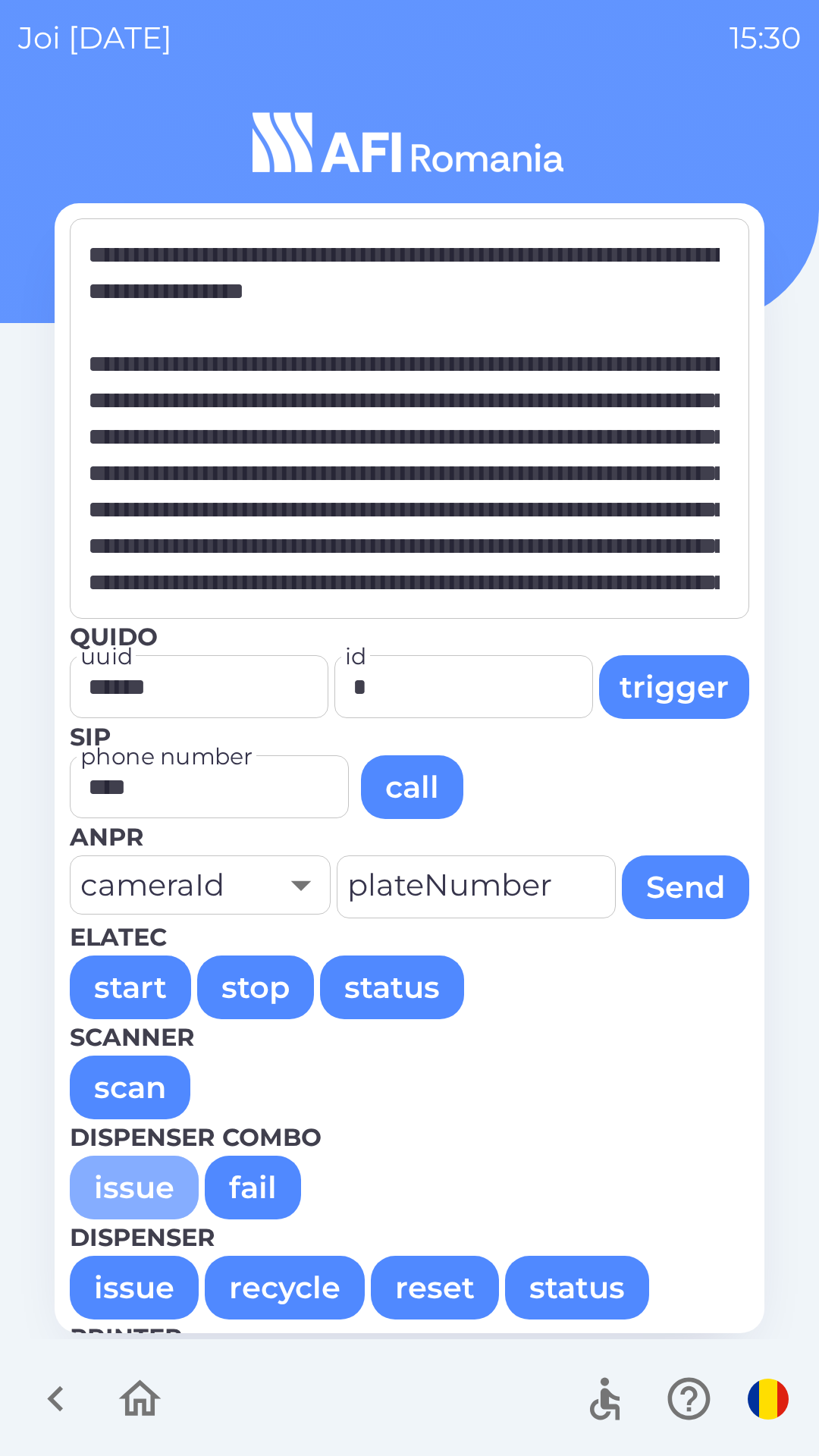
click at [105, 1180] on button "issue" at bounding box center [134, 1187] width 129 height 64
click at [117, 1190] on button "issue" at bounding box center [134, 1187] width 129 height 64
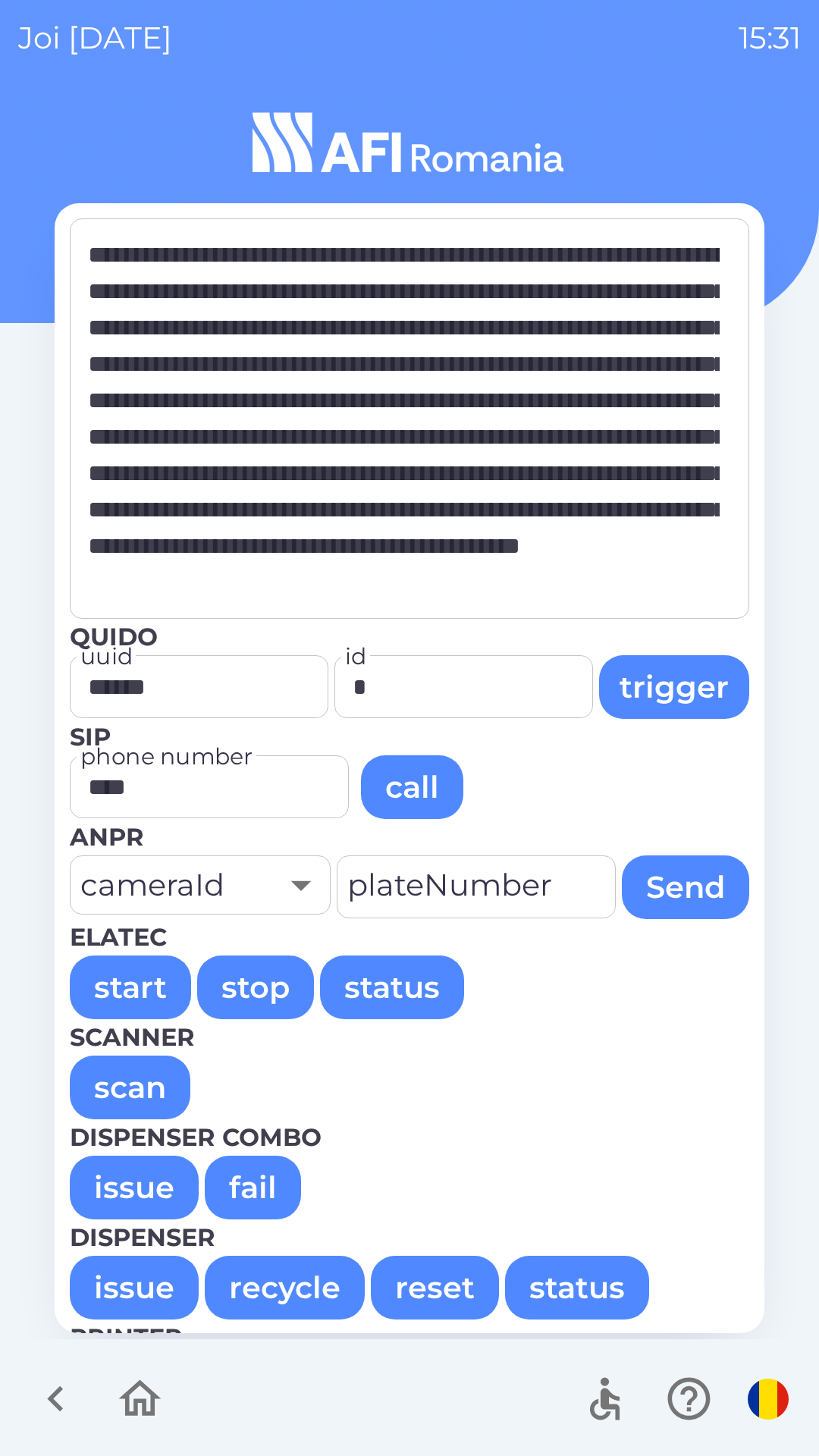
click at [121, 1186] on button "issue" at bounding box center [134, 1187] width 129 height 64
click at [109, 1189] on button "issue" at bounding box center [134, 1187] width 129 height 64
click at [101, 1187] on button "issue" at bounding box center [134, 1187] width 129 height 64
click at [105, 1172] on button "issue" at bounding box center [134, 1187] width 129 height 64
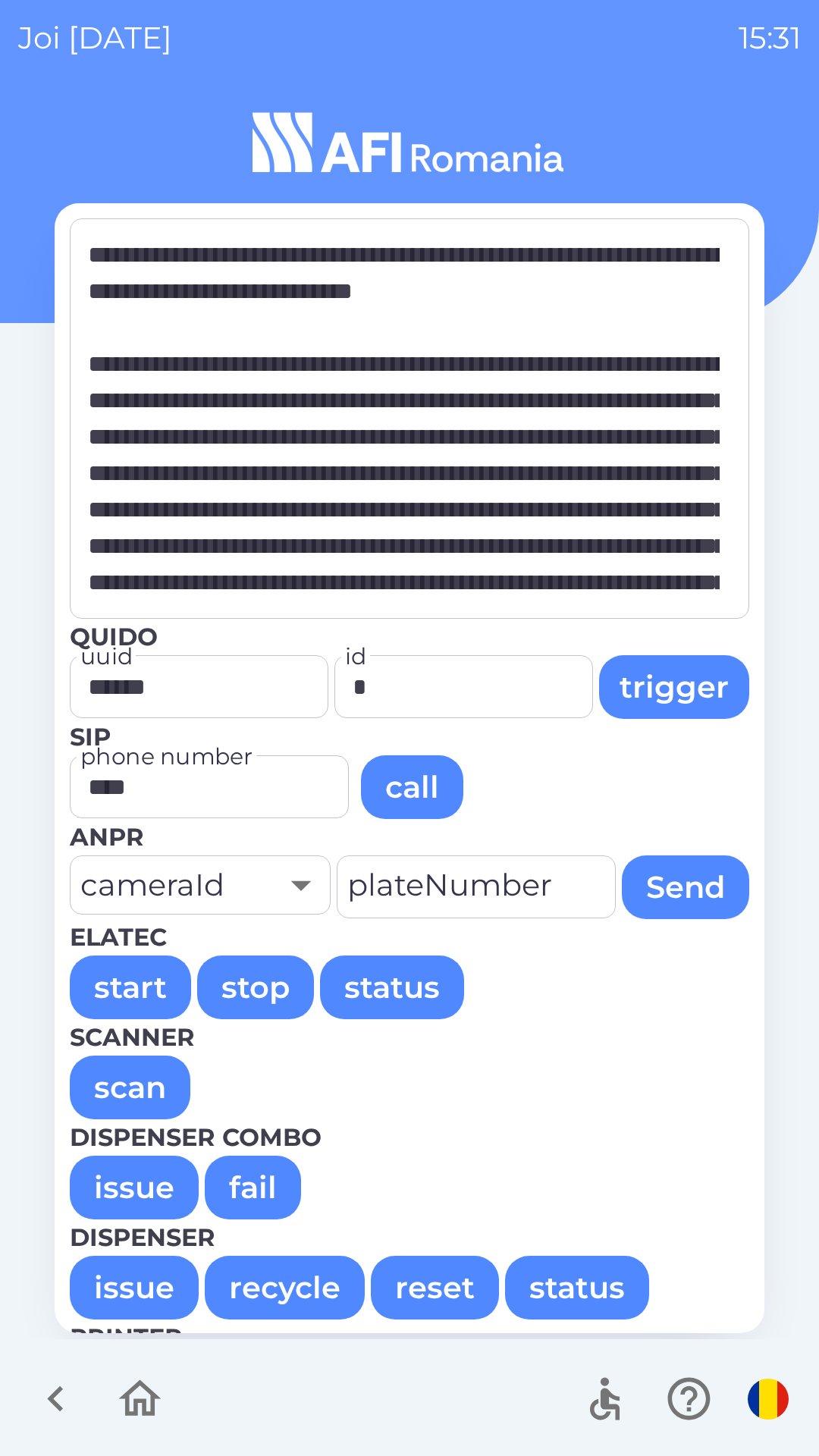
click at [87, 1174] on button "issue" at bounding box center [134, 1187] width 129 height 64
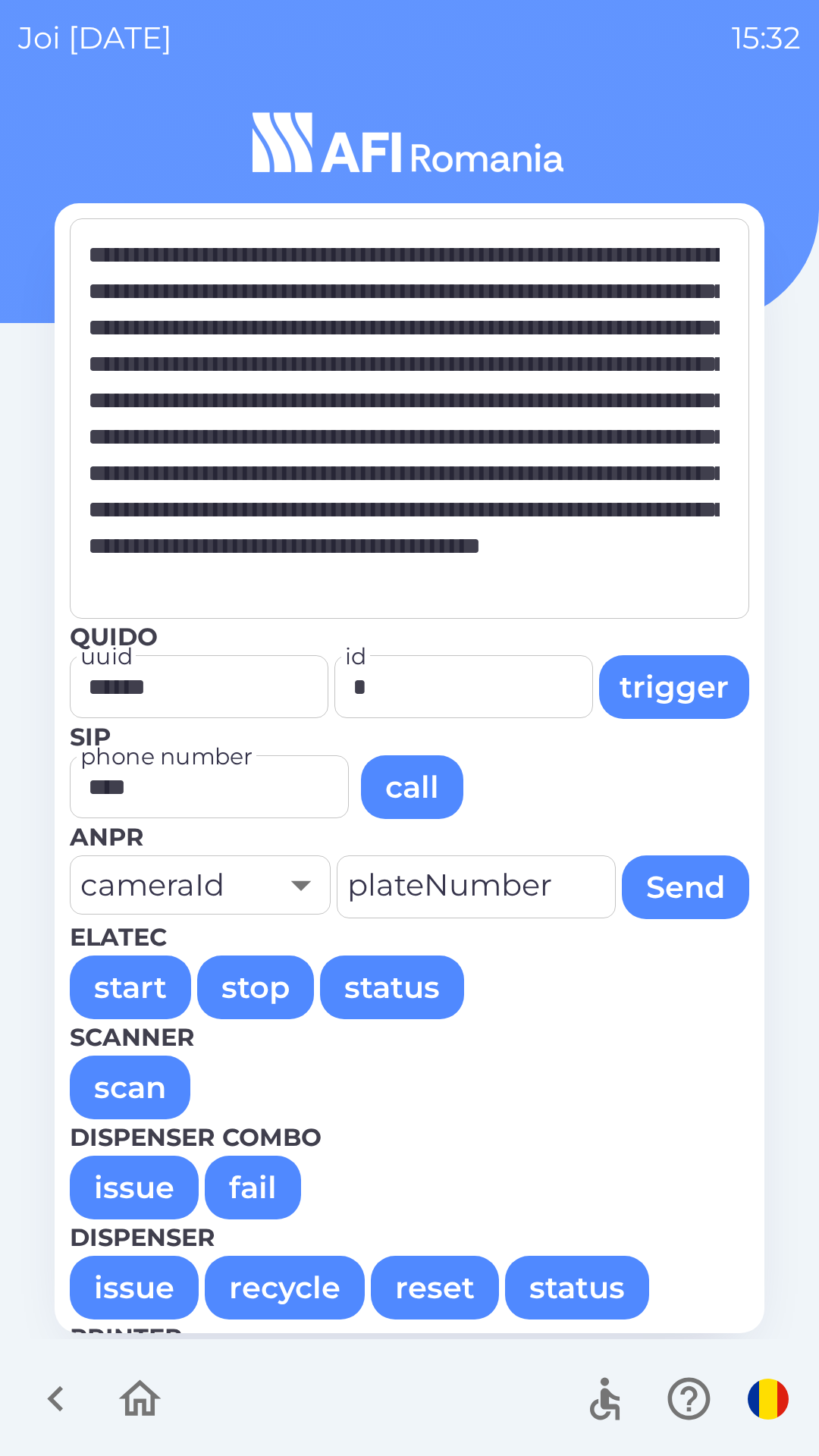
click at [136, 1188] on button "issue" at bounding box center [134, 1187] width 129 height 64
click at [137, 1169] on button "issue" at bounding box center [134, 1187] width 129 height 64
click at [100, 1190] on button "issue" at bounding box center [134, 1187] width 129 height 64
click at [118, 1194] on button "issue" at bounding box center [134, 1187] width 129 height 64
click at [109, 1178] on button "issue" at bounding box center [134, 1187] width 129 height 64
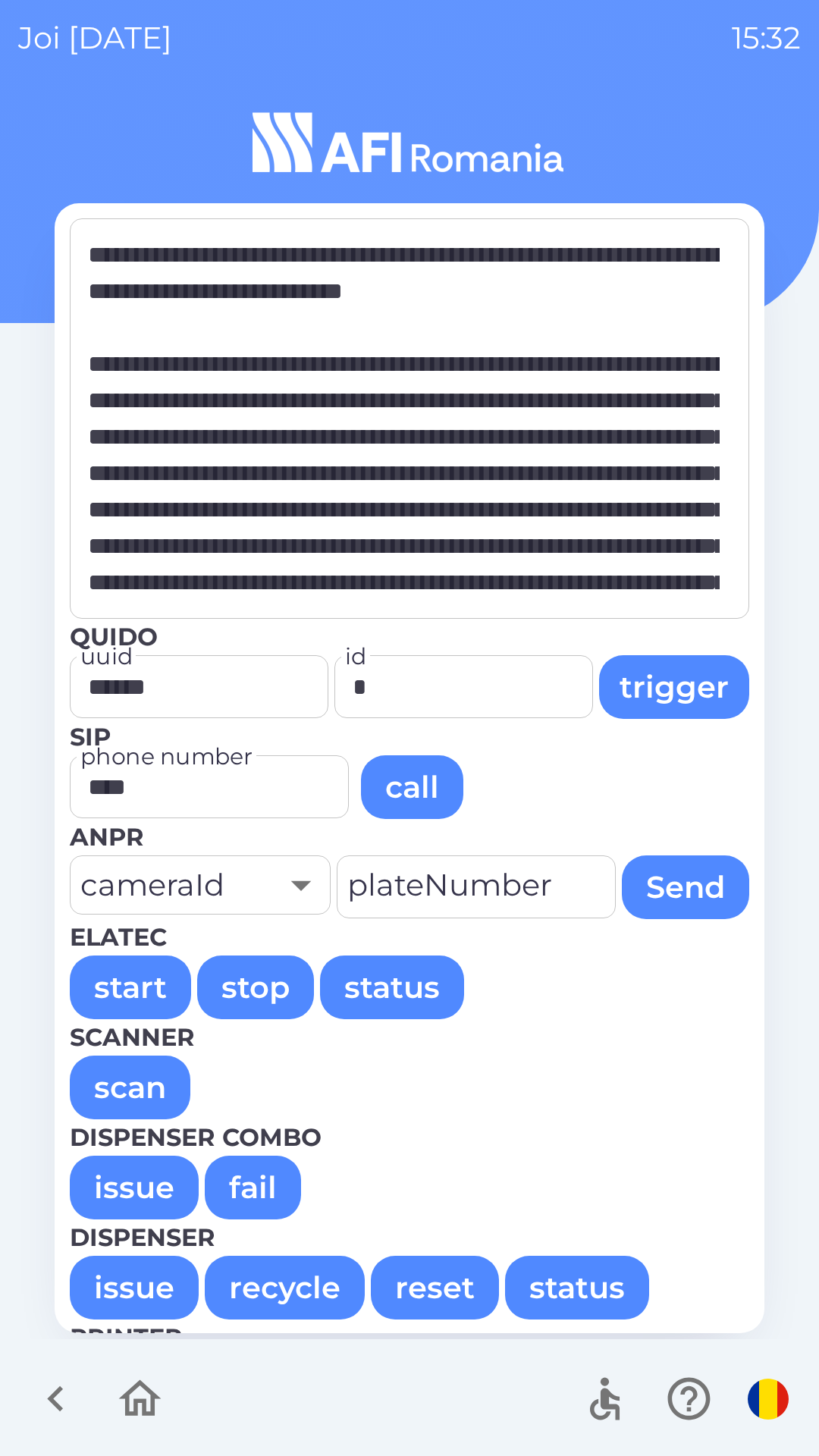
click at [134, 1164] on button "issue" at bounding box center [134, 1187] width 129 height 64
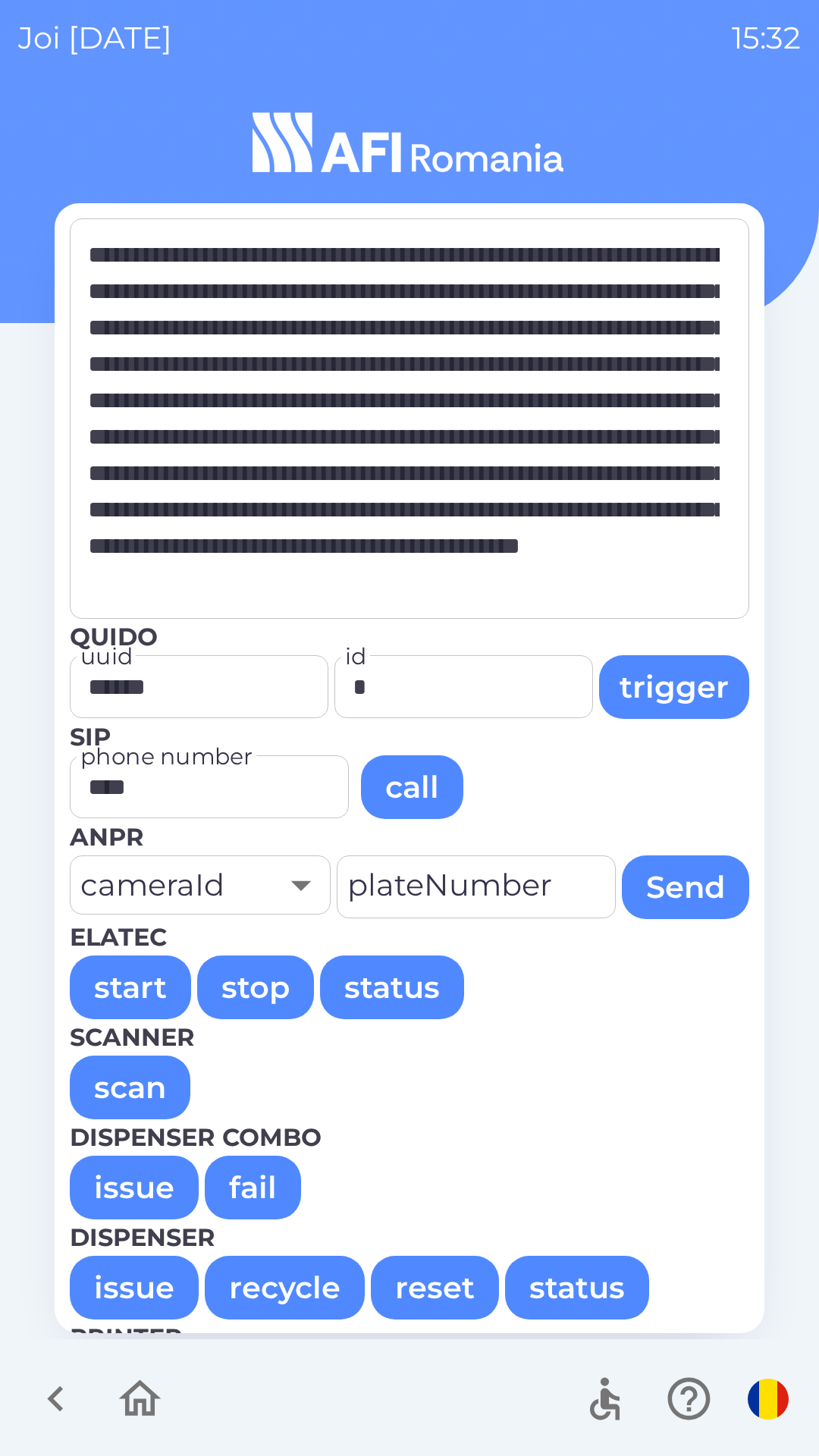
click at [148, 1187] on button "issue" at bounding box center [134, 1187] width 129 height 64
click at [137, 1190] on button "issue" at bounding box center [134, 1187] width 129 height 64
click at [117, 1187] on button "issue" at bounding box center [134, 1187] width 129 height 64
click at [123, 1170] on button "issue" at bounding box center [134, 1187] width 129 height 64
click at [121, 1176] on button "issue" at bounding box center [134, 1187] width 129 height 64
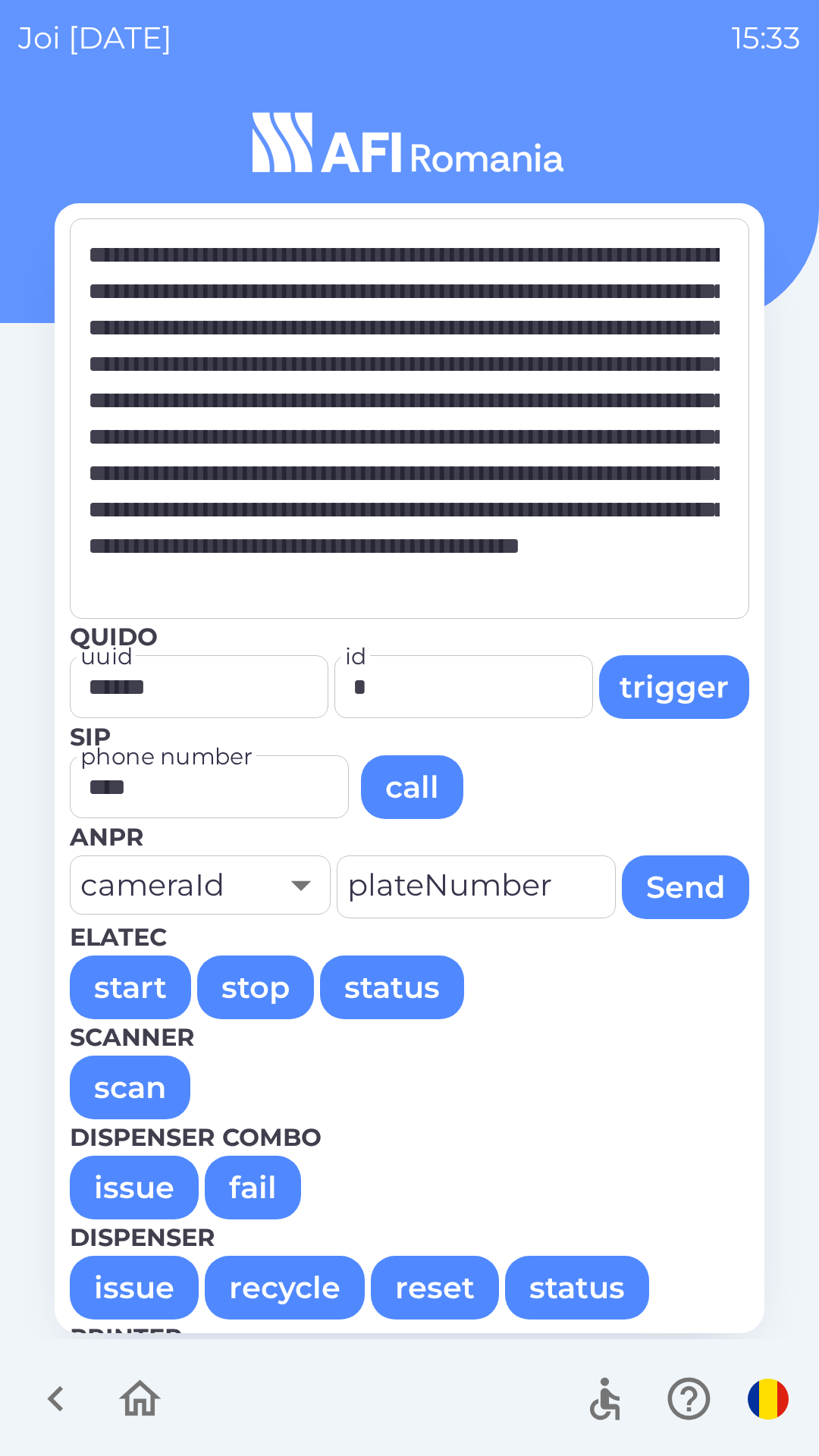
click at [133, 1178] on button "issue" at bounding box center [134, 1187] width 129 height 64
click at [92, 1192] on button "issue" at bounding box center [134, 1187] width 129 height 64
click at [117, 1178] on button "issue" at bounding box center [134, 1187] width 129 height 64
click at [122, 1174] on button "issue" at bounding box center [134, 1187] width 129 height 64
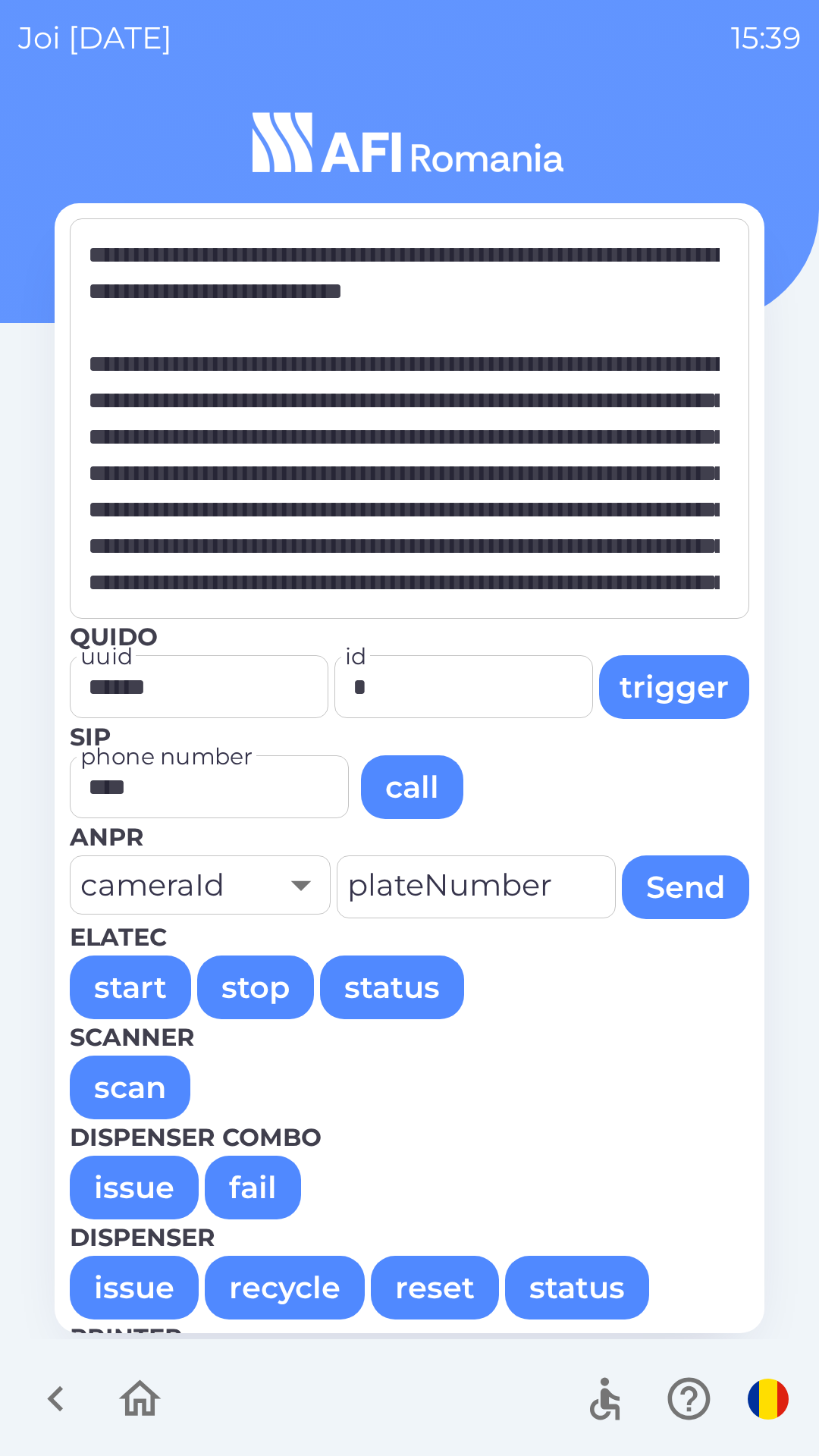
click at [120, 1203] on button "issue" at bounding box center [134, 1187] width 129 height 64
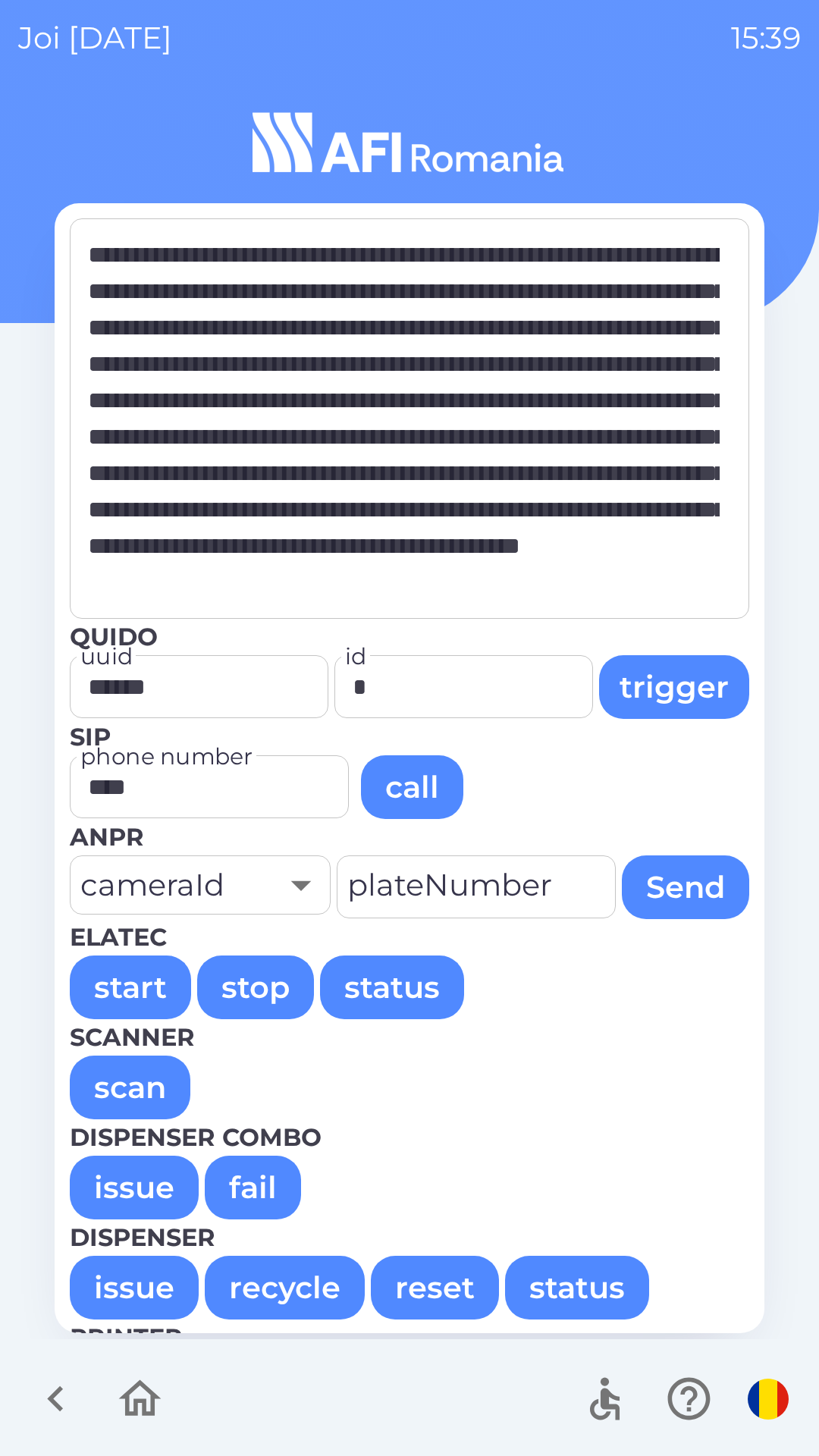
click at [117, 1186] on button "issue" at bounding box center [134, 1187] width 129 height 64
click at [119, 1190] on button "issue" at bounding box center [134, 1187] width 129 height 64
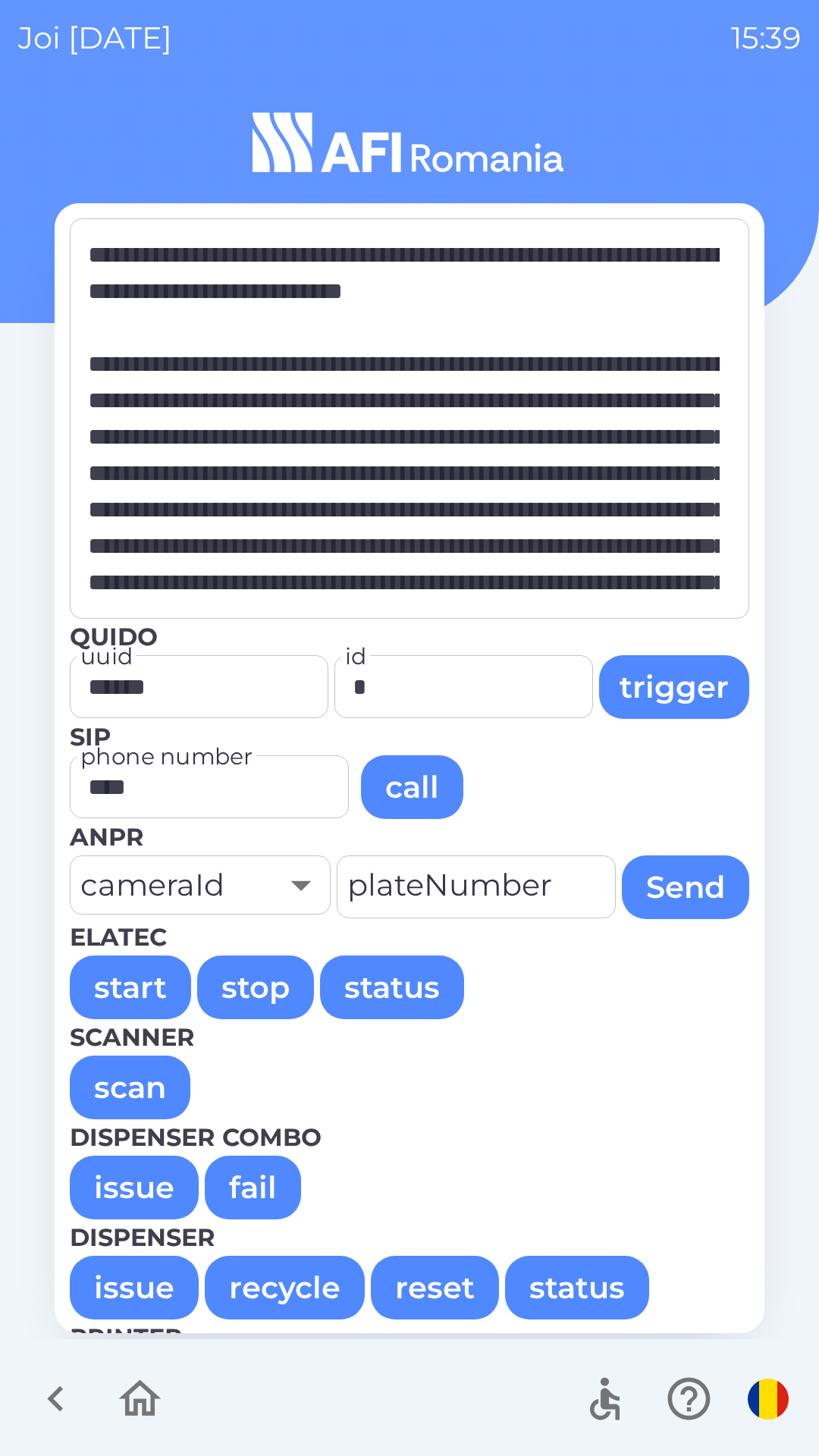
click at [121, 1187] on button "issue" at bounding box center [134, 1187] width 129 height 64
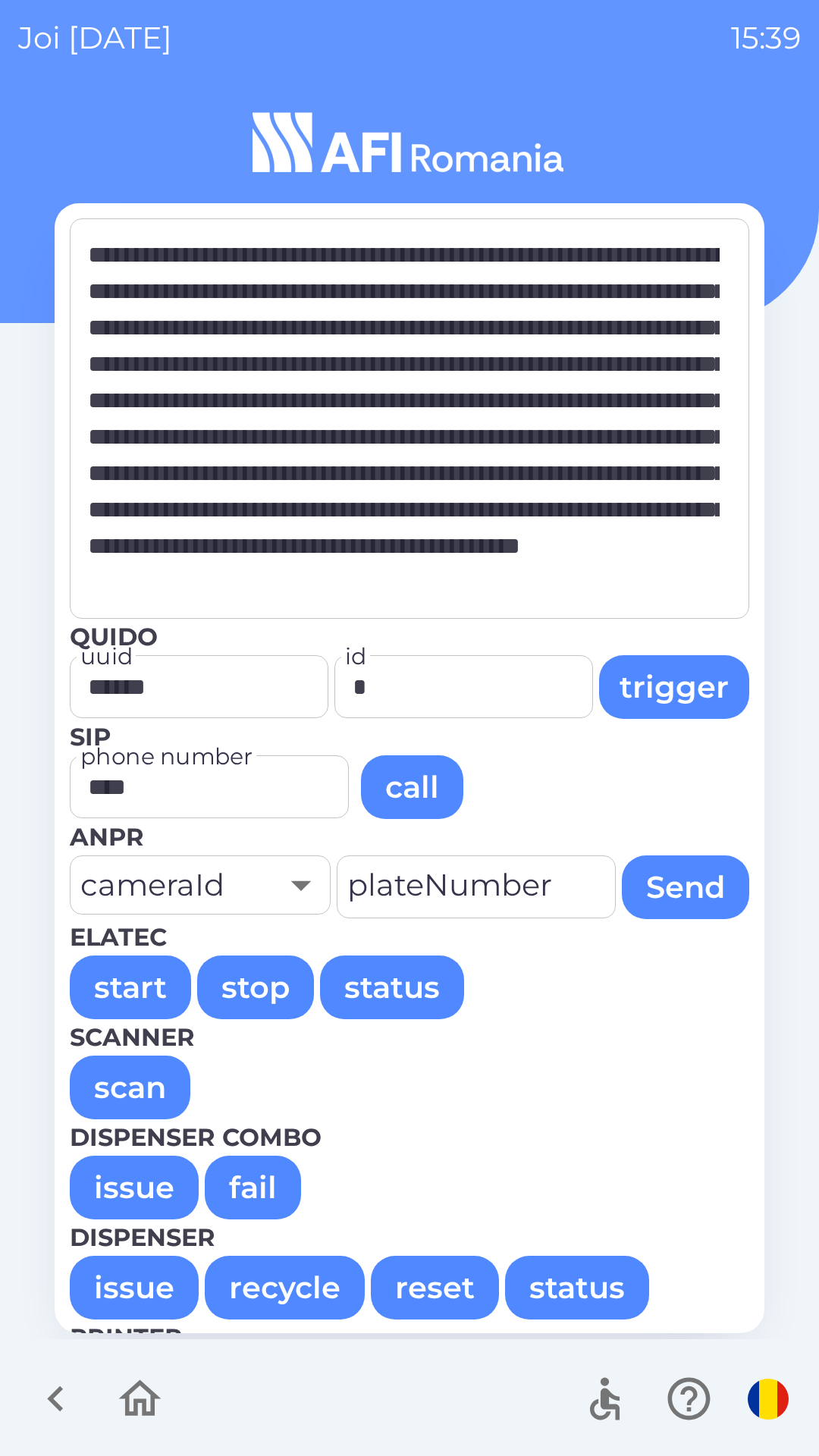
click at [123, 1177] on button "issue" at bounding box center [134, 1187] width 129 height 64
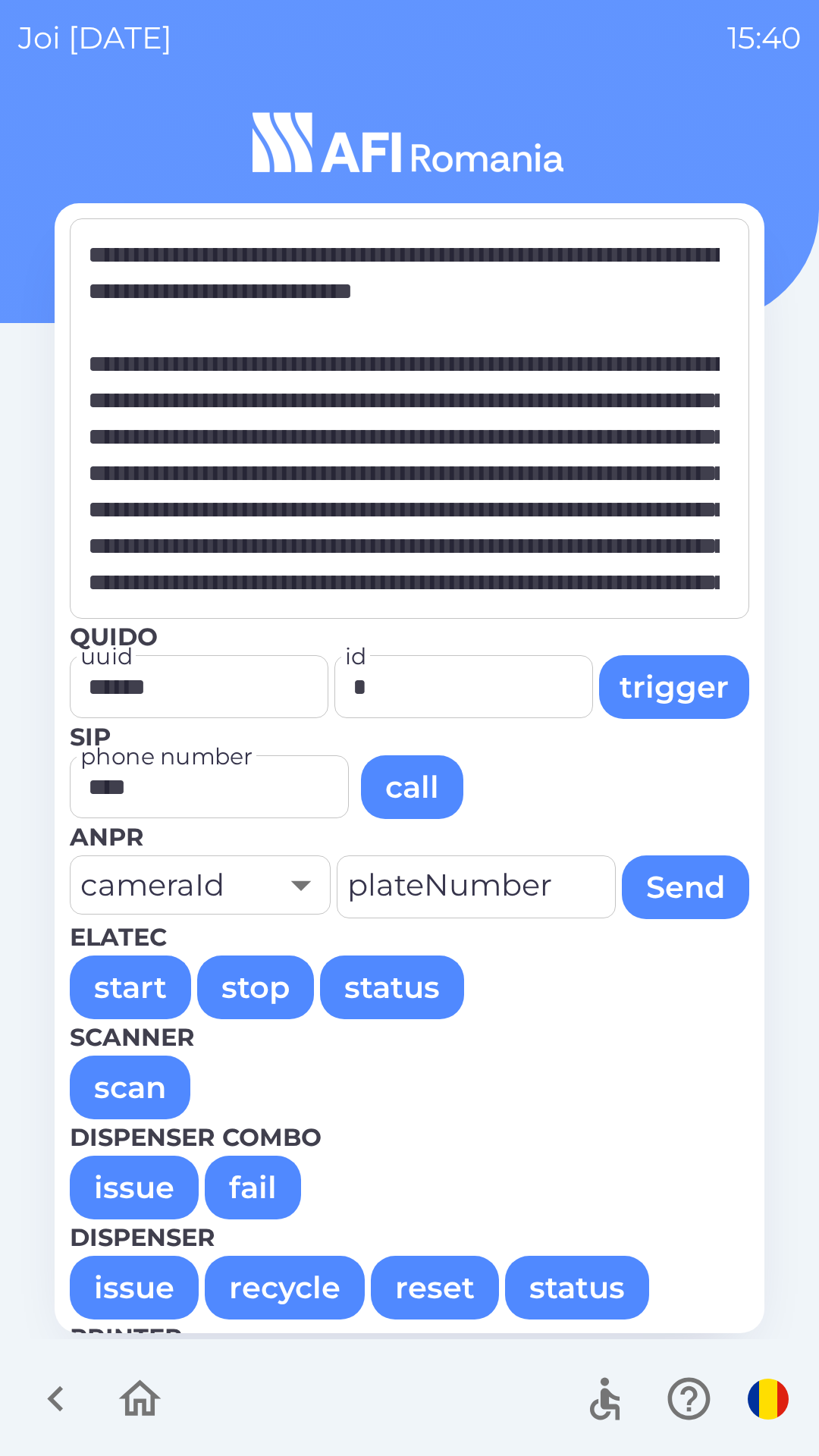
click at [139, 1192] on button "issue" at bounding box center [134, 1187] width 129 height 64
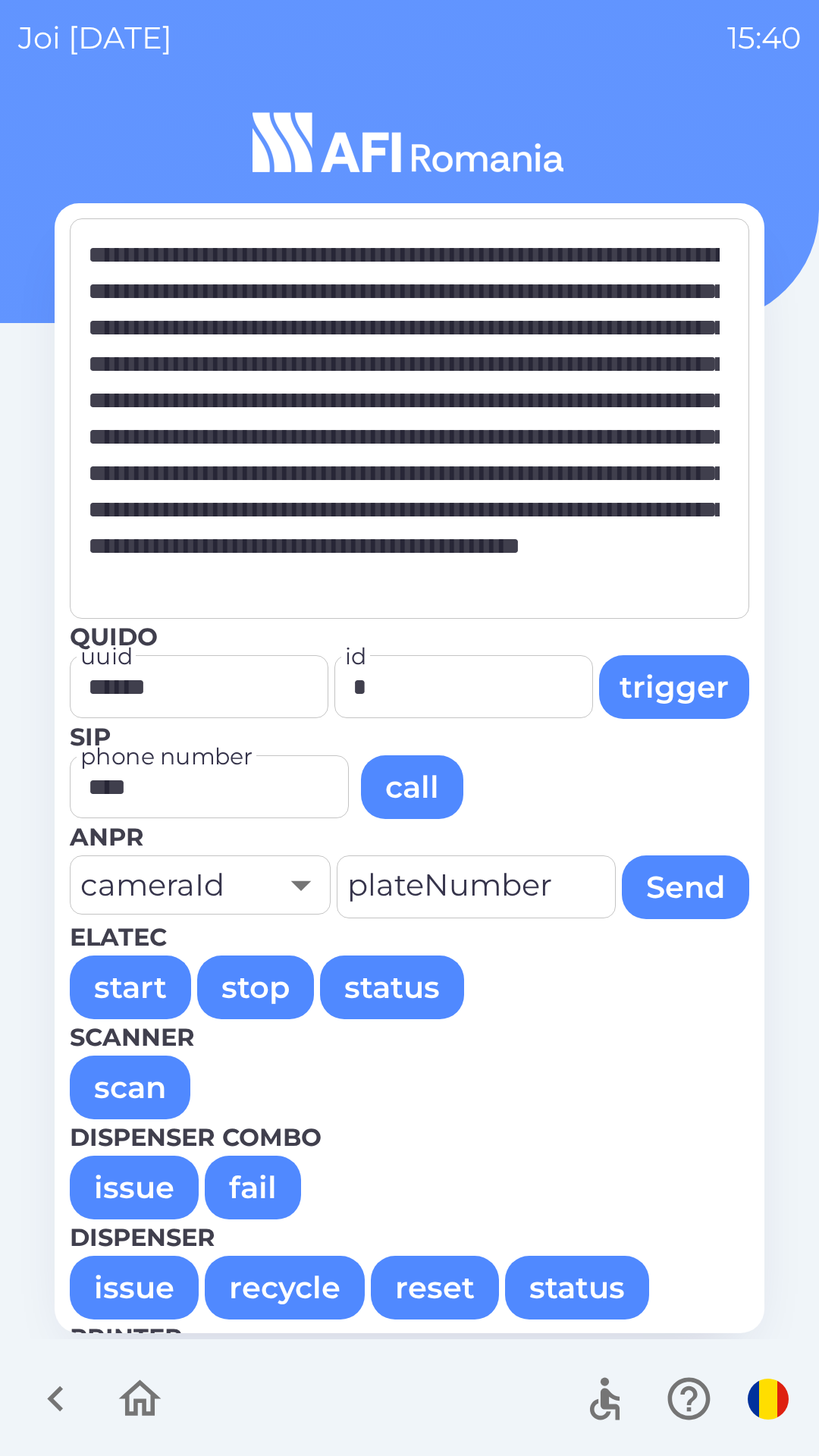
click at [125, 1183] on button "issue" at bounding box center [134, 1187] width 129 height 64
type textarea "**********"
